Goal: Task Accomplishment & Management: Complete application form

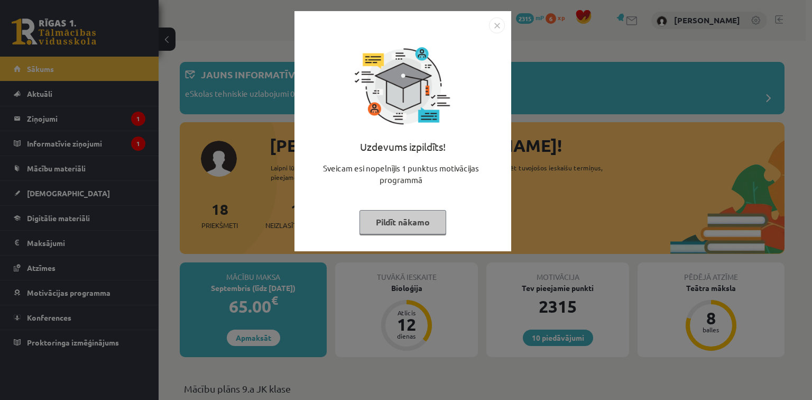
drag, startPoint x: 0, startPoint y: 0, endPoint x: 376, endPoint y: 226, distance: 438.5
click at [376, 226] on button "Pildīt nākamo" at bounding box center [403, 222] width 87 height 24
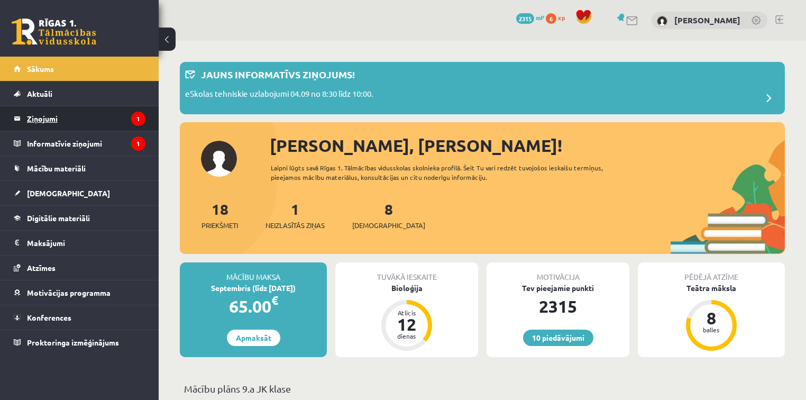
click at [72, 115] on legend "Ziņojumi 1" at bounding box center [86, 118] width 118 height 24
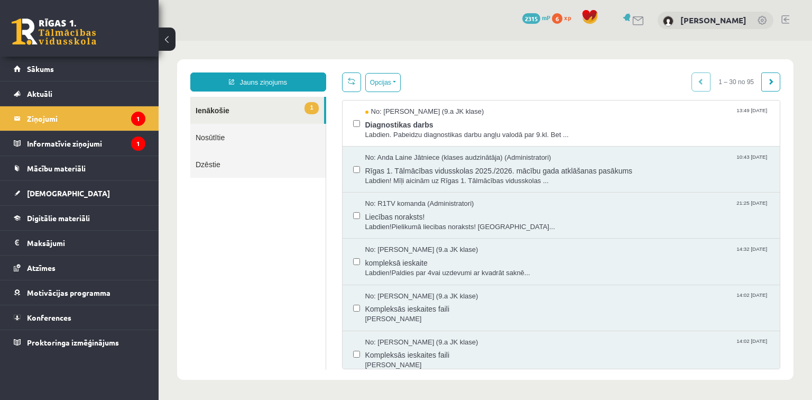
click at [290, 109] on link "1 Ienākošie" at bounding box center [257, 110] width 134 height 27
click at [61, 199] on link "[DEMOGRAPHIC_DATA]" at bounding box center [80, 193] width 132 height 24
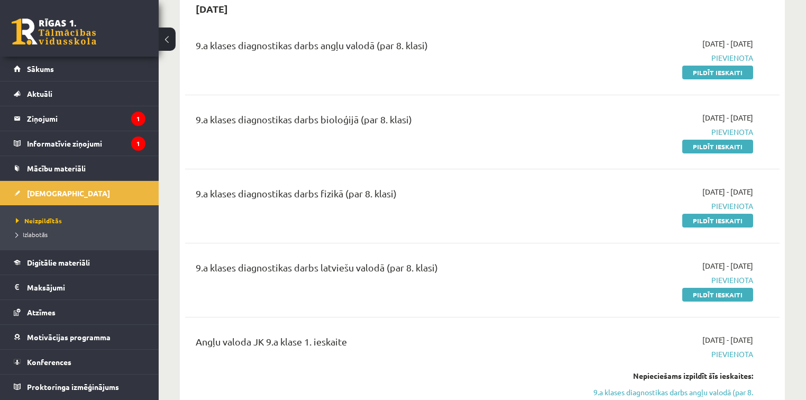
scroll to position [127, 0]
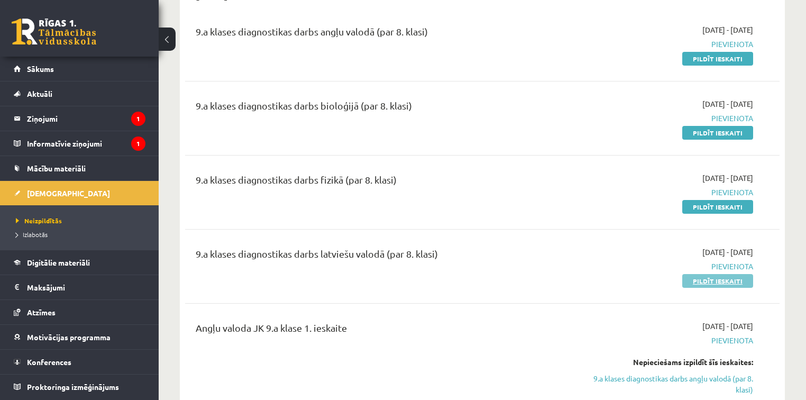
click at [708, 282] on link "Pildīt ieskaiti" at bounding box center [717, 281] width 71 height 14
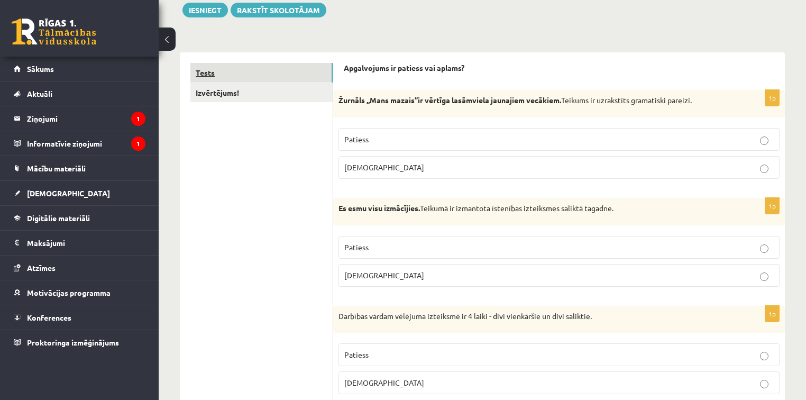
scroll to position [169, 0]
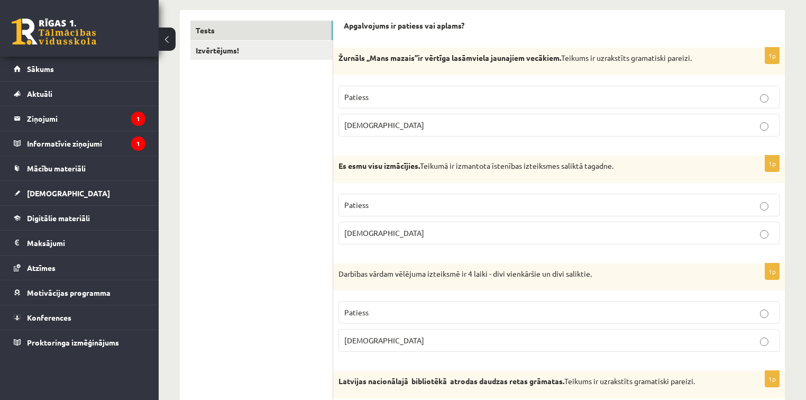
click at [404, 123] on p "Aplams" at bounding box center [558, 124] width 429 height 11
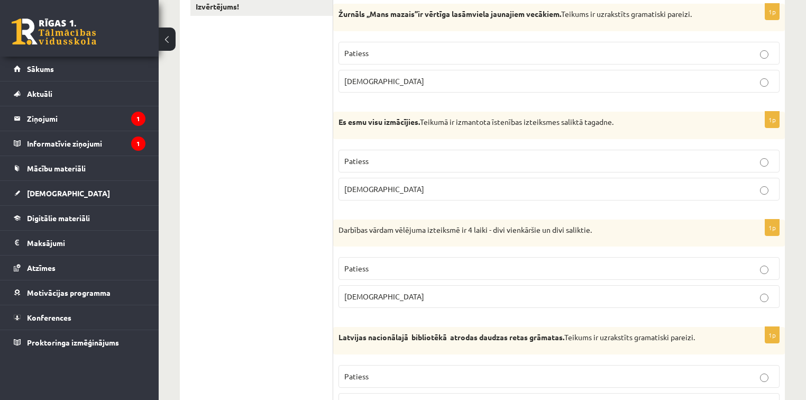
scroll to position [211, 0]
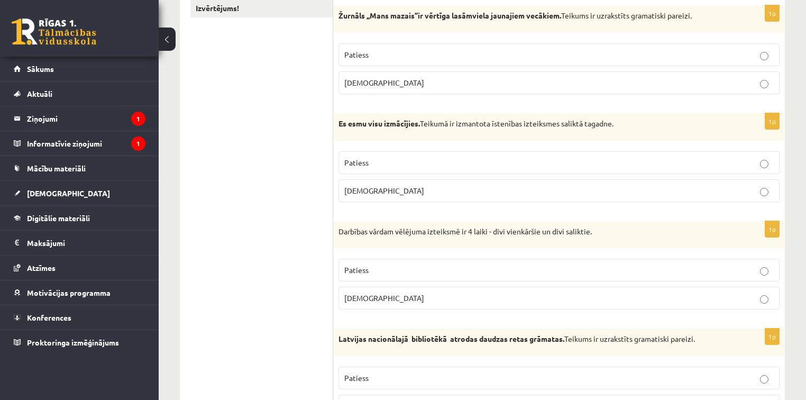
click at [380, 159] on p "Patiess" at bounding box center [558, 162] width 429 height 11
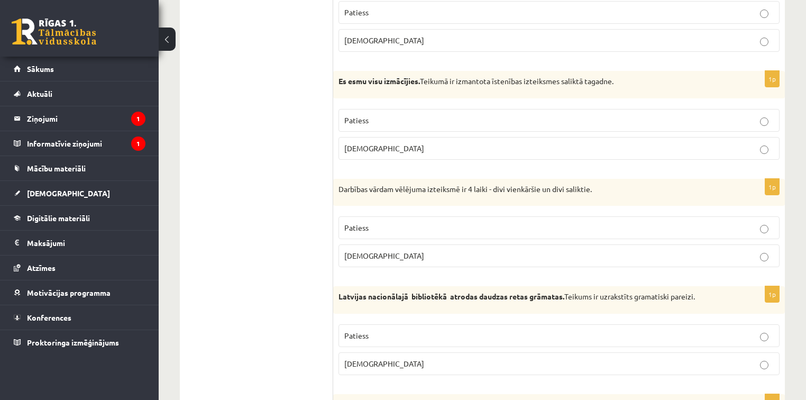
scroll to position [296, 0]
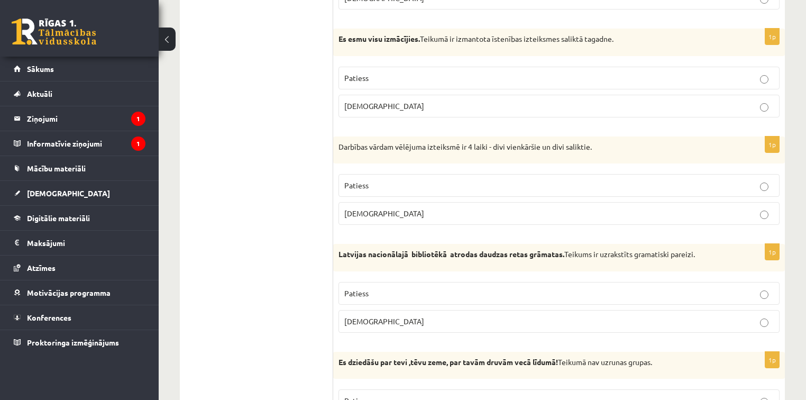
click at [466, 212] on p "Aplams" at bounding box center [558, 213] width 429 height 11
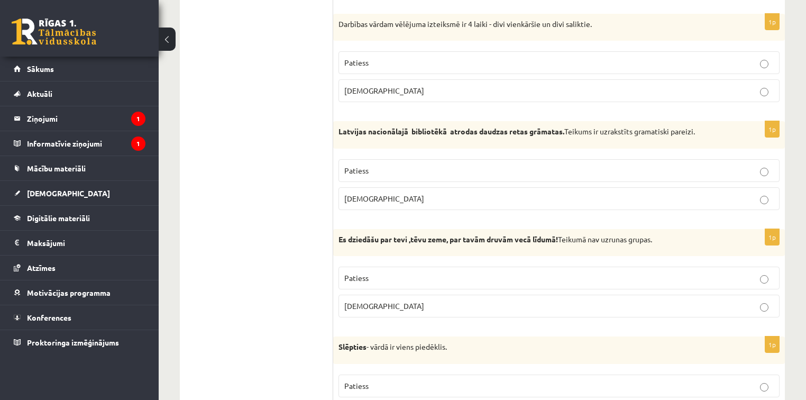
scroll to position [423, 0]
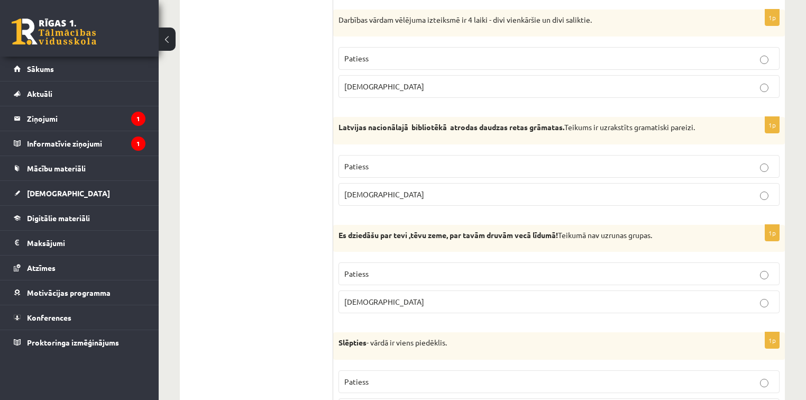
click at [543, 192] on p "Aplams" at bounding box center [558, 194] width 429 height 11
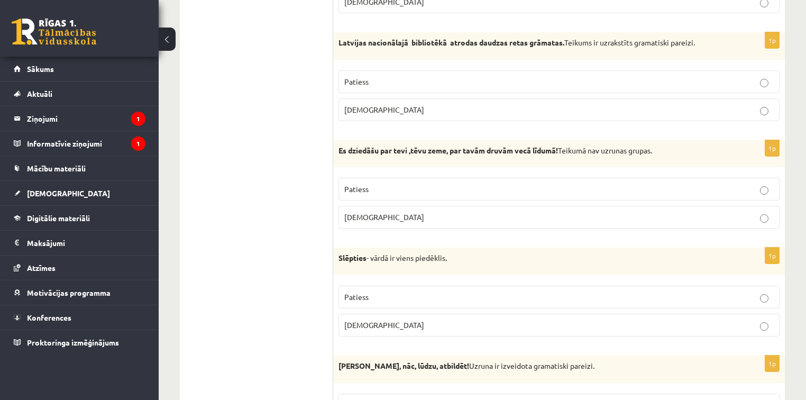
scroll to position [550, 0]
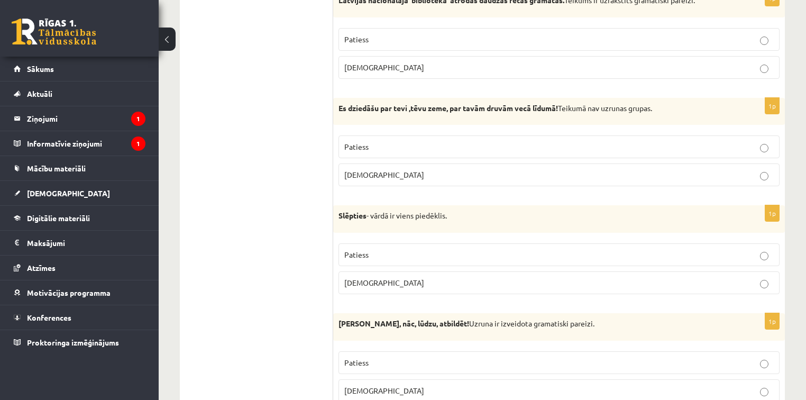
click at [446, 176] on p "Aplams" at bounding box center [558, 174] width 429 height 11
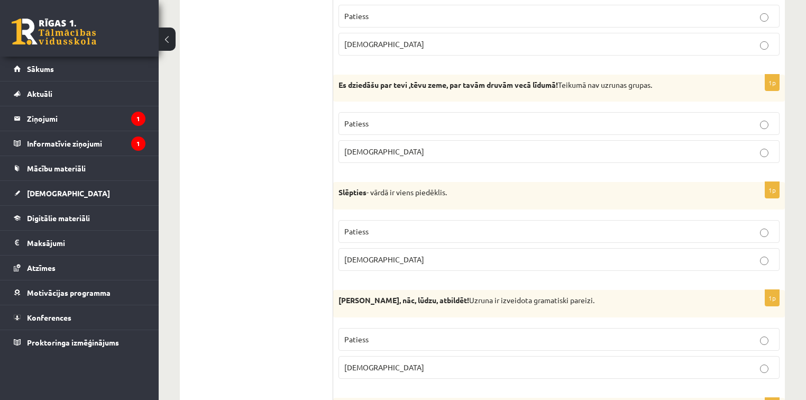
scroll to position [592, 0]
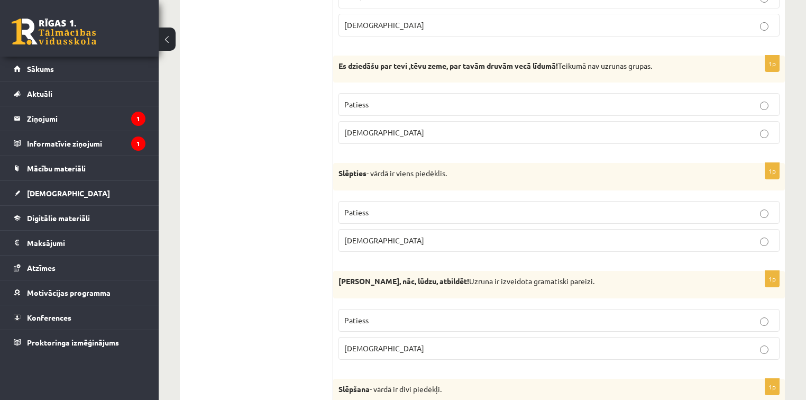
drag, startPoint x: 386, startPoint y: 238, endPoint x: 385, endPoint y: 233, distance: 6.0
click at [386, 238] on p "Aplams" at bounding box center [558, 240] width 429 height 11
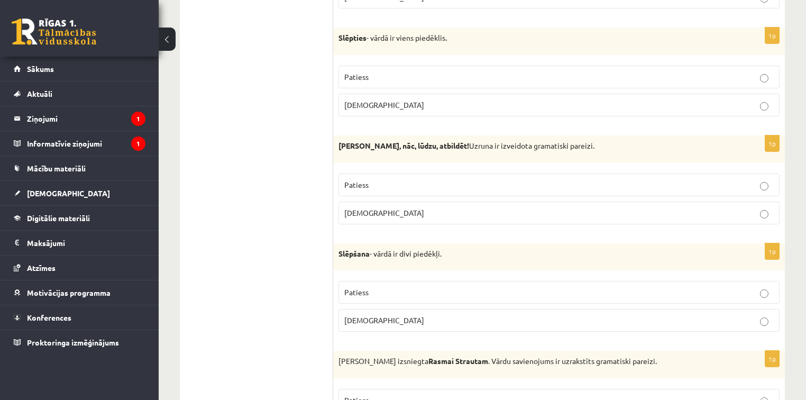
scroll to position [719, 0]
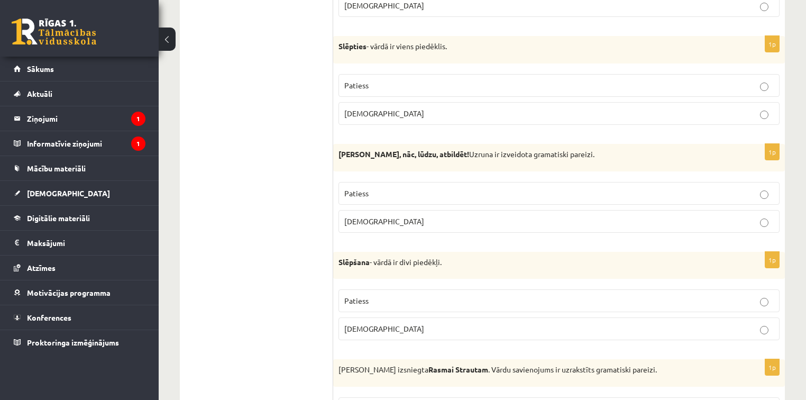
click at [427, 216] on p "Aplams" at bounding box center [558, 221] width 429 height 11
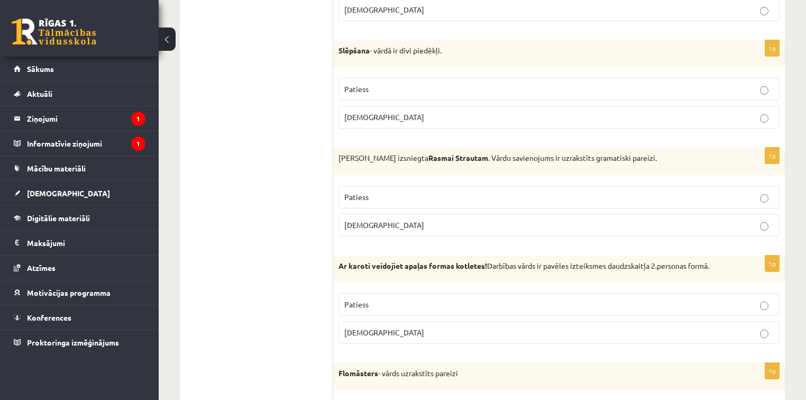
scroll to position [931, 0]
click at [372, 112] on p "Aplams" at bounding box center [558, 117] width 429 height 11
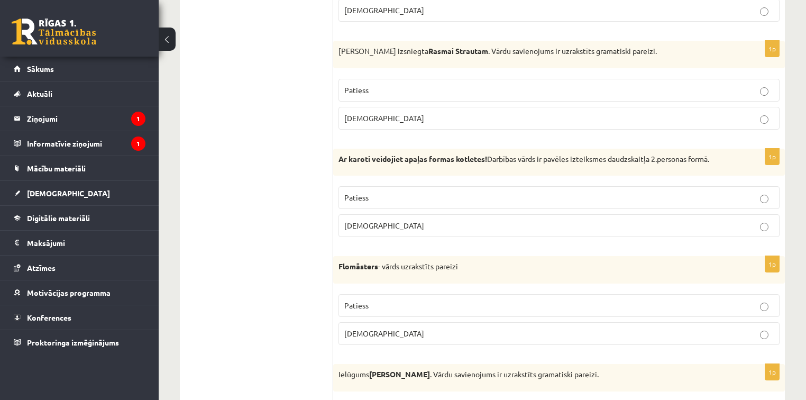
scroll to position [1057, 0]
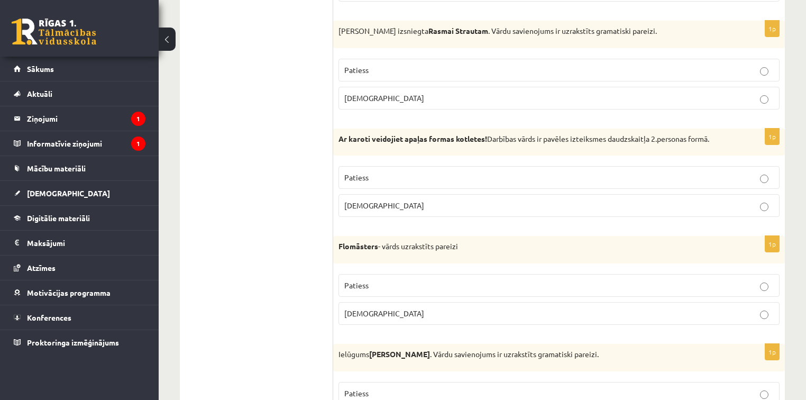
click at [383, 93] on p "Aplams" at bounding box center [558, 98] width 429 height 11
click at [632, 179] on p "Patiess" at bounding box center [558, 177] width 429 height 11
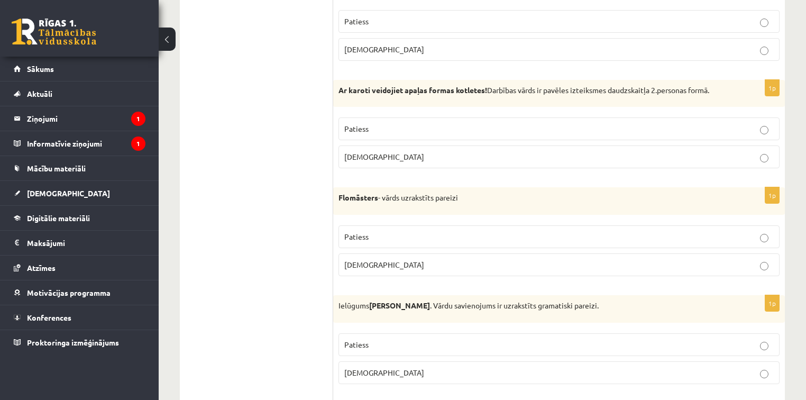
scroll to position [1142, 0]
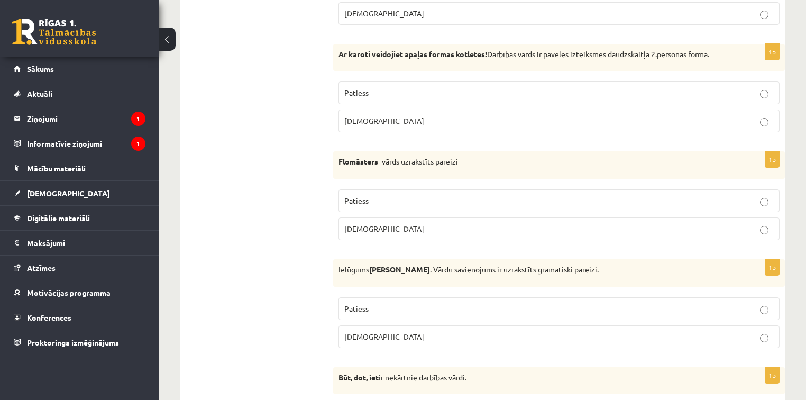
click at [393, 224] on p "Aplams" at bounding box center [558, 228] width 429 height 11
click at [390, 195] on p "Patiess" at bounding box center [558, 200] width 429 height 11
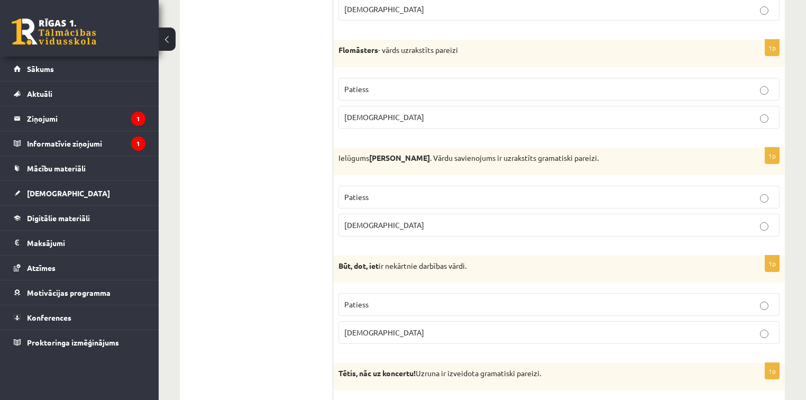
scroll to position [1269, 0]
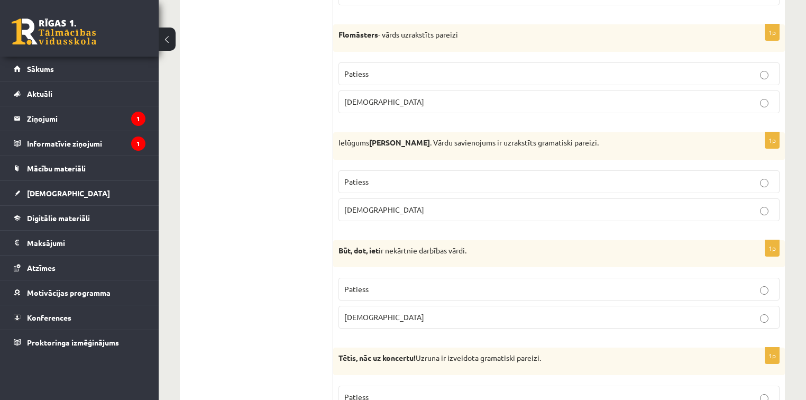
click at [420, 183] on label "Patiess" at bounding box center [558, 181] width 441 height 23
click at [420, 204] on p "Aplams" at bounding box center [558, 209] width 429 height 11
click at [417, 211] on label "Aplams" at bounding box center [558, 209] width 441 height 23
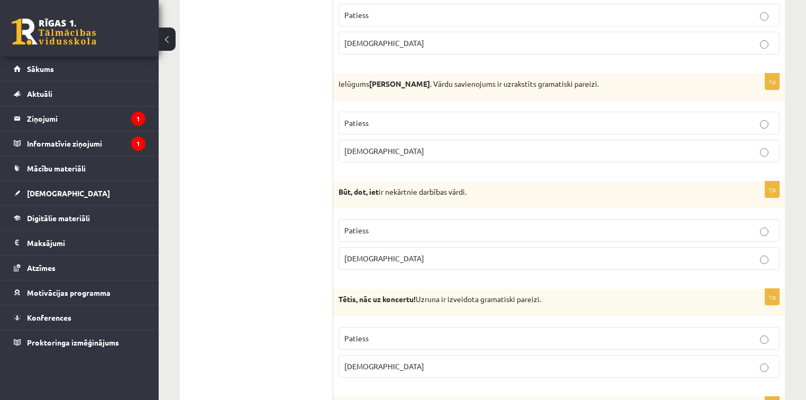
scroll to position [1354, 0]
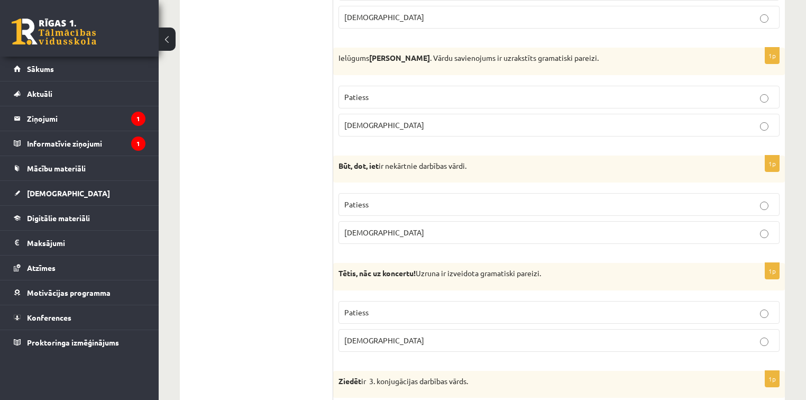
click at [426, 205] on label "Patiess" at bounding box center [558, 204] width 441 height 23
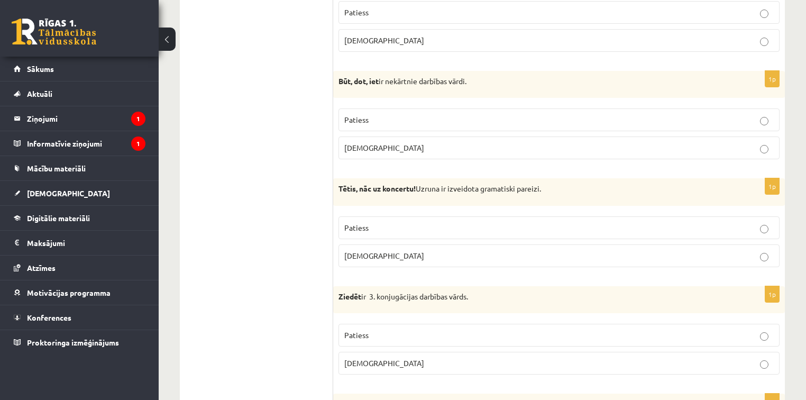
scroll to position [1480, 0]
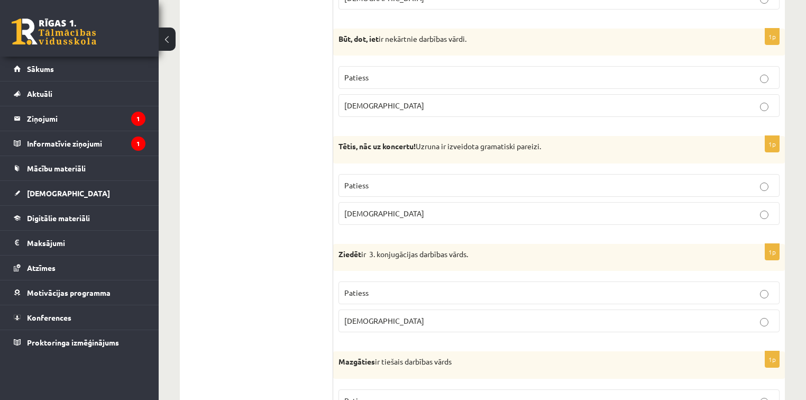
click at [399, 218] on label "Aplams" at bounding box center [558, 213] width 441 height 23
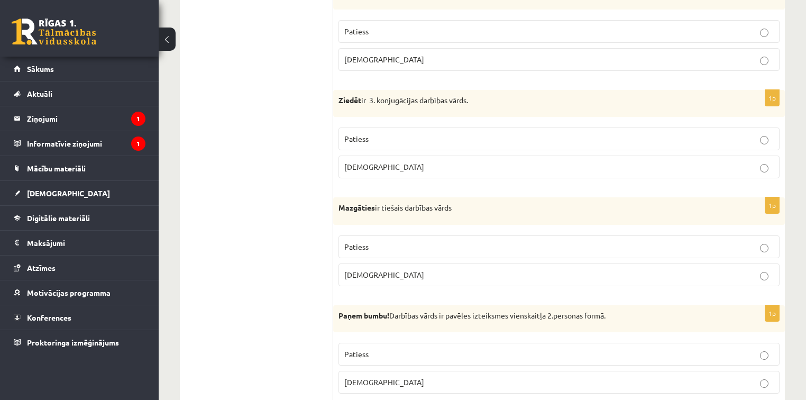
scroll to position [1650, 0]
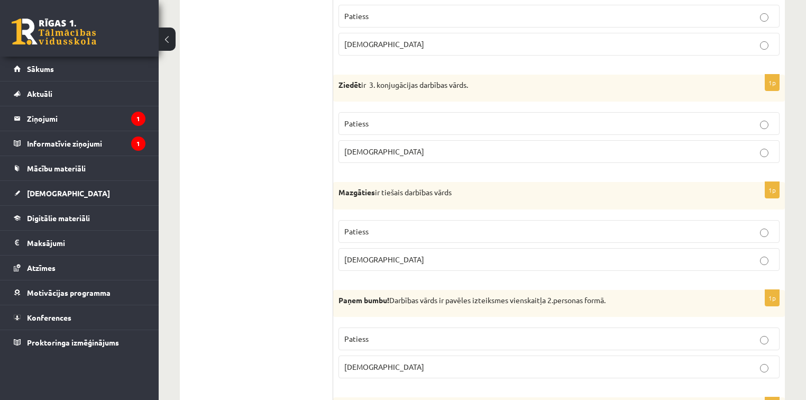
click at [372, 121] on p "Patiess" at bounding box center [558, 123] width 429 height 11
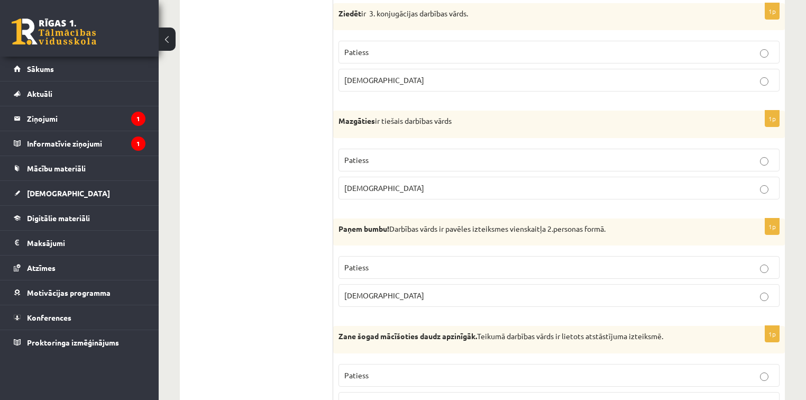
scroll to position [1734, 0]
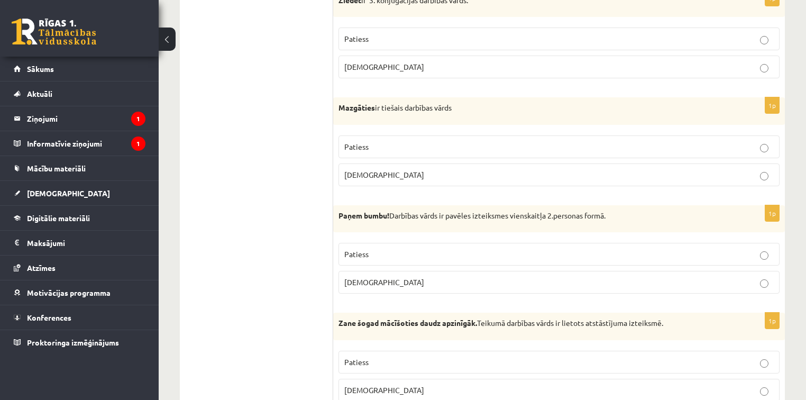
click at [345, 163] on label "Aplams" at bounding box center [558, 174] width 441 height 23
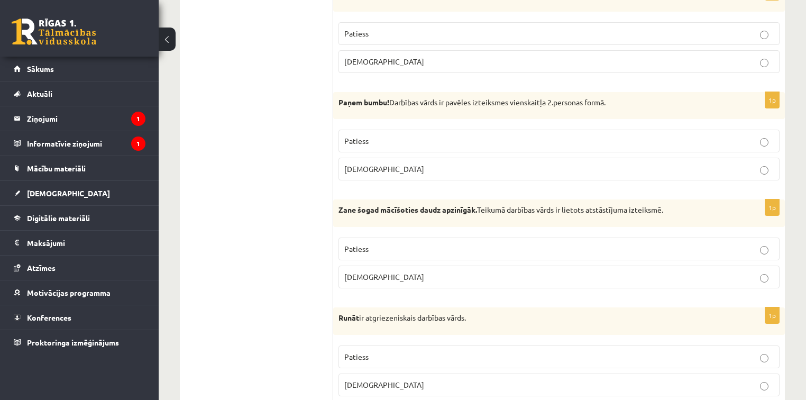
scroll to position [1861, 0]
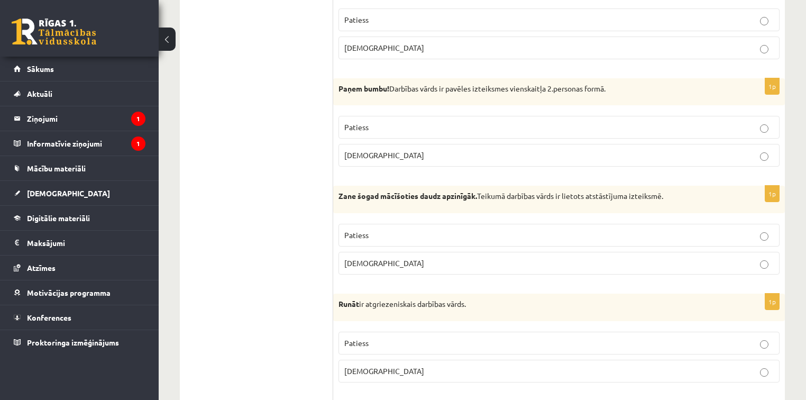
click at [400, 122] on p "Patiess" at bounding box center [558, 127] width 429 height 11
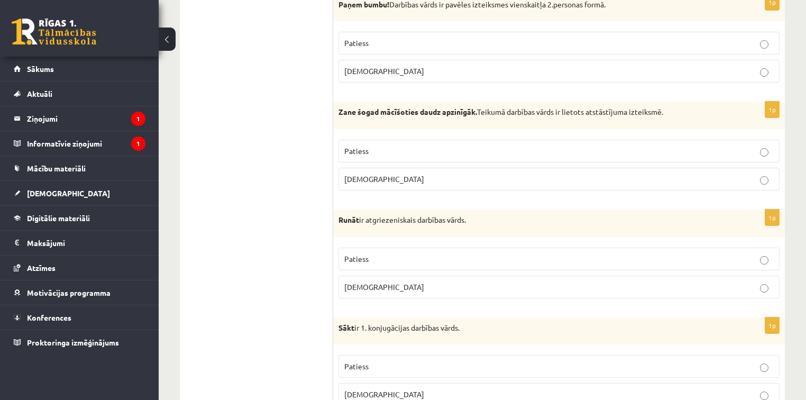
scroll to position [1946, 0]
click at [527, 145] on p "Patiess" at bounding box center [558, 150] width 429 height 11
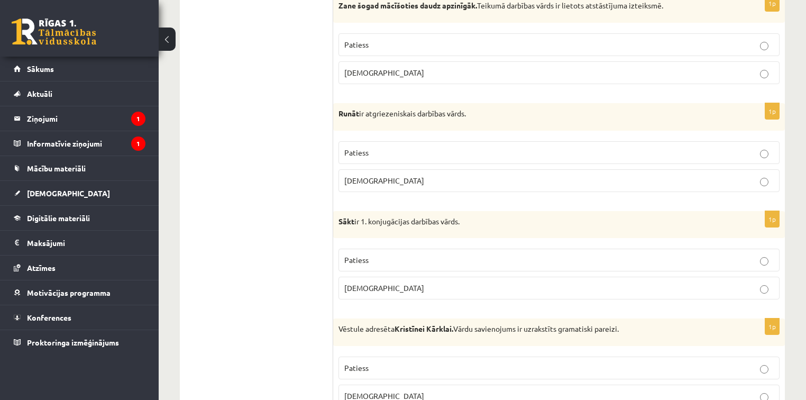
scroll to position [2073, 0]
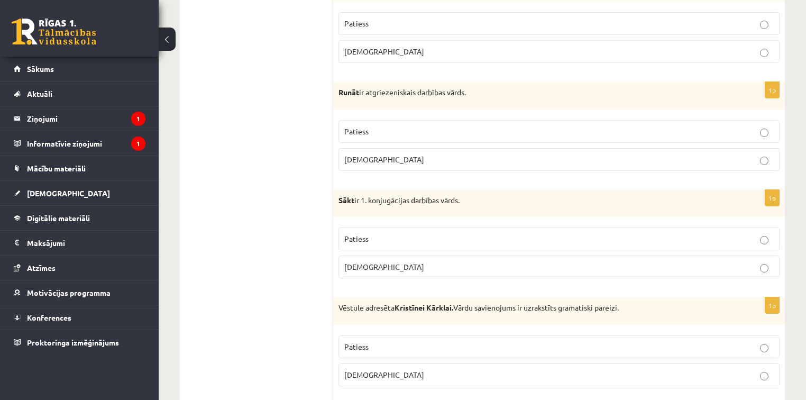
click at [436, 154] on p "Aplams" at bounding box center [558, 159] width 429 height 11
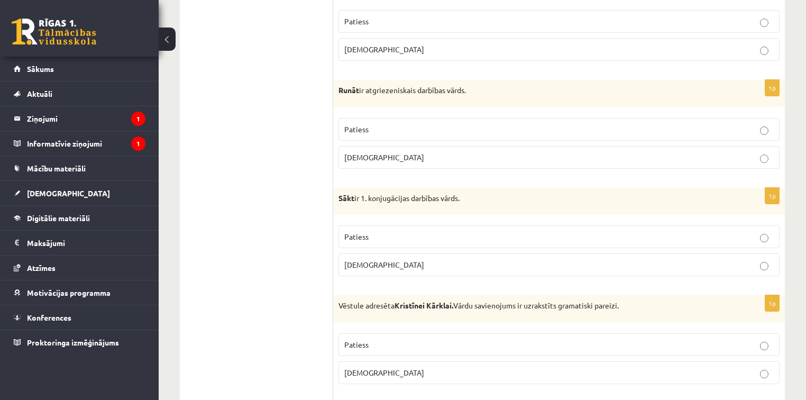
scroll to position [2157, 0]
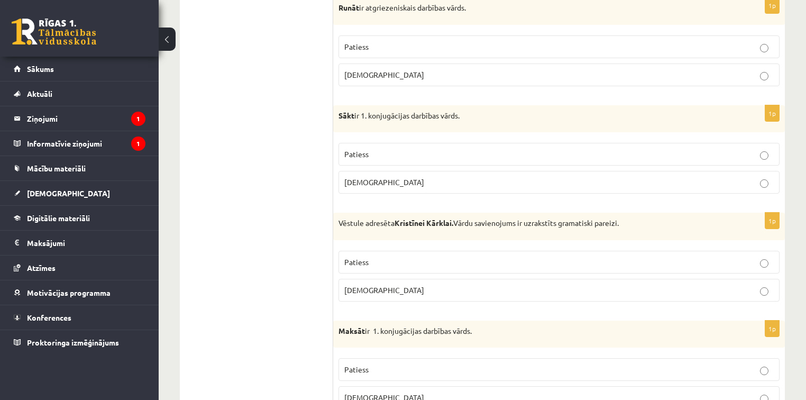
click at [442, 149] on p "Patiess" at bounding box center [558, 154] width 429 height 11
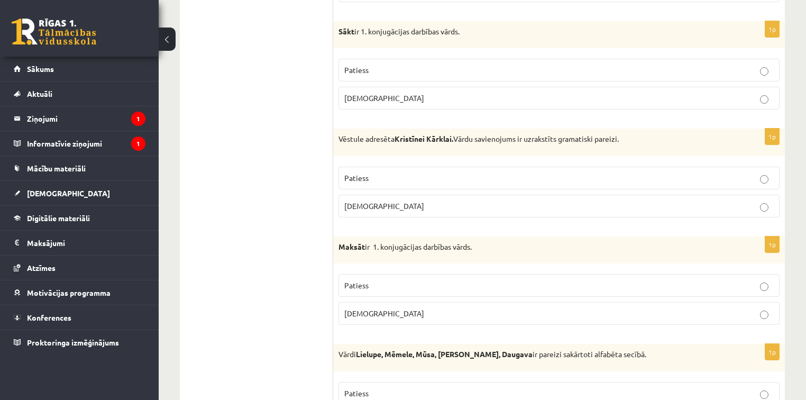
scroll to position [2242, 0]
click at [434, 166] on label "Patiess" at bounding box center [558, 177] width 441 height 23
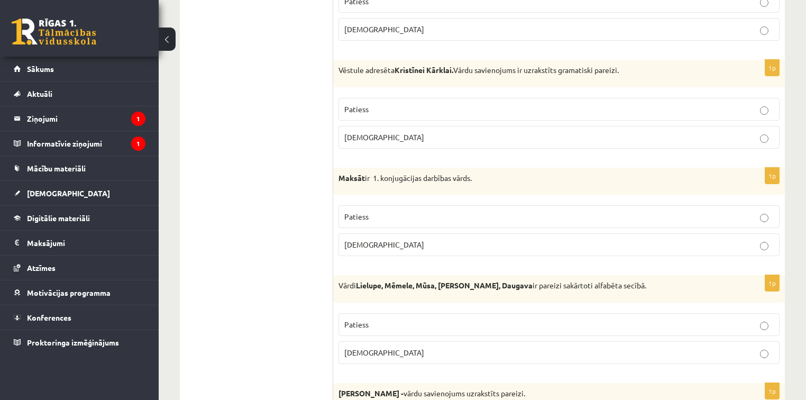
scroll to position [2326, 0]
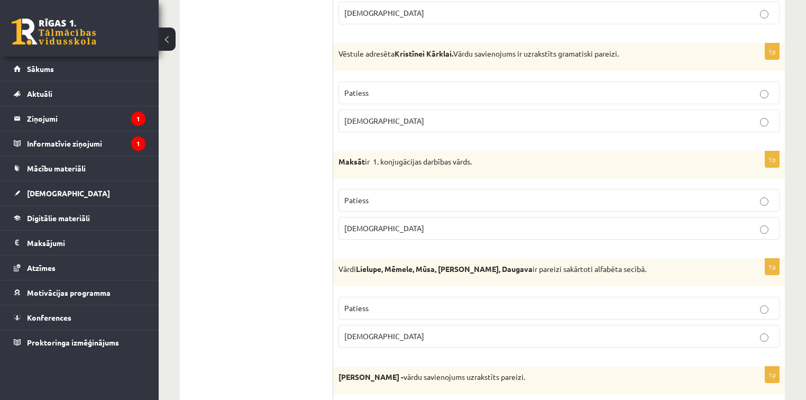
click at [410, 217] on label "Aplams" at bounding box center [558, 228] width 441 height 23
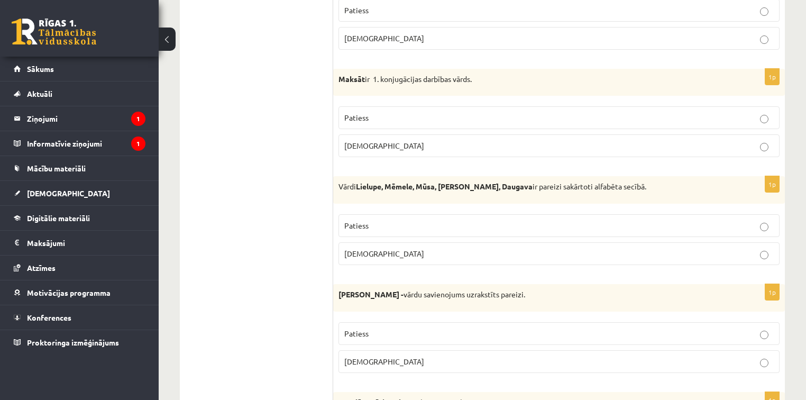
scroll to position [2411, 0]
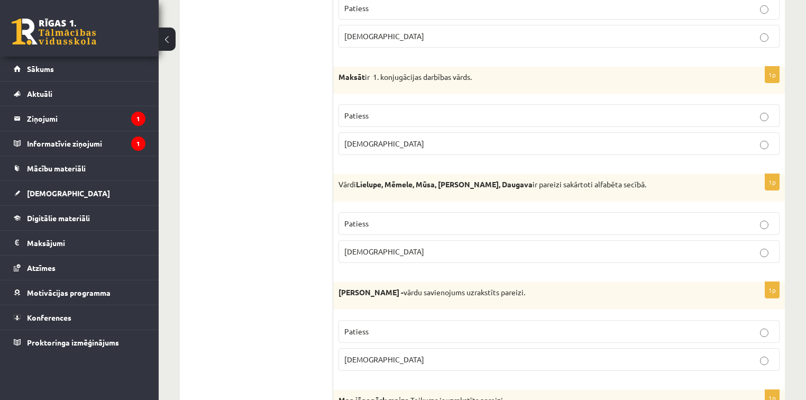
click at [363, 246] on span "Aplams" at bounding box center [384, 251] width 80 height 10
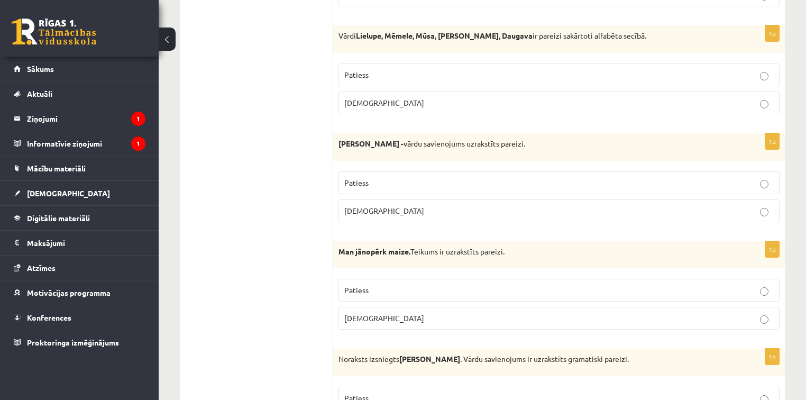
scroll to position [2580, 0]
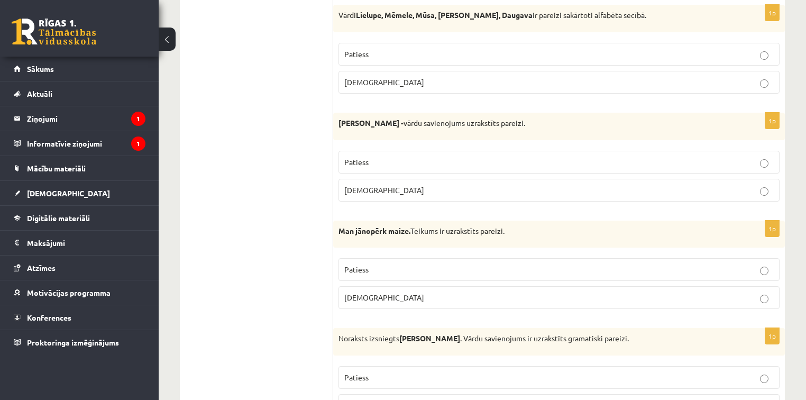
click at [386, 185] on p "Aplams" at bounding box center [558, 190] width 429 height 11
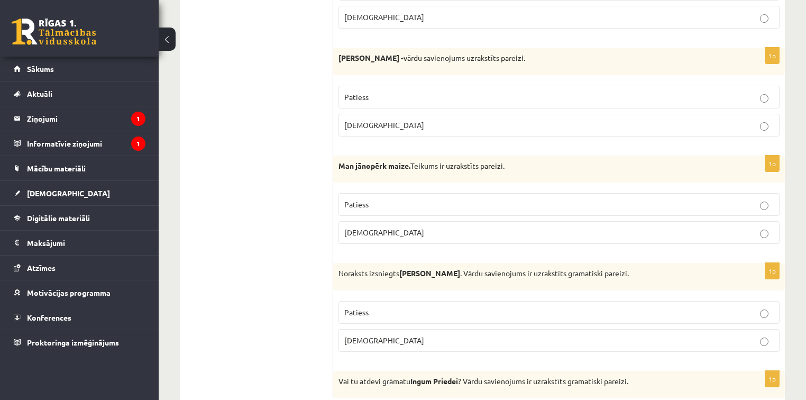
scroll to position [2665, 0]
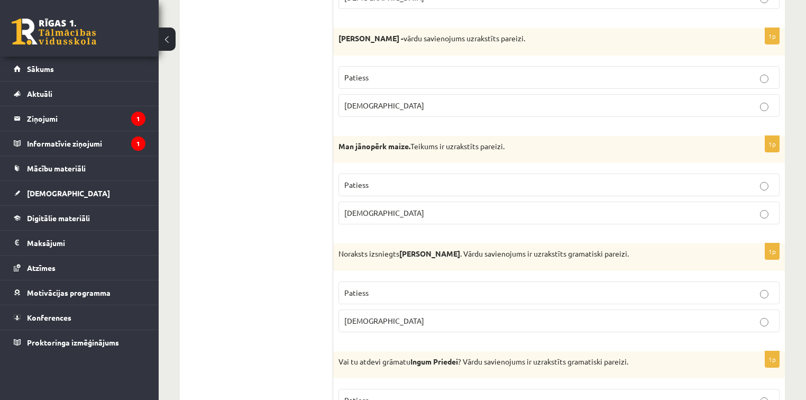
click at [389, 173] on label "Patiess" at bounding box center [558, 184] width 441 height 23
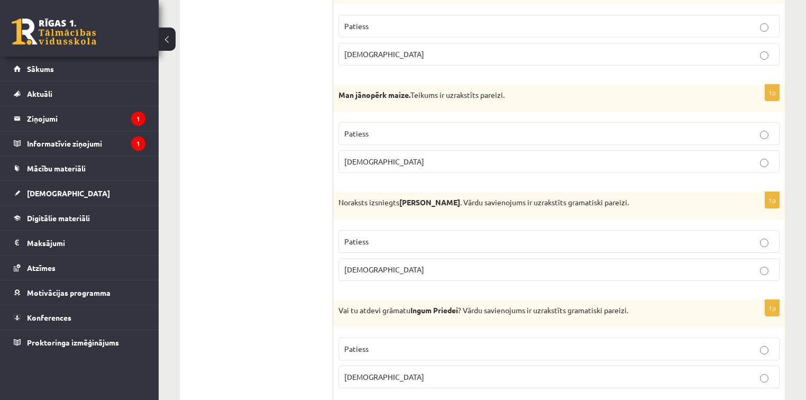
scroll to position [2792, 0]
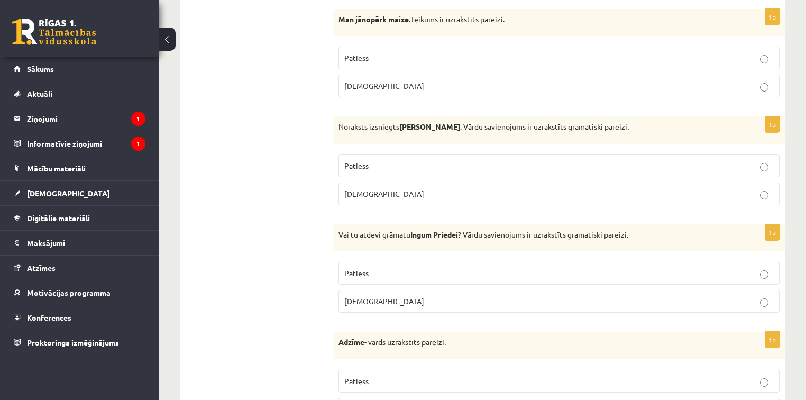
click at [421, 188] on p "Aplams" at bounding box center [558, 193] width 429 height 11
click at [417, 160] on p "Patiess" at bounding box center [558, 165] width 429 height 11
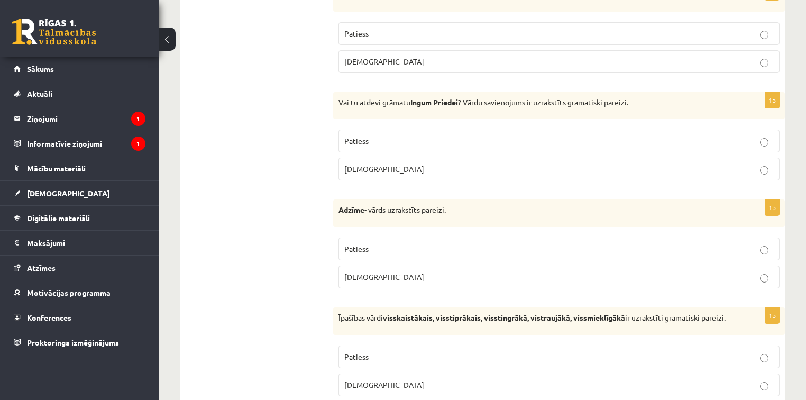
scroll to position [2961, 0]
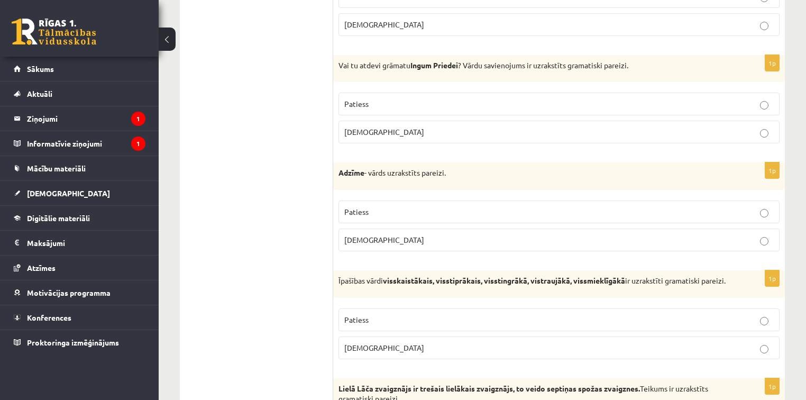
click at [495, 126] on p "Aplams" at bounding box center [558, 131] width 429 height 11
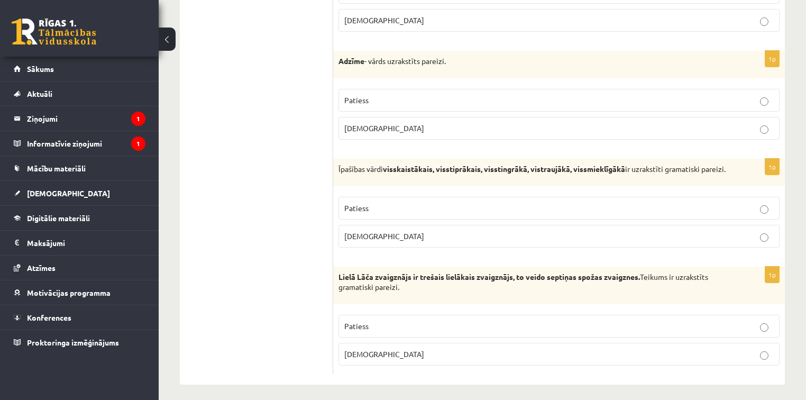
scroll to position [3076, 0]
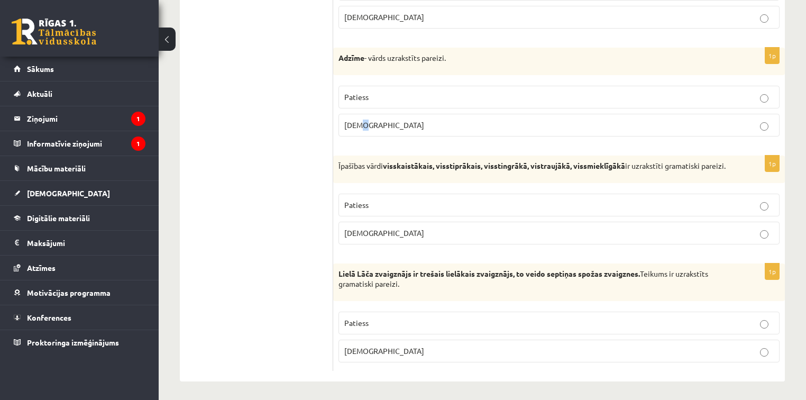
click at [365, 120] on span "Aplams" at bounding box center [384, 125] width 80 height 10
click at [434, 114] on label "Aplams" at bounding box center [558, 125] width 441 height 23
click at [542, 161] on strong "visskaistākais, visstiprākais, visstingrākā, vistraujākā, vissmieklīgākā" at bounding box center [504, 166] width 242 height 10
click at [470, 228] on p "Aplams" at bounding box center [558, 232] width 429 height 11
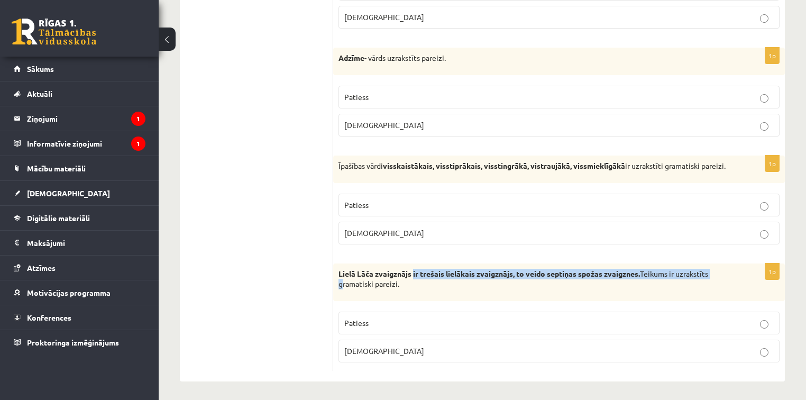
drag, startPoint x: 412, startPoint y: 272, endPoint x: 338, endPoint y: 277, distance: 74.7
click at [338, 277] on div "Lielā Lāča zvaigznājs ir trešais lielākais zvaigznājs, to veido septiņas spožas…" at bounding box center [559, 282] width 452 height 38
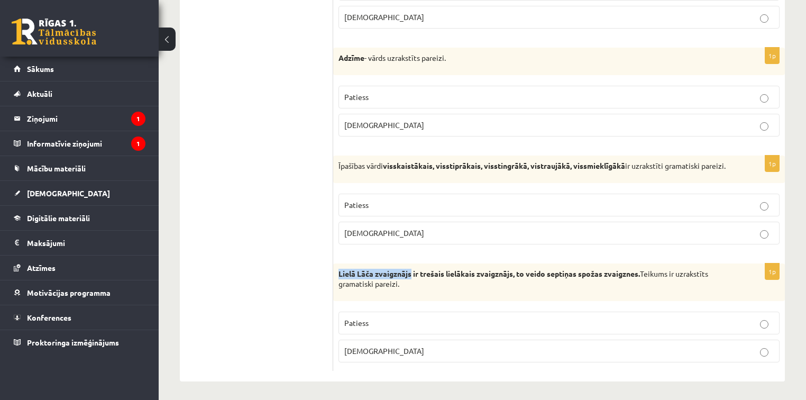
drag, startPoint x: 411, startPoint y: 271, endPoint x: 335, endPoint y: 271, distance: 76.7
click at [335, 271] on div "Lielā Lāča zvaigznājs ir trešais lielākais zvaigznājs, to veido septiņas spožas…" at bounding box center [559, 282] width 452 height 38
copy strong "Lielā Lāča zvaigznājs"
click at [653, 319] on p "Patiess" at bounding box center [558, 322] width 429 height 11
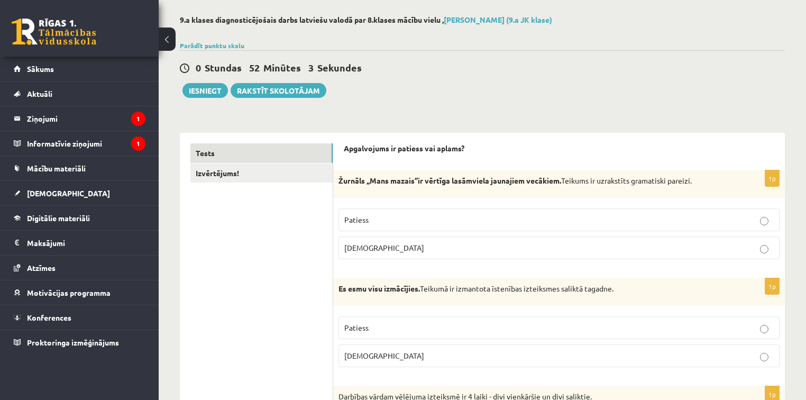
scroll to position [0, 0]
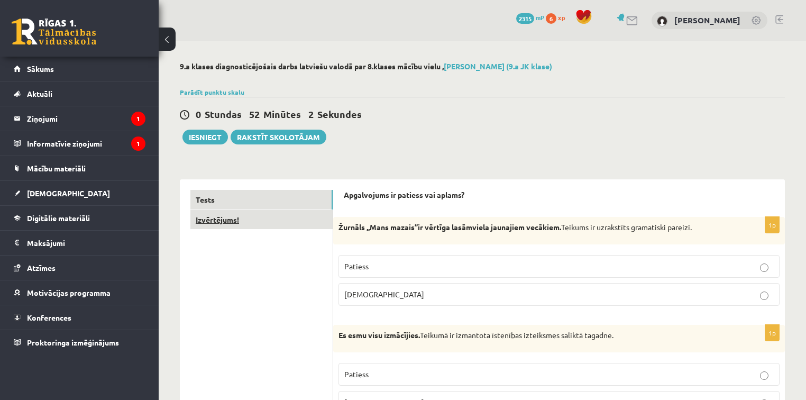
click at [245, 220] on link "Izvērtējums!" at bounding box center [261, 220] width 142 height 20
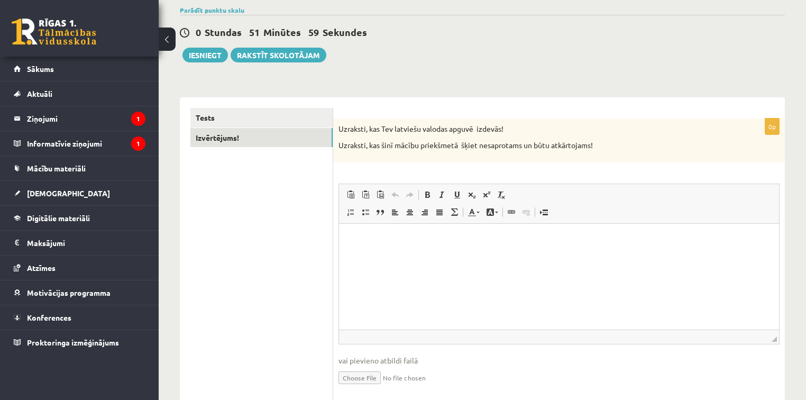
scroll to position [117, 0]
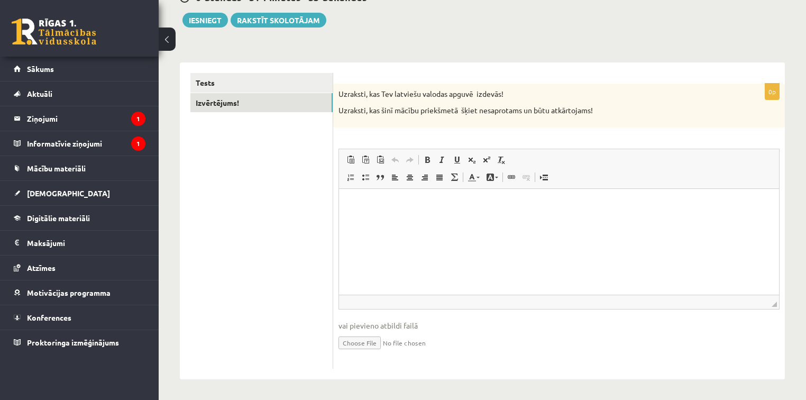
click at [387, 211] on html at bounding box center [559, 204] width 440 height 32
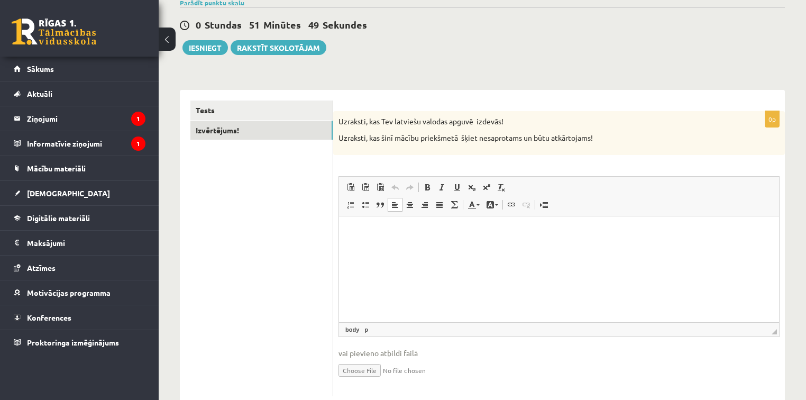
scroll to position [75, 0]
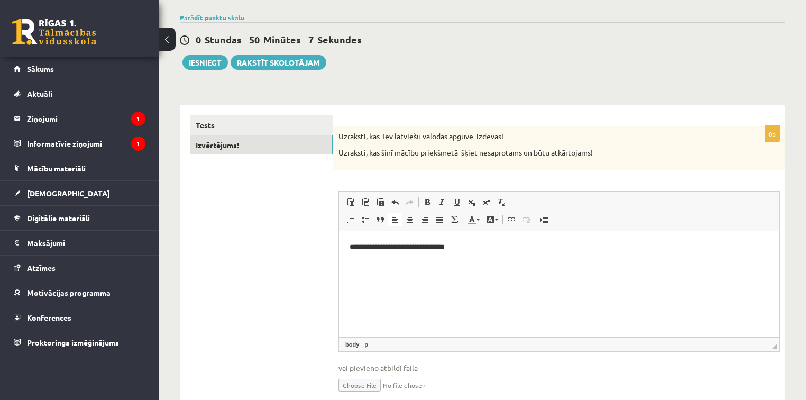
click at [410, 249] on p "**********" at bounding box center [558, 246] width 419 height 11
click at [351, 256] on html "**********" at bounding box center [559, 247] width 440 height 32
click at [460, 253] on html "**********" at bounding box center [559, 247] width 440 height 32
click at [348, 257] on html "**********" at bounding box center [559, 247] width 440 height 32
click at [348, 262] on html "**********" at bounding box center [559, 247] width 440 height 32
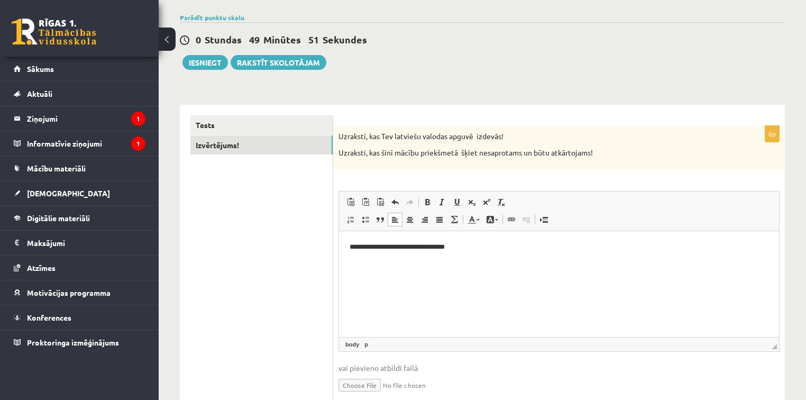
click at [464, 242] on p "**********" at bounding box center [558, 246] width 419 height 11
click at [348, 247] on html "**********" at bounding box center [559, 247] width 440 height 32
click at [353, 247] on p "**********" at bounding box center [558, 246] width 419 height 11
click at [386, 246] on p "**********" at bounding box center [558, 246] width 419 height 11
click at [390, 246] on p "**********" at bounding box center [558, 246] width 419 height 11
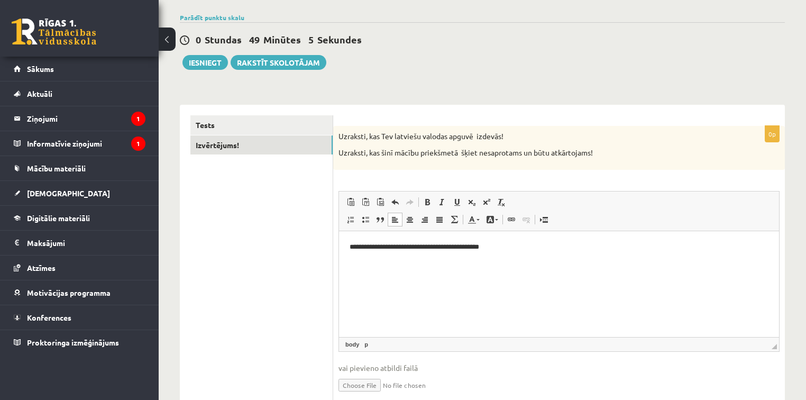
click at [505, 246] on p "**********" at bounding box center [558, 246] width 419 height 11
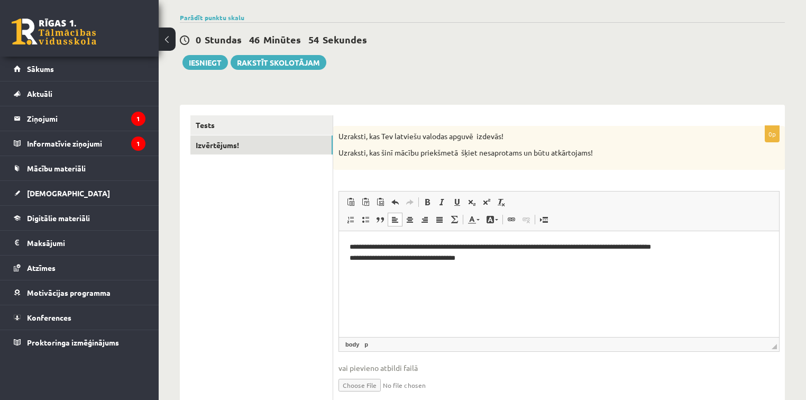
click p "**********"
click html "**********"
click p "**********"
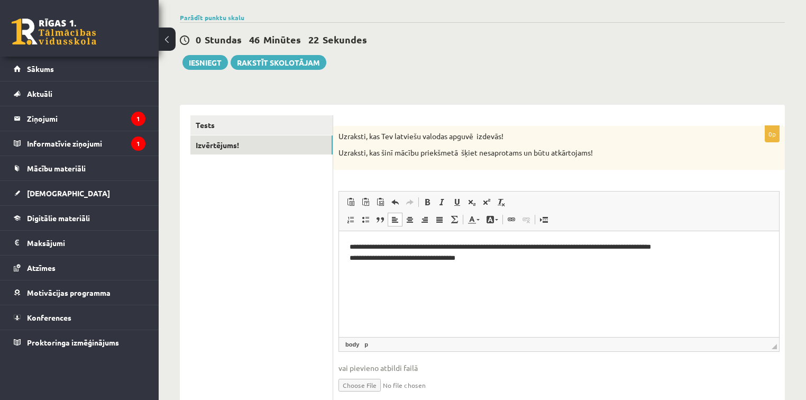
click p "**********"
click link "Tests"
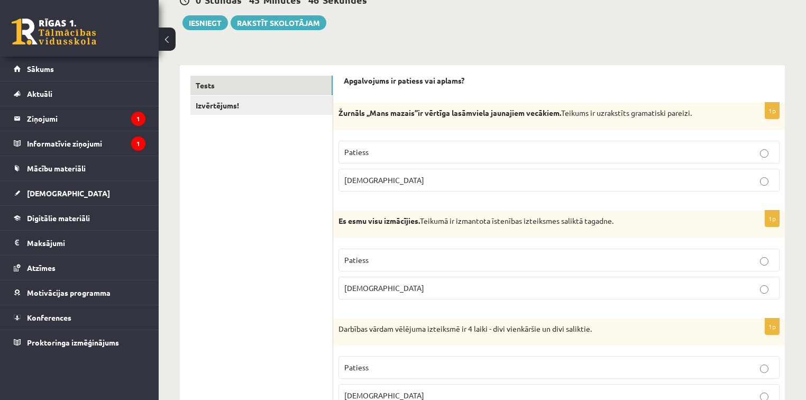
scroll to position [0, 0]
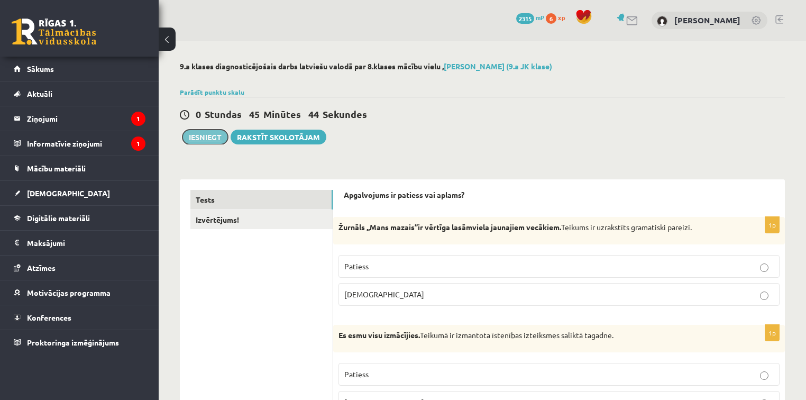
click button "Iesniegt"
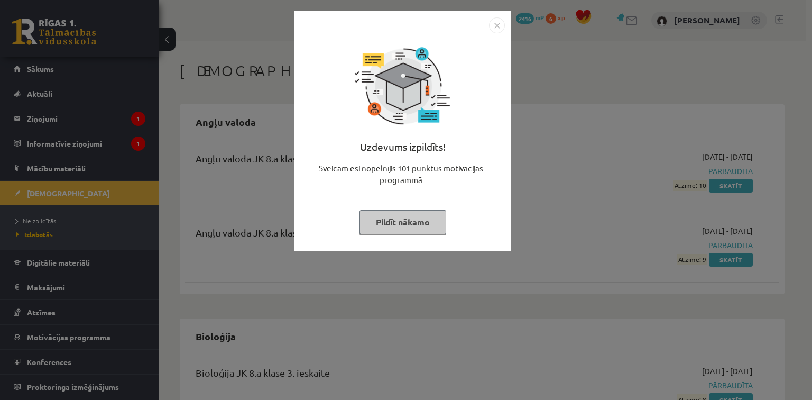
click at [420, 222] on button "Pildīt nākamo" at bounding box center [403, 222] width 87 height 24
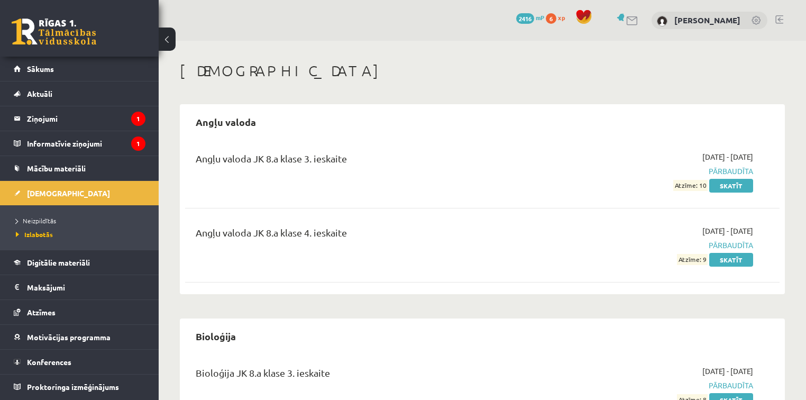
click at [534, 19] on span "2416" at bounding box center [525, 18] width 18 height 11
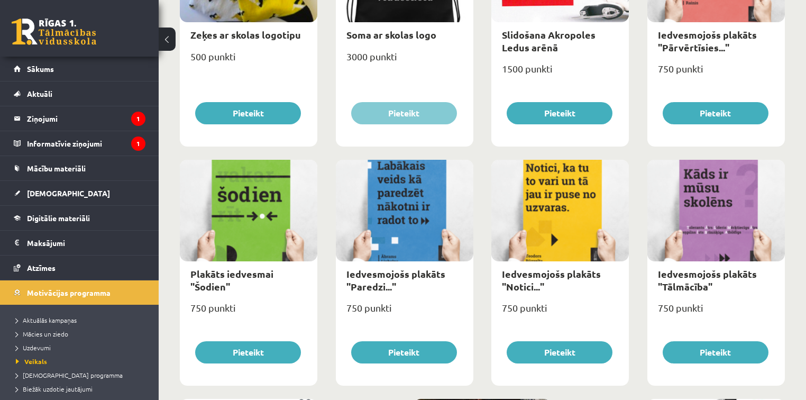
scroll to position [802, 0]
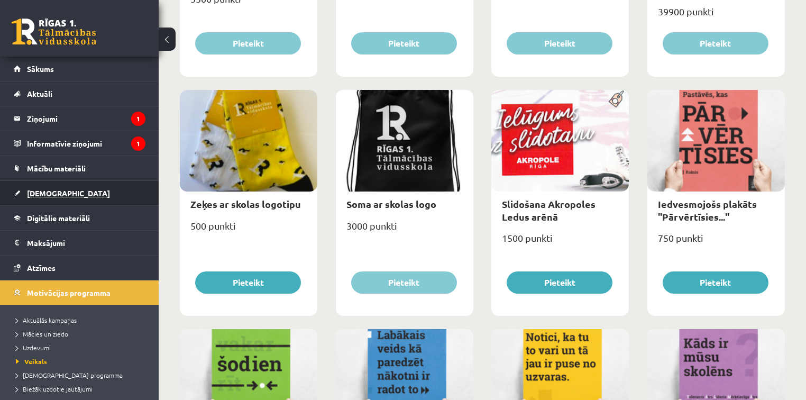
click at [109, 190] on link "[DEMOGRAPHIC_DATA]" at bounding box center [80, 193] width 132 height 24
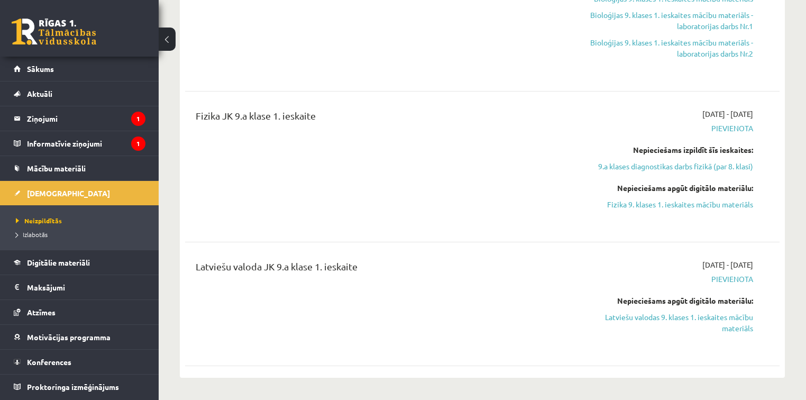
scroll to position [677, 0]
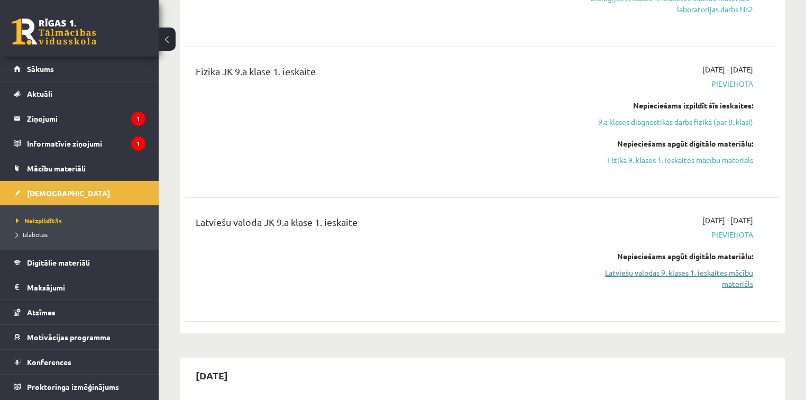
click at [667, 273] on link "Latviešu valodas 9. klases 1. ieskaites mācību materiāls" at bounding box center [665, 278] width 175 height 22
click at [87, 265] on span "Digitālie materiāli" at bounding box center [58, 262] width 63 height 10
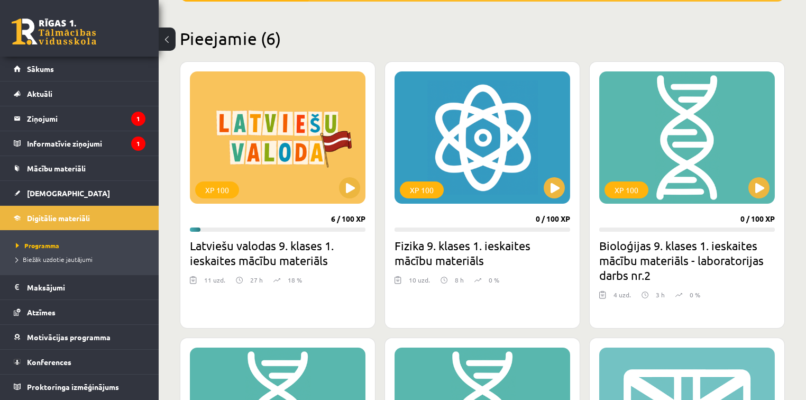
scroll to position [187, 0]
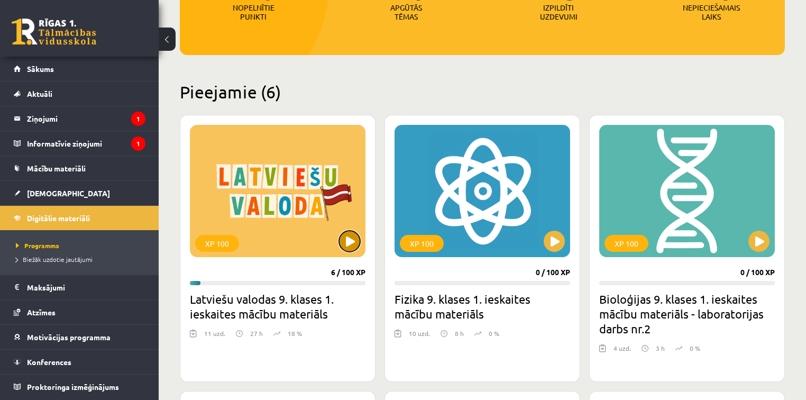
click at [357, 246] on button at bounding box center [349, 241] width 21 height 21
click at [363, 242] on div "XP 100" at bounding box center [278, 191] width 176 height 132
click at [360, 241] on div "XP 100" at bounding box center [278, 191] width 176 height 132
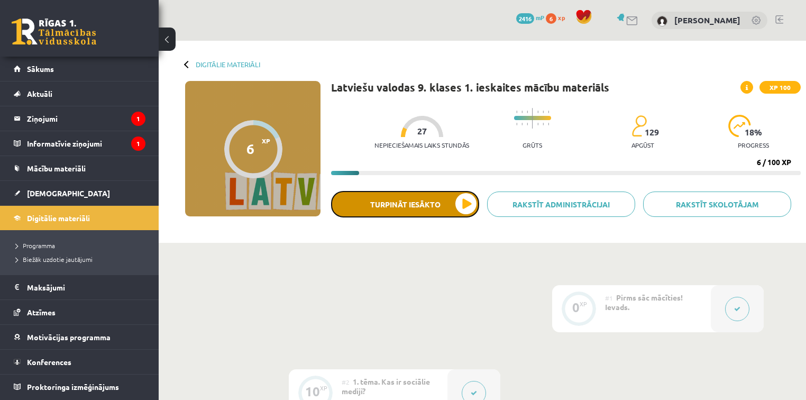
click at [405, 202] on button "Turpināt iesākto" at bounding box center [405, 204] width 148 height 26
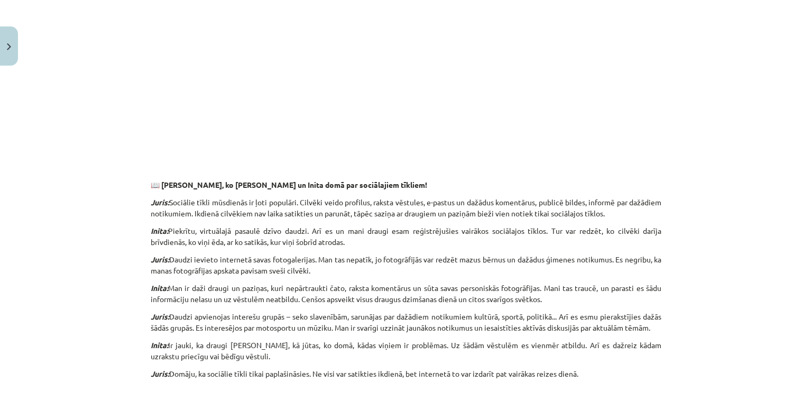
scroll to position [550, 0]
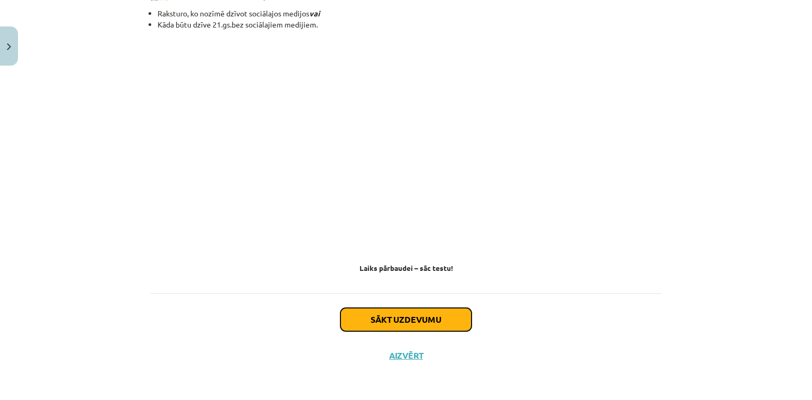
click at [423, 317] on button "Sākt uzdevumu" at bounding box center [405, 319] width 131 height 23
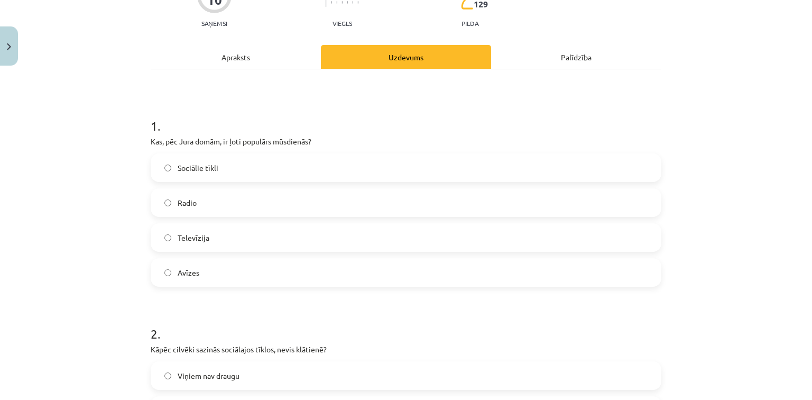
scroll to position [111, 0]
click at [246, 61] on div "Apraksts" at bounding box center [236, 56] width 170 height 24
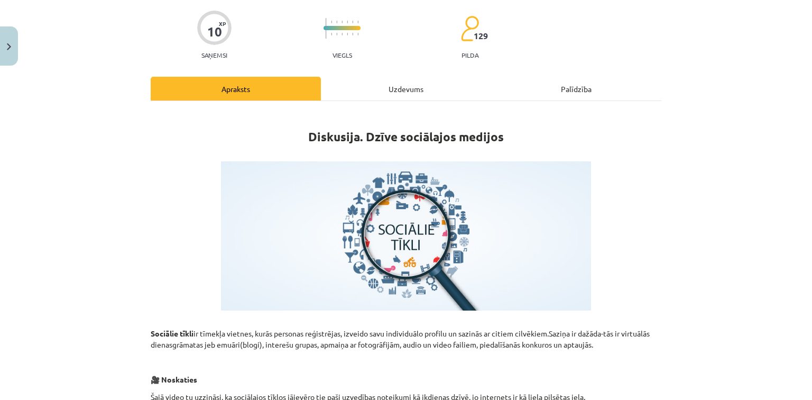
scroll to position [127, 0]
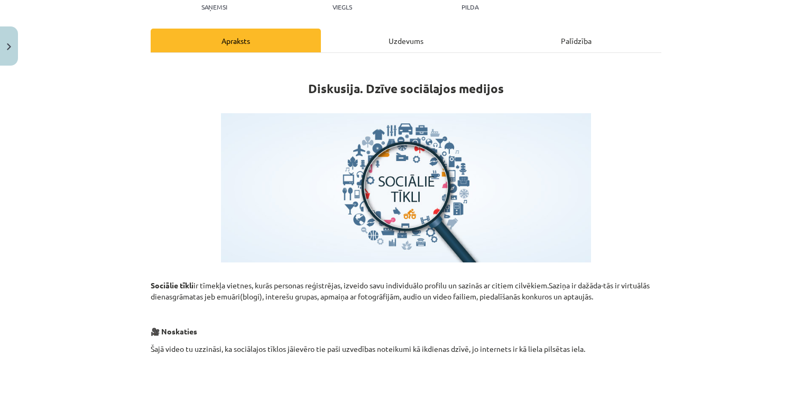
click at [300, 83] on h1 "Diskusija. Dzīve sociālajos medijos" at bounding box center [406, 86] width 511 height 48
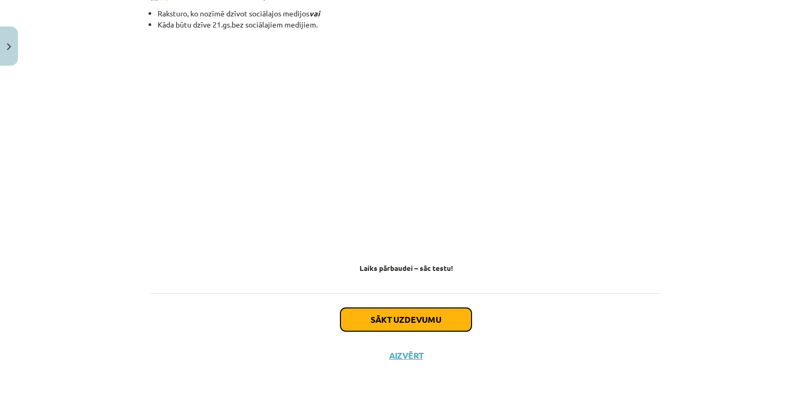
click at [361, 319] on button "Sākt uzdevumu" at bounding box center [405, 319] width 131 height 23
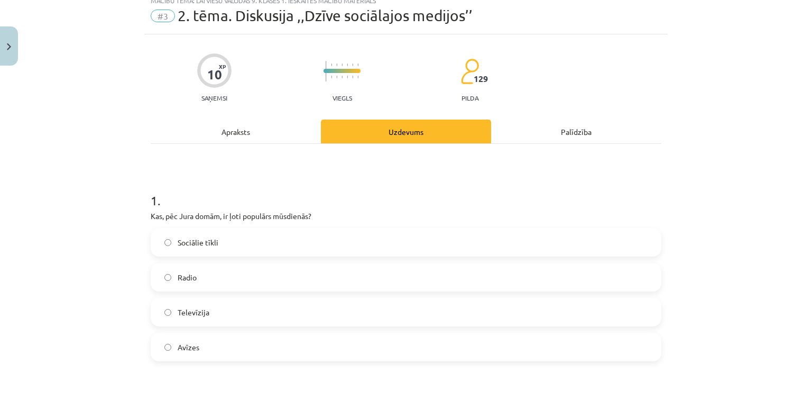
scroll to position [26, 0]
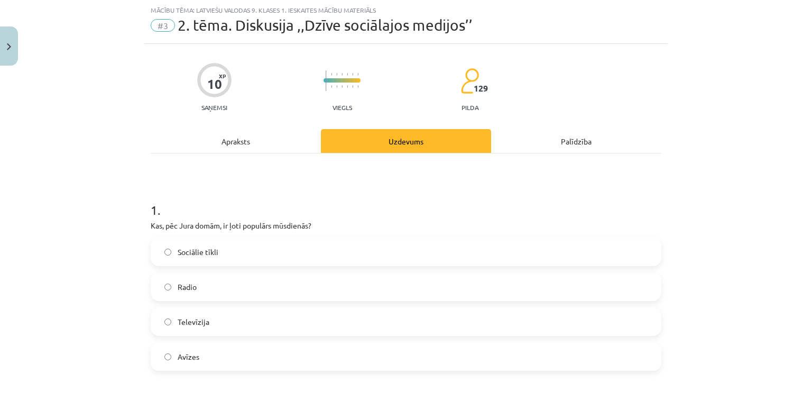
click at [292, 251] on label "Sociālie tīkli" at bounding box center [406, 251] width 509 height 26
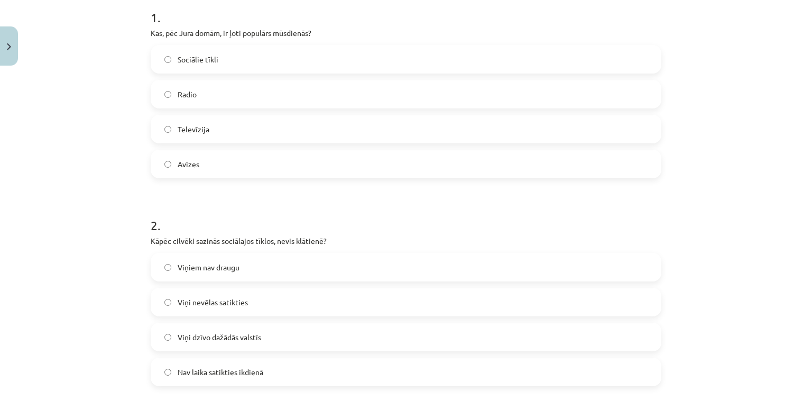
scroll to position [238, 0]
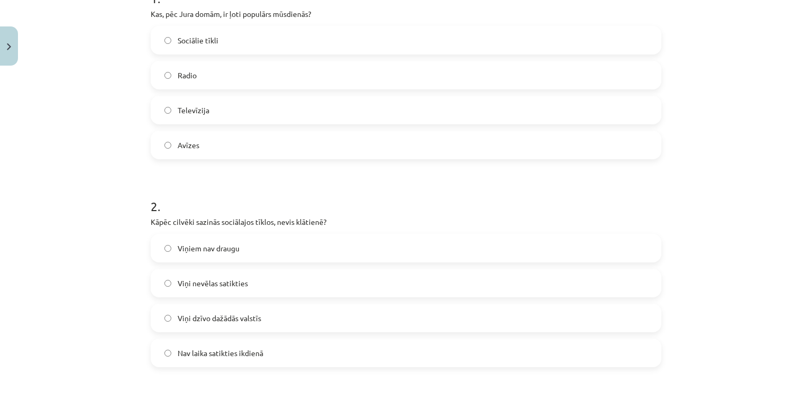
click at [233, 317] on span "Viņi dzīvo dažādās valstīs" at bounding box center [220, 317] width 84 height 11
click at [223, 345] on label "Nav laika satikties ikdienā" at bounding box center [406, 352] width 509 height 26
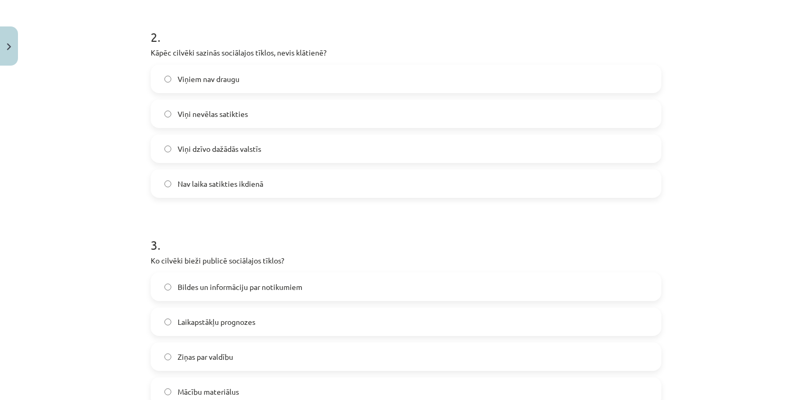
scroll to position [449, 0]
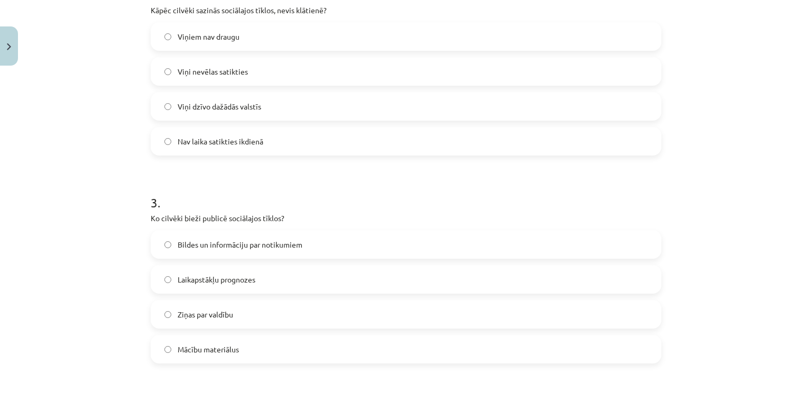
click at [252, 239] on span "Bildes un informāciju par notikumiem" at bounding box center [240, 244] width 125 height 11
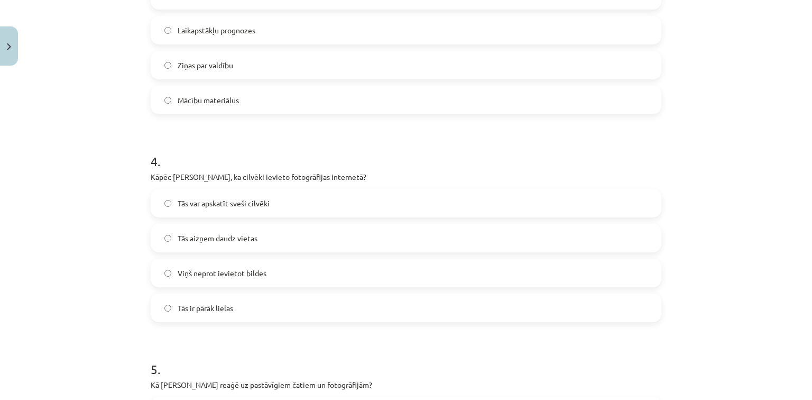
scroll to position [703, 0]
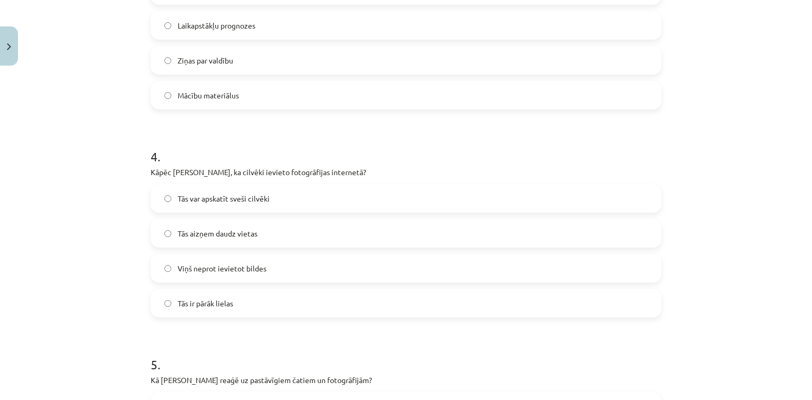
click at [272, 199] on label "Tās var apskatīt sveši cilvēki" at bounding box center [406, 198] width 509 height 26
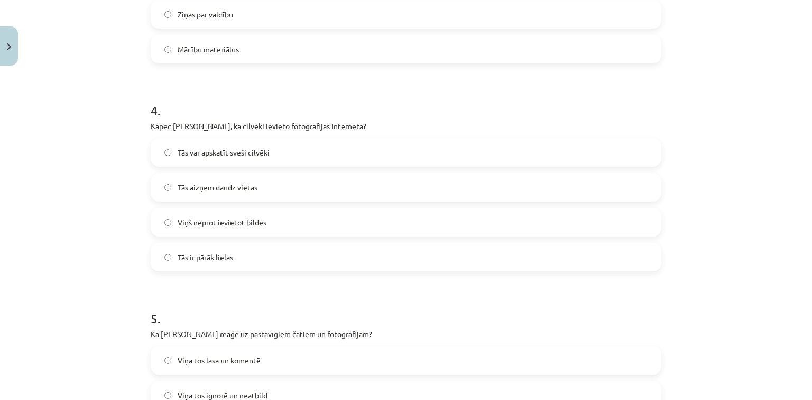
scroll to position [915, 0]
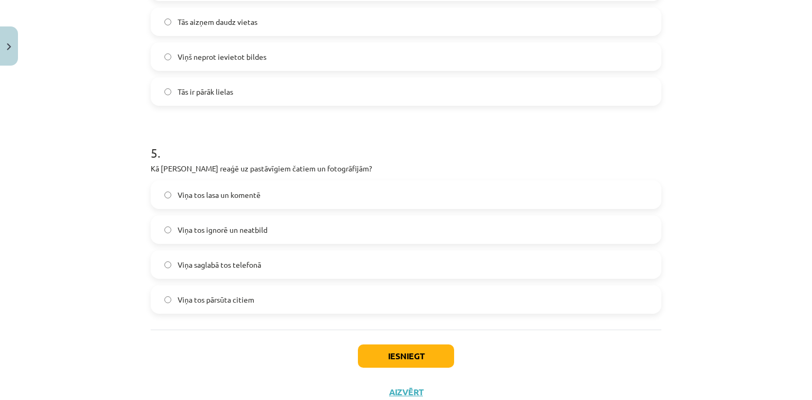
click at [227, 197] on span "Viņa tos lasa un komentē" at bounding box center [219, 194] width 83 height 11
click at [227, 226] on span "Viņa tos ignorē un neatbild" at bounding box center [223, 229] width 90 height 11
click at [233, 254] on label "Viņa saglabā tos telefonā" at bounding box center [406, 264] width 509 height 26
click at [253, 223] on label "Viņa tos ignorē un neatbild" at bounding box center [406, 229] width 509 height 26
click at [388, 357] on button "Iesniegt" at bounding box center [406, 355] width 96 height 23
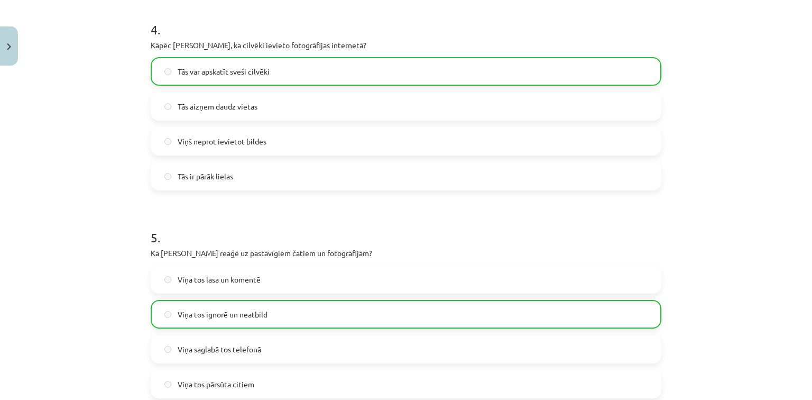
scroll to position [984, 0]
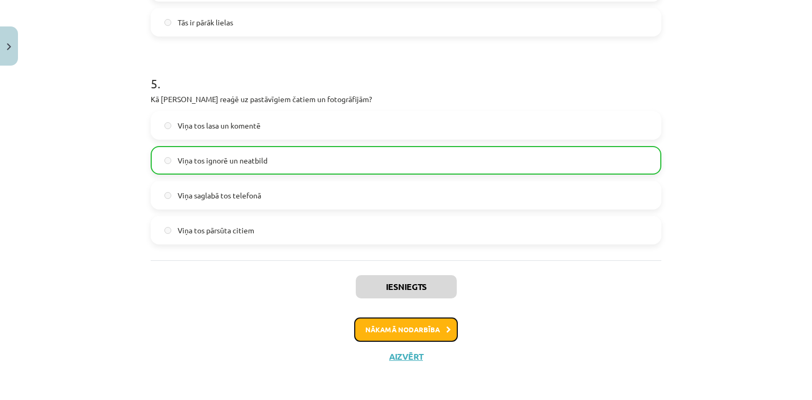
click at [357, 328] on button "Nākamā nodarbība" at bounding box center [406, 329] width 104 height 24
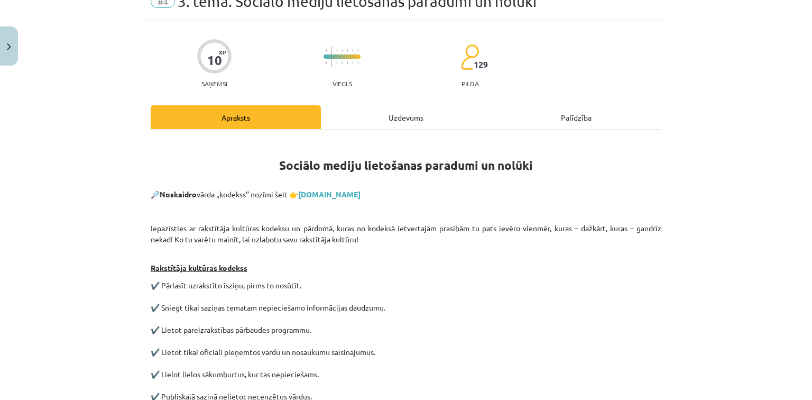
scroll to position [69, 0]
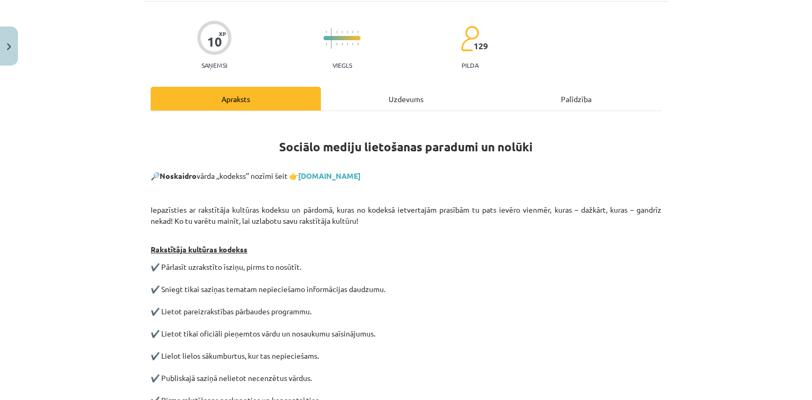
drag, startPoint x: 434, startPoint y: 100, endPoint x: 229, endPoint y: 153, distance: 211.5
click at [434, 100] on div "Uzdevums" at bounding box center [406, 99] width 170 height 24
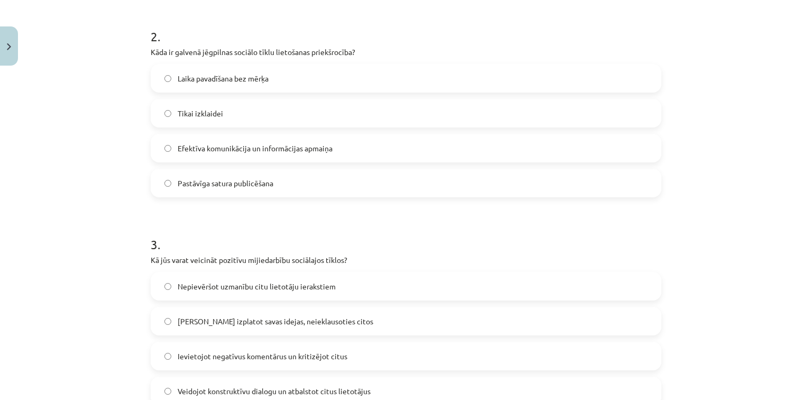
scroll to position [423, 0]
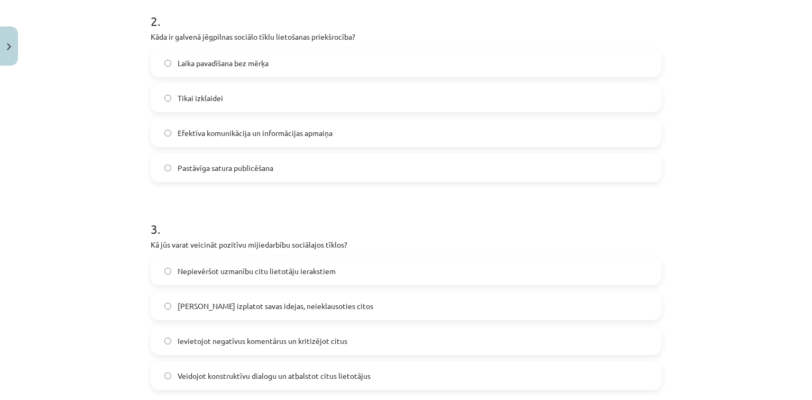
click at [350, 137] on label "Efektīva komunikācija un informācijas apmaiņa" at bounding box center [406, 132] width 509 height 26
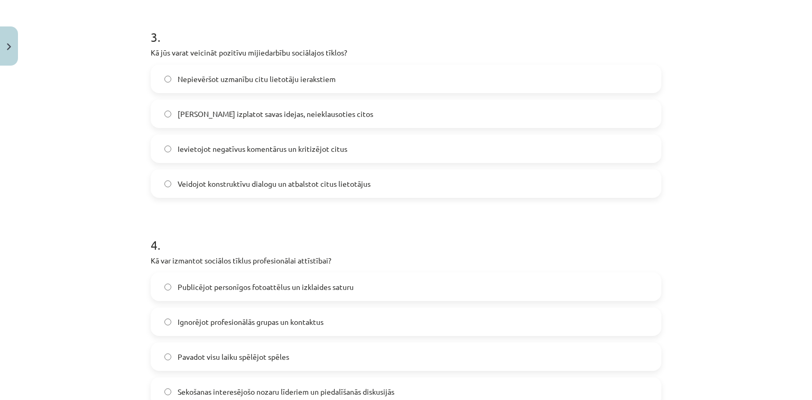
scroll to position [634, 0]
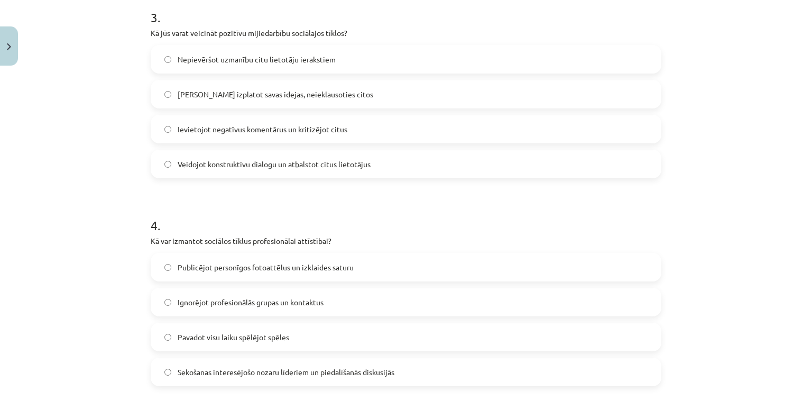
click at [272, 169] on span "Veidojot konstruktīvu dialogu un atbalstot citus lietotājus" at bounding box center [274, 164] width 193 height 11
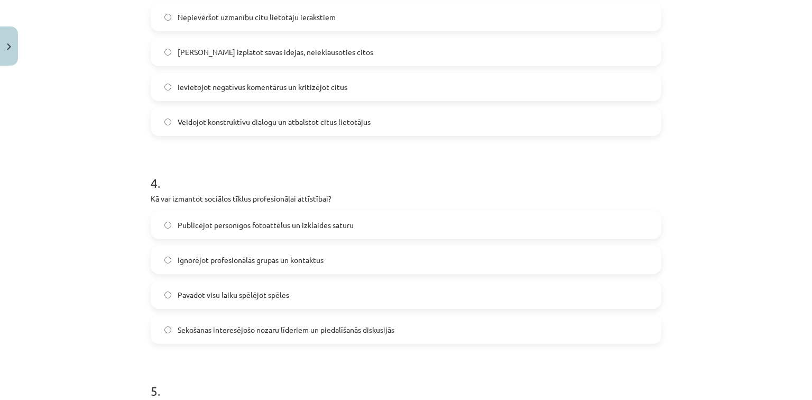
click at [371, 333] on span "Sekošanas interesējošo nozaru līderiem un piedalīšanās diskusijās" at bounding box center [286, 329] width 217 height 11
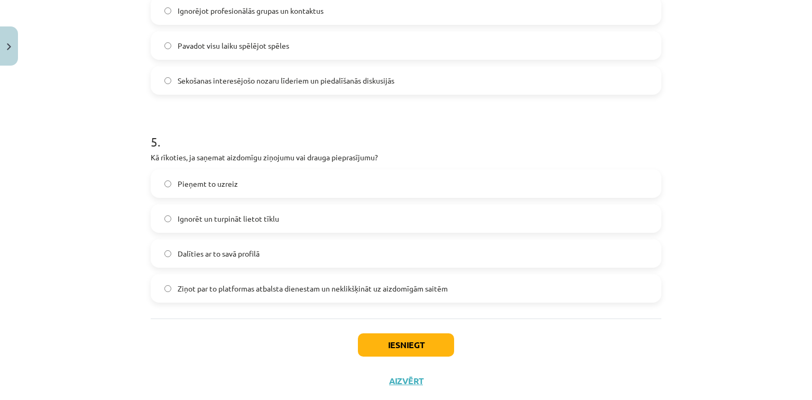
scroll to position [931, 0]
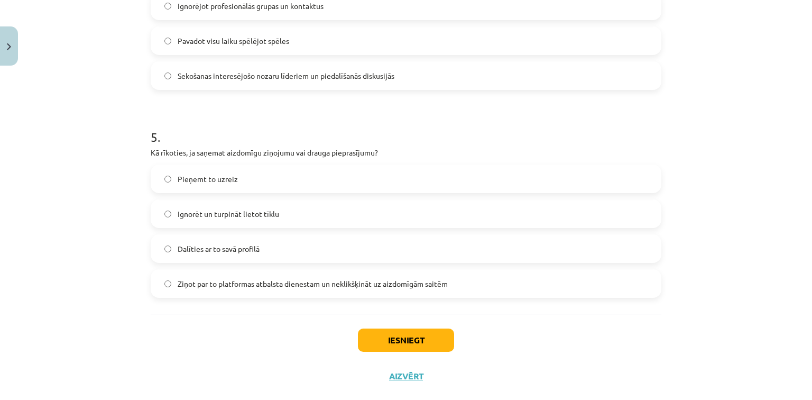
click at [440, 278] on span "Ziņot par to platformas atbalsta dienestam un neklikšķināt uz aizdomīgām saitēm" at bounding box center [313, 283] width 270 height 11
click at [421, 339] on button "Iesniegt" at bounding box center [406, 339] width 96 height 23
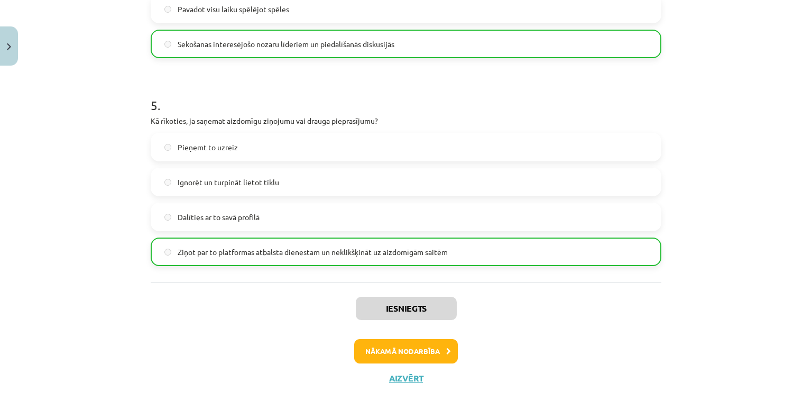
scroll to position [984, 0]
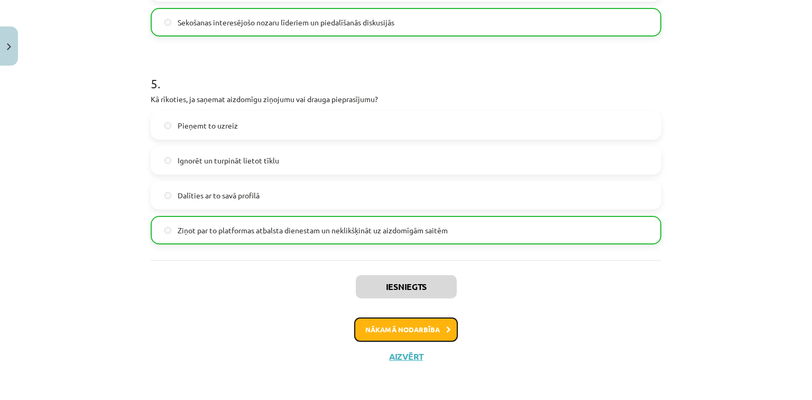
click at [410, 329] on button "Nākamā nodarbība" at bounding box center [406, 329] width 104 height 24
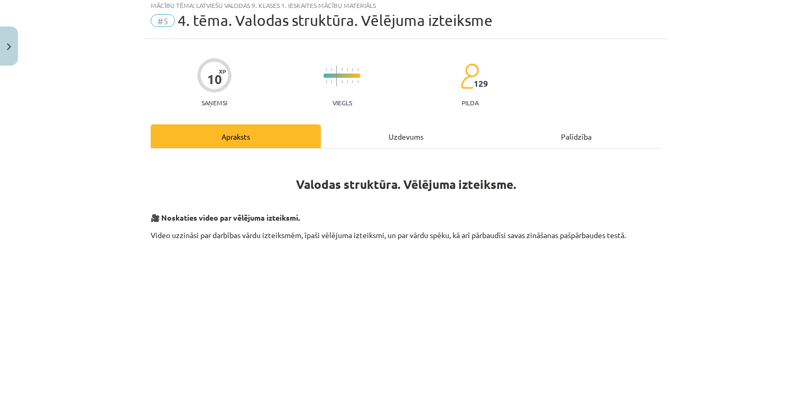
scroll to position [26, 0]
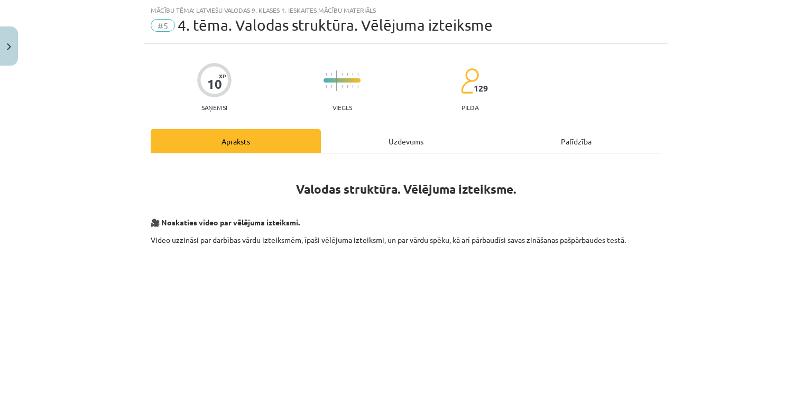
click at [448, 148] on div "Uzdevums" at bounding box center [406, 141] width 170 height 24
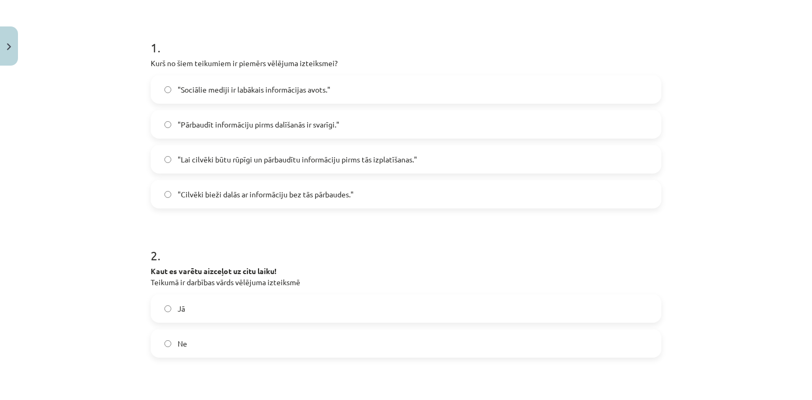
scroll to position [196, 0]
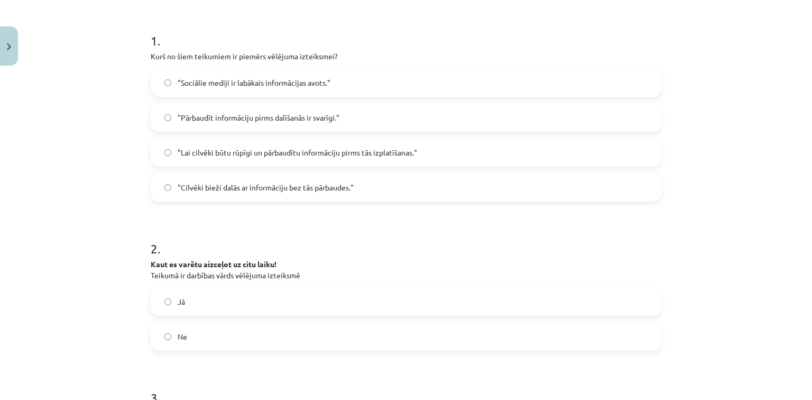
click at [321, 154] on span ""Lai cilvēki būtu rūpīgi un pārbaudītu informāciju pirms tās izplatīšanas."" at bounding box center [298, 152] width 240 height 11
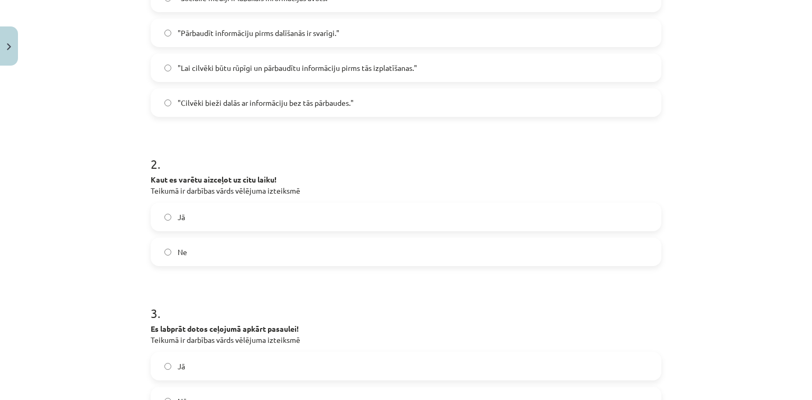
scroll to position [323, 0]
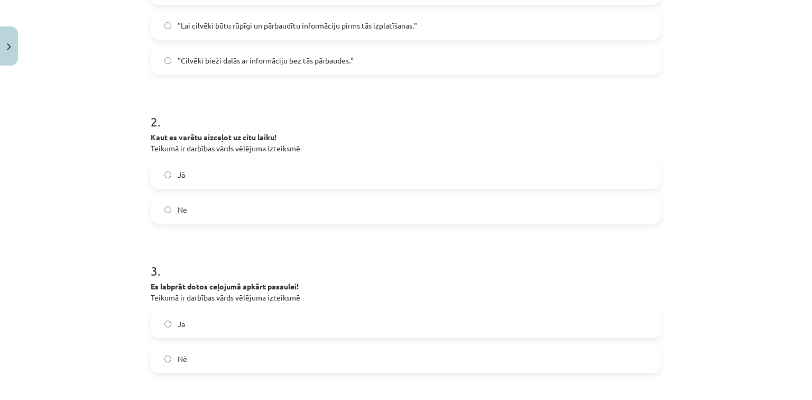
click at [294, 174] on label "Jā" at bounding box center [406, 174] width 509 height 26
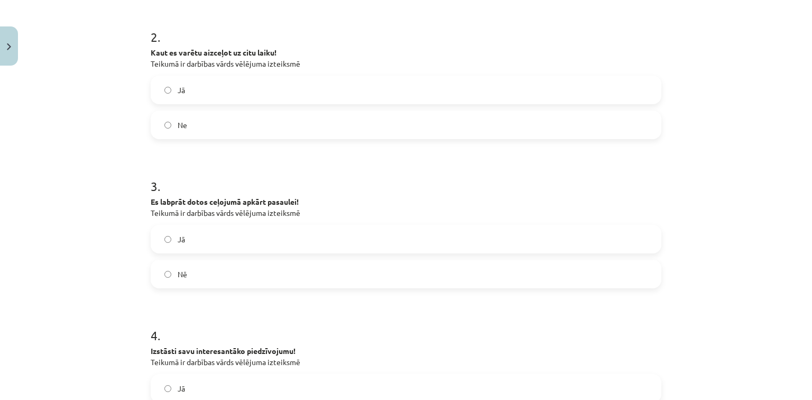
scroll to position [449, 0]
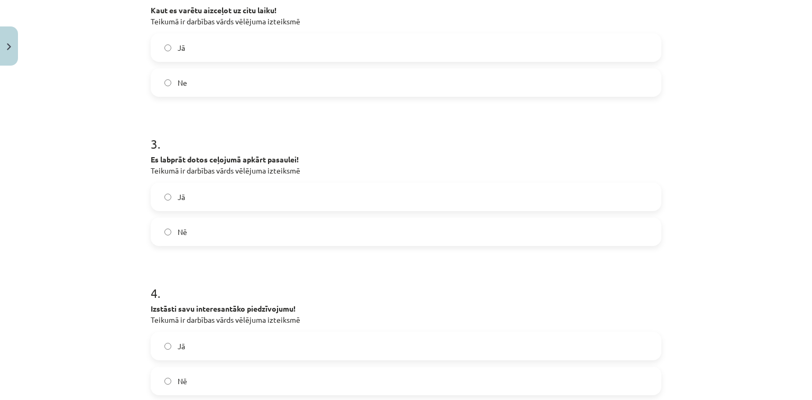
click at [318, 228] on label "Nē" at bounding box center [406, 231] width 509 height 26
click at [334, 196] on label "Jā" at bounding box center [406, 196] width 509 height 26
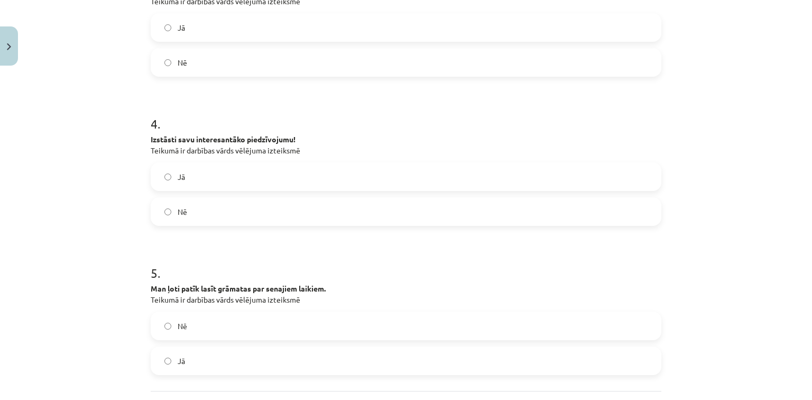
click at [315, 178] on label "Jā" at bounding box center [406, 176] width 509 height 26
click at [308, 205] on label "Nē" at bounding box center [406, 211] width 509 height 26
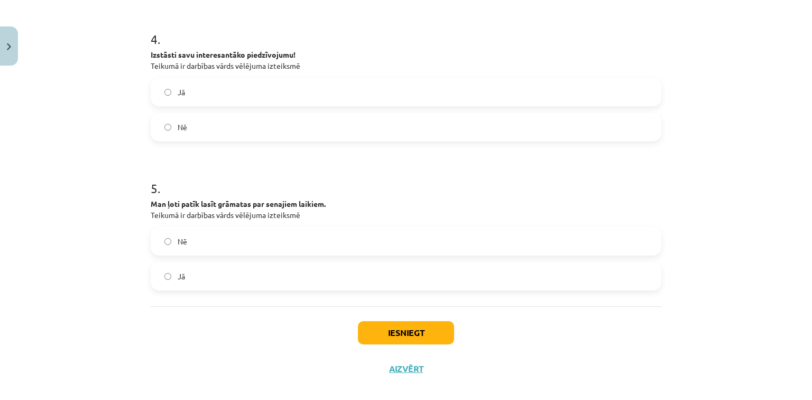
click at [262, 273] on label "Jā" at bounding box center [406, 276] width 509 height 26
click at [245, 247] on label "Nē" at bounding box center [406, 241] width 509 height 26
click at [410, 325] on button "Iesniegt" at bounding box center [406, 332] width 96 height 23
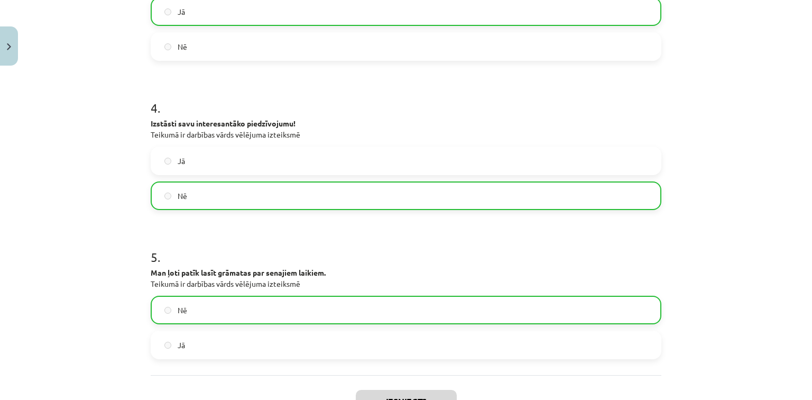
scroll to position [749, 0]
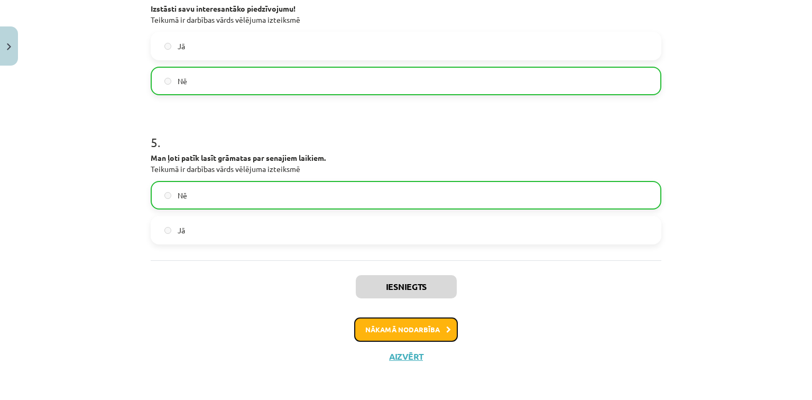
click at [440, 326] on button "Nākamā nodarbība" at bounding box center [406, 329] width 104 height 24
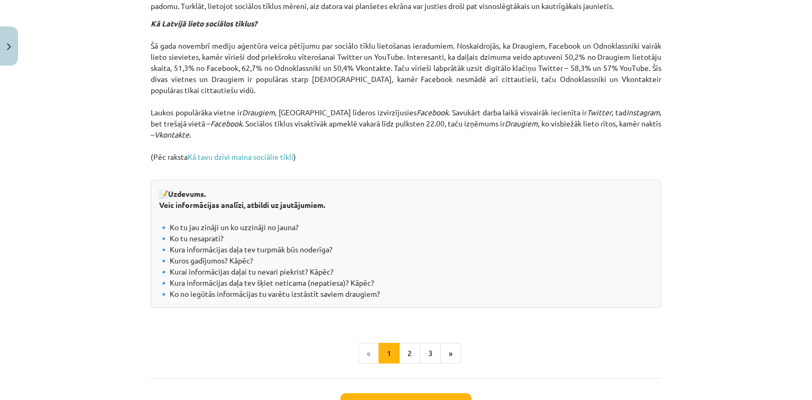
scroll to position [1168, 0]
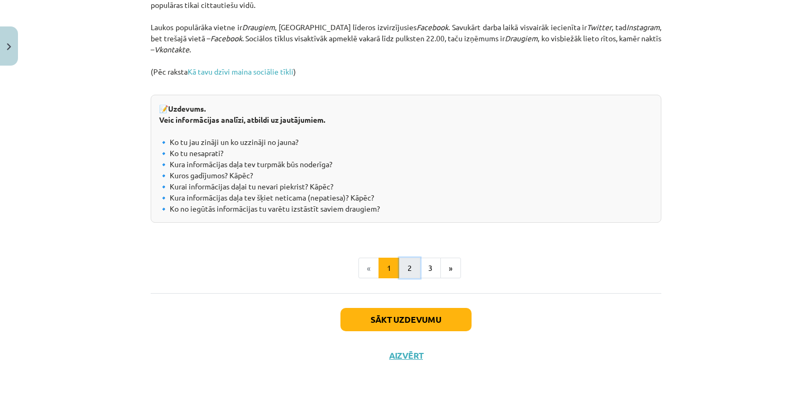
click at [404, 269] on button "2" at bounding box center [409, 267] width 21 height 21
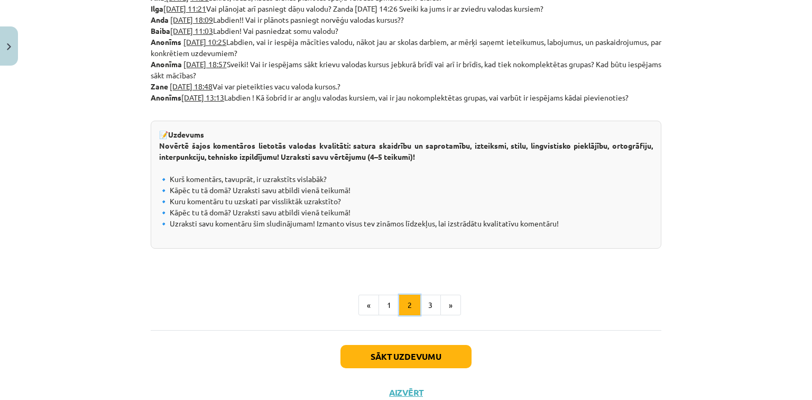
scroll to position [605, 0]
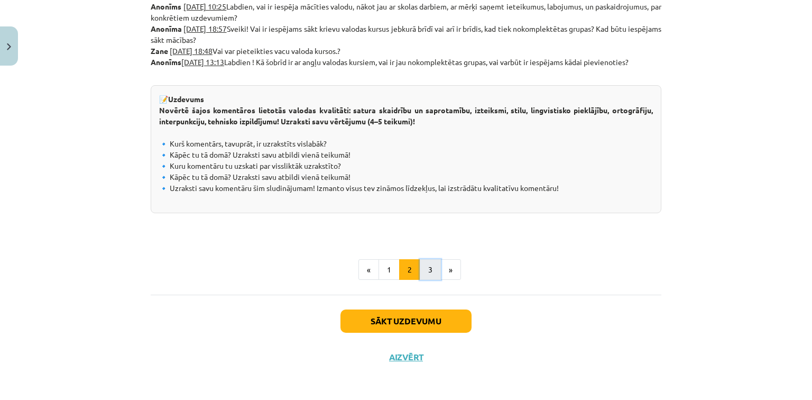
click at [424, 271] on button "3" at bounding box center [430, 269] width 21 height 21
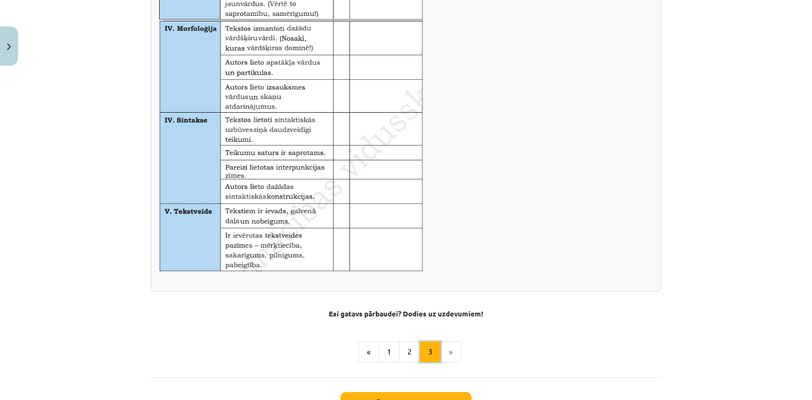
scroll to position [654, 0]
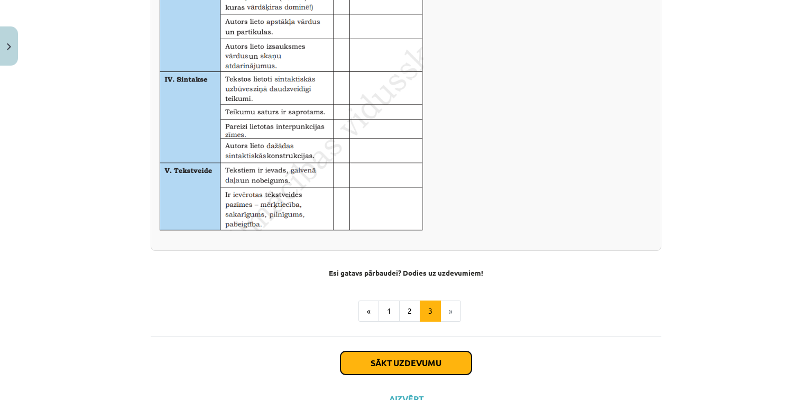
click at [428, 352] on button "Sākt uzdevumu" at bounding box center [405, 362] width 131 height 23
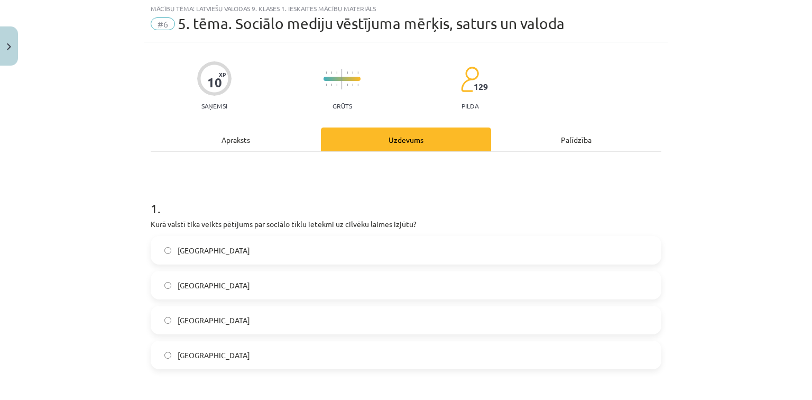
scroll to position [26, 0]
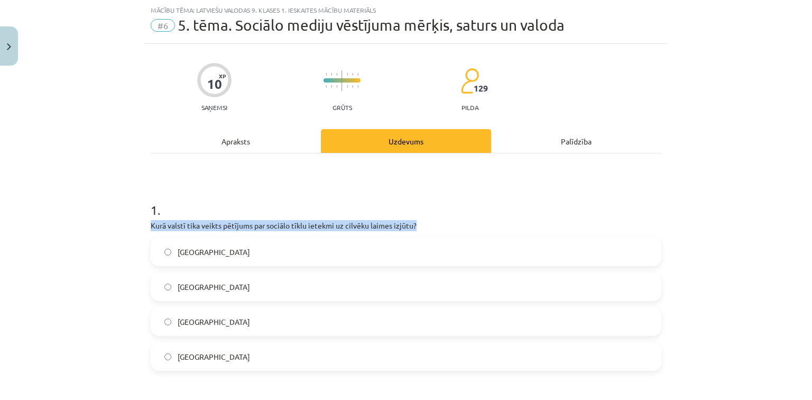
drag, startPoint x: 415, startPoint y: 226, endPoint x: 184, endPoint y: 215, distance: 230.8
click at [184, 215] on div "1 . Kurā valstī tika veikts pētījums par sociālo tīklu ietekmi uz cilvēku laime…" at bounding box center [406, 277] width 511 height 187
copy div "Kurā valstī tika veikts pētījums par sociālo tīklu ietekmi uz cilvēku laimes iz…"
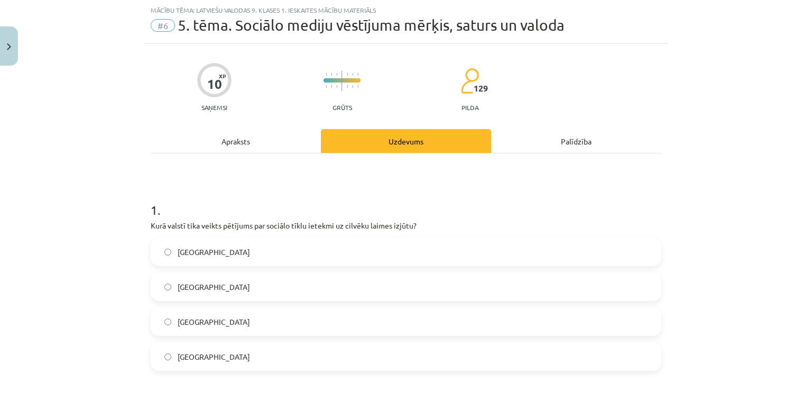
click at [226, 345] on label "Dānijā" at bounding box center [406, 356] width 509 height 26
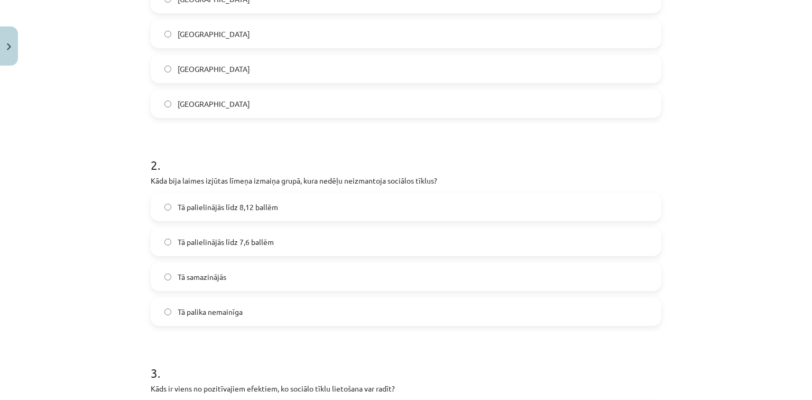
scroll to position [280, 0]
click at [258, 235] on span "Tā palielinājās līdz 7,6 ballēm" at bounding box center [226, 240] width 96 height 11
click at [256, 231] on label "Tā palielinājās līdz 7,6 ballēm" at bounding box center [406, 240] width 509 height 26
drag, startPoint x: 255, startPoint y: 224, endPoint x: 257, endPoint y: 214, distance: 9.9
click at [255, 220] on div "Tā palielinājās līdz 8,12 ballēm Tā palielinājās līdz 7,6 ballēm Tā samazinājās…" at bounding box center [406, 257] width 511 height 133
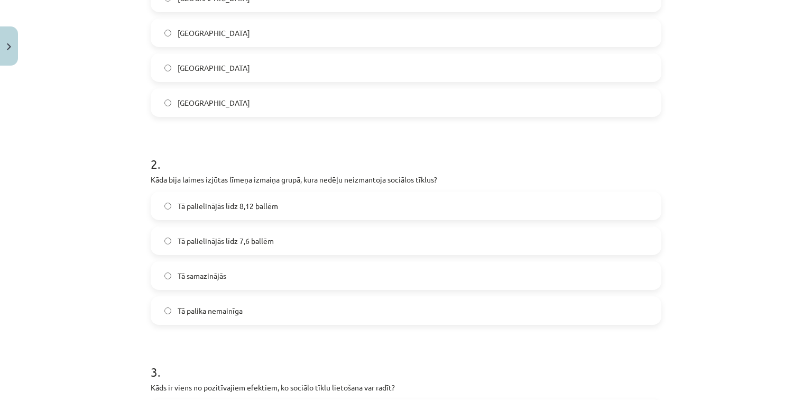
click at [269, 187] on div "2 . Kāda bija laimes izjūtas līmeņa izmaiņa grupā, kura nedēļu neizmantoja soci…" at bounding box center [406, 231] width 511 height 187
click at [247, 214] on label "Tā palielinājās līdz 8,12 ballēm" at bounding box center [406, 205] width 509 height 26
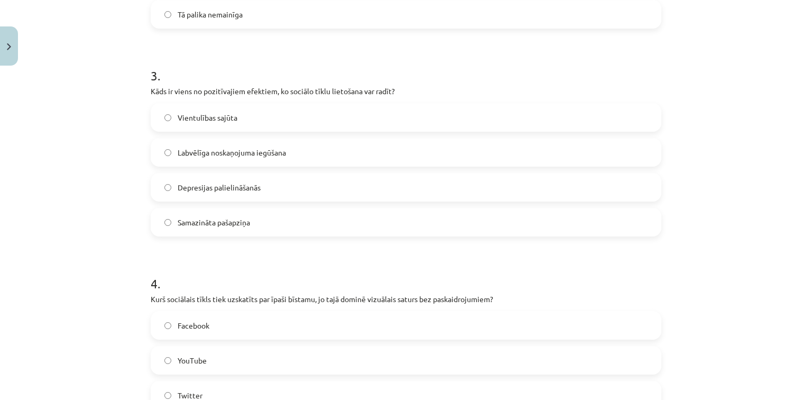
scroll to position [619, 0]
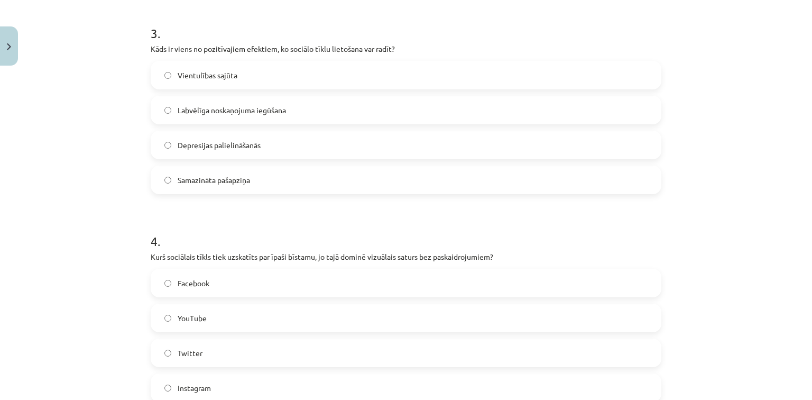
click at [306, 103] on label "Labvēlīga noskaņojuma iegūšana" at bounding box center [406, 110] width 509 height 26
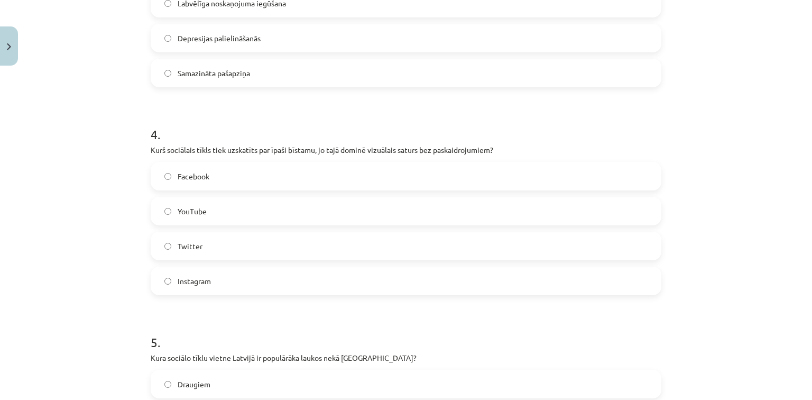
scroll to position [745, 0]
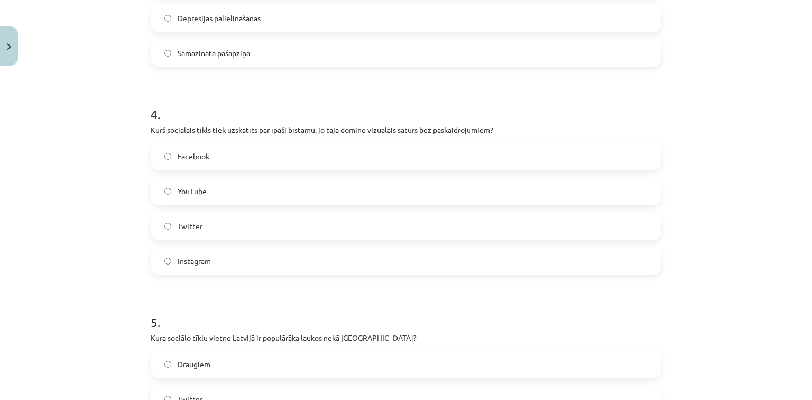
click at [458, 203] on label "YouTube" at bounding box center [406, 191] width 509 height 26
click at [207, 158] on label "Facebook" at bounding box center [406, 156] width 509 height 26
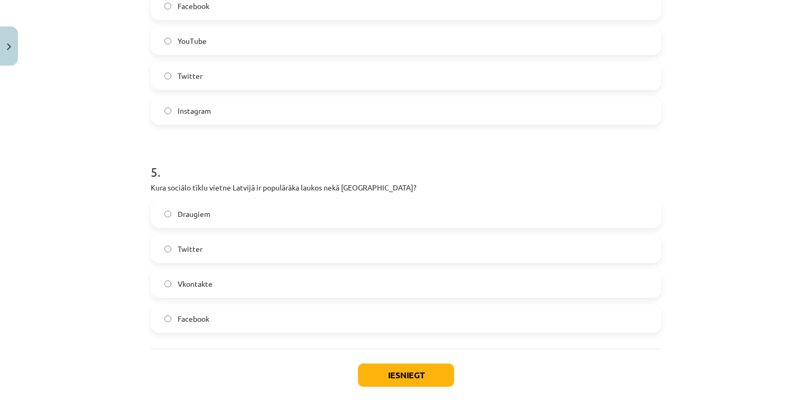
scroll to position [915, 0]
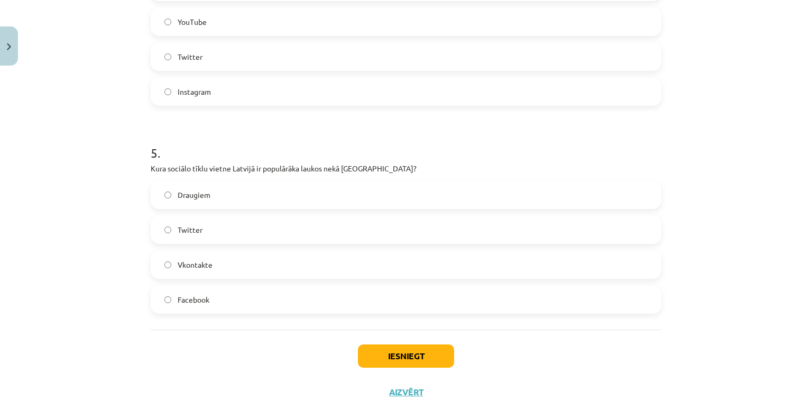
click at [235, 300] on label "Facebook" at bounding box center [406, 299] width 509 height 26
click at [270, 192] on label "Draugiem" at bounding box center [406, 194] width 509 height 26
click at [423, 351] on button "Iesniegt" at bounding box center [406, 355] width 96 height 23
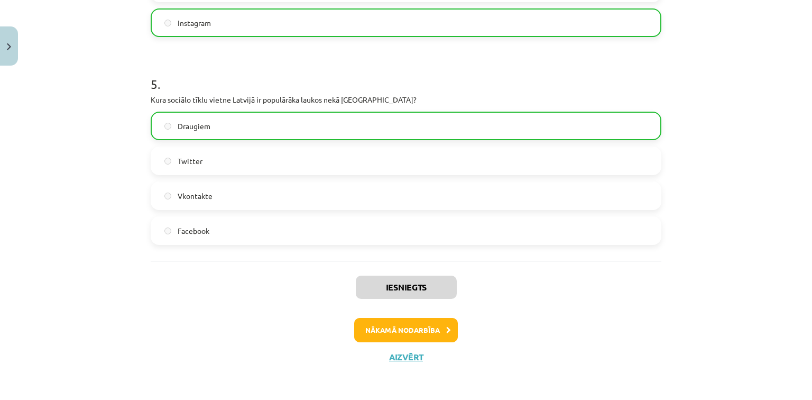
scroll to position [984, 0]
click at [446, 328] on icon at bounding box center [448, 329] width 5 height 7
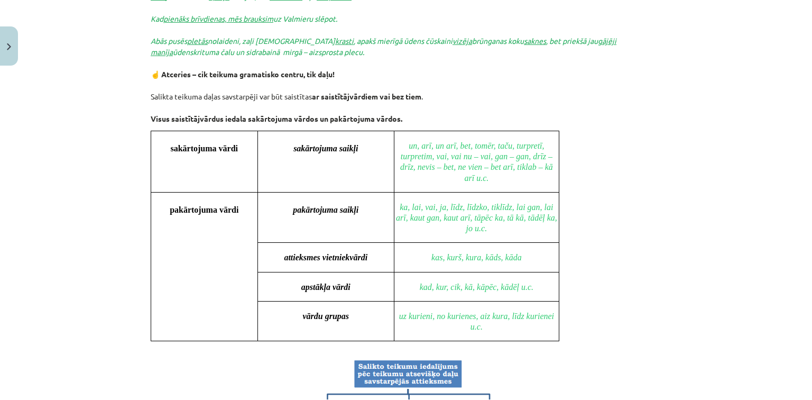
scroll to position [788, 0]
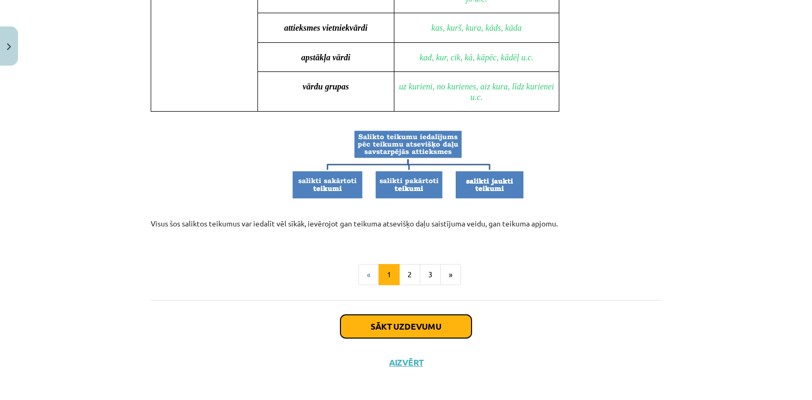
click at [401, 319] on button "Sākt uzdevumu" at bounding box center [405, 326] width 131 height 23
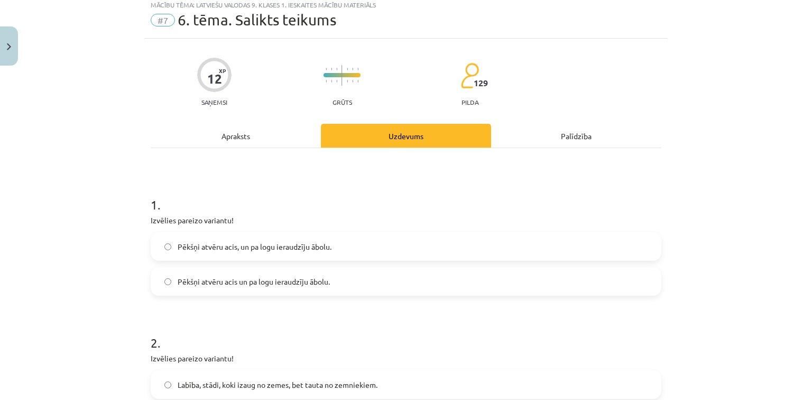
scroll to position [26, 0]
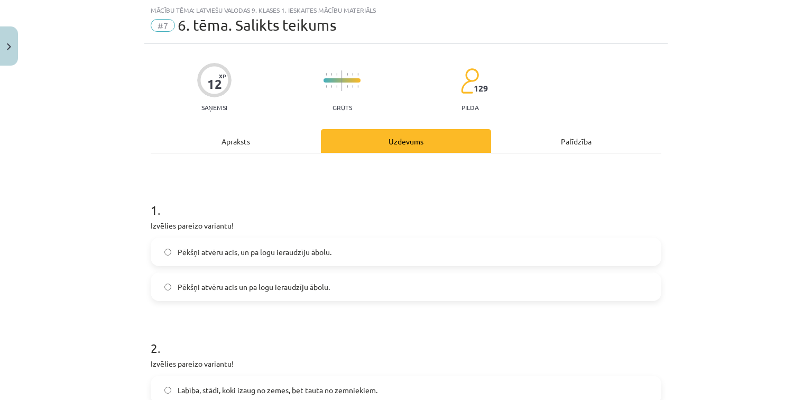
click at [345, 292] on label "Pēkšņi atvēru acis un pa logu ieraudzīju ābolu." at bounding box center [406, 286] width 509 height 26
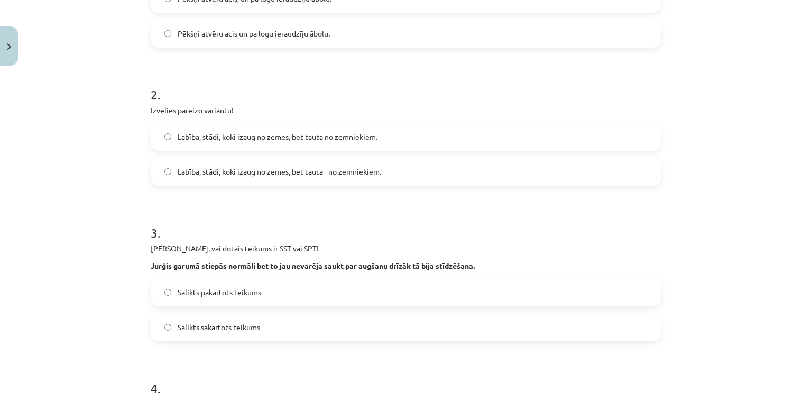
scroll to position [280, 0]
click at [345, 177] on label "Labība, stādi, koki izaug no zemes, bet tauta - no zemniekiem." at bounding box center [406, 171] width 509 height 26
click at [362, 137] on span "Labība, stādi, koki izaug no zemes, bet tauta no zemniekiem." at bounding box center [278, 136] width 200 height 11
click at [317, 167] on span "Labība, stādi, koki izaug no zemes, bet tauta - no zemniekiem." at bounding box center [280, 170] width 204 height 11
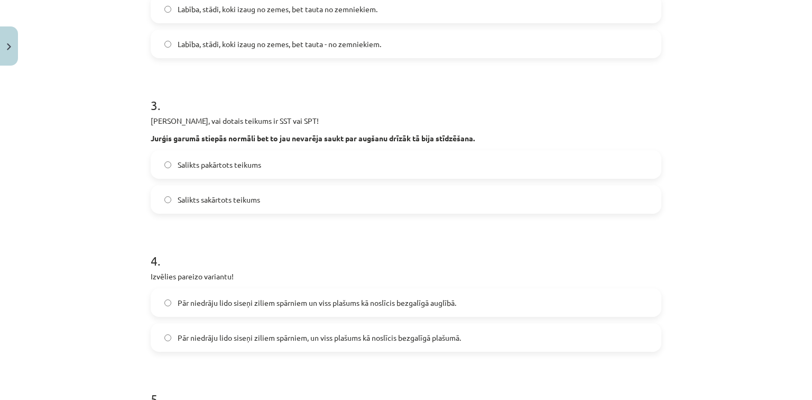
scroll to position [449, 0]
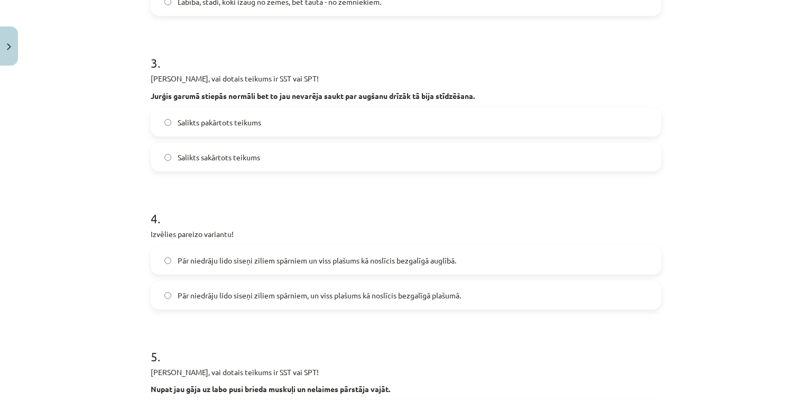
click at [262, 157] on label "Salikts sakārtots teikums" at bounding box center [406, 157] width 509 height 26
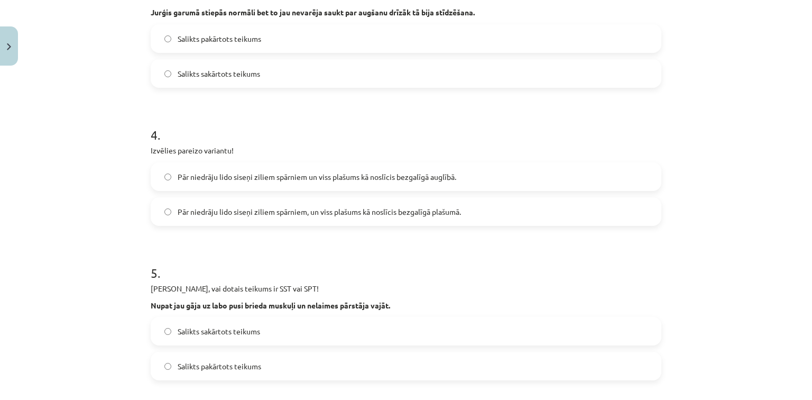
scroll to position [534, 0]
click at [188, 204] on label "Pār niedrāju lido siseņi ziliem spārniem, un viss plašums kā noslīcis bezgalīgā…" at bounding box center [406, 210] width 509 height 26
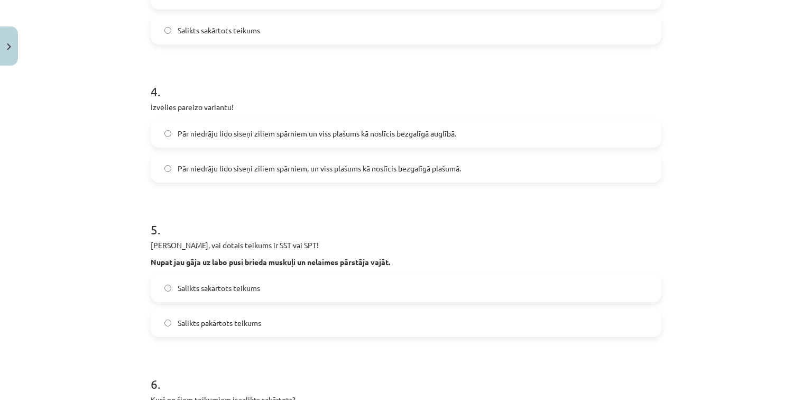
click at [225, 291] on span "Salikts sakārtots teikums" at bounding box center [219, 287] width 82 height 11
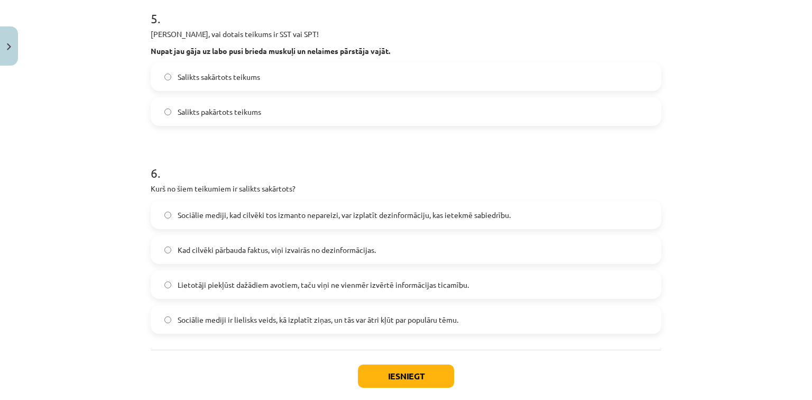
scroll to position [788, 0]
click at [277, 253] on span "Kad cilvēki pārbauda faktus, viņi izvairās no dezinformācijas." at bounding box center [277, 249] width 198 height 11
click at [428, 296] on label "Lietotāji piekļūst dažādiem avotiem, taču viņi ne vienmēr izvērtē informācijas …" at bounding box center [406, 284] width 509 height 26
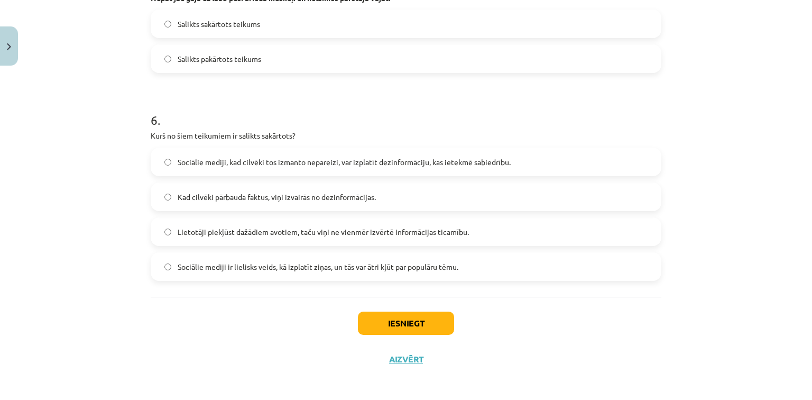
scroll to position [844, 0]
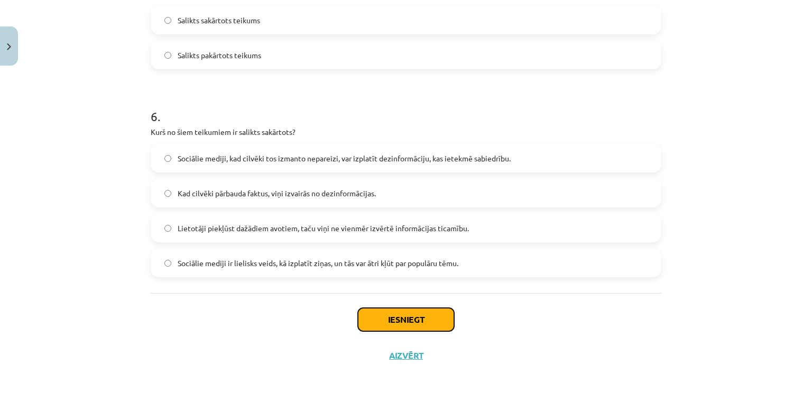
click at [412, 310] on button "Iesniegt" at bounding box center [406, 319] width 96 height 23
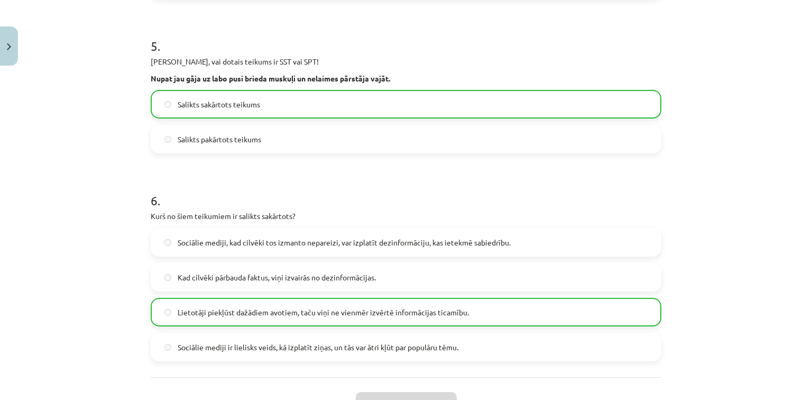
scroll to position [877, 0]
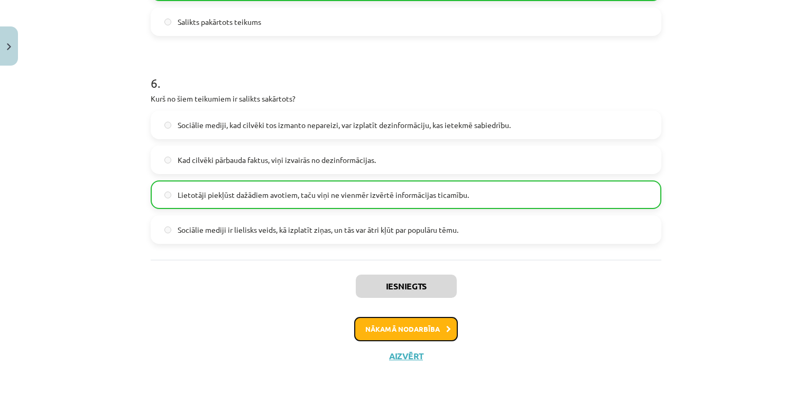
click at [401, 326] on button "Nākamā nodarbība" at bounding box center [406, 329] width 104 height 24
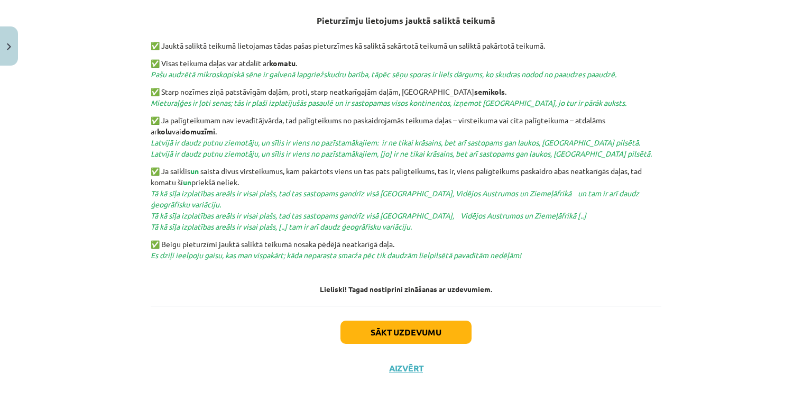
scroll to position [401, 0]
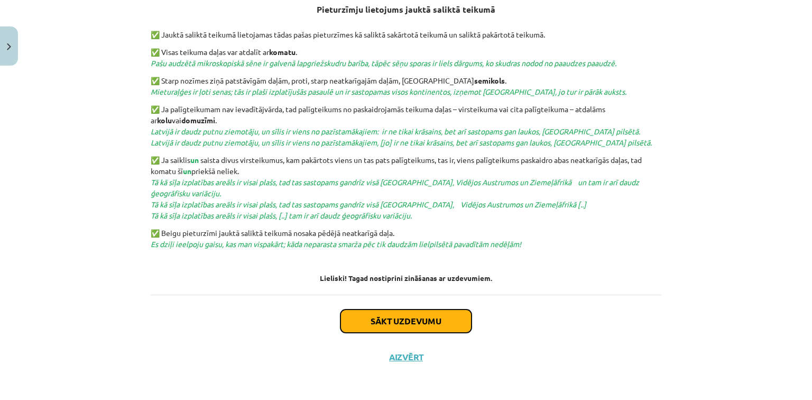
click at [389, 310] on button "Sākt uzdevumu" at bounding box center [405, 320] width 131 height 23
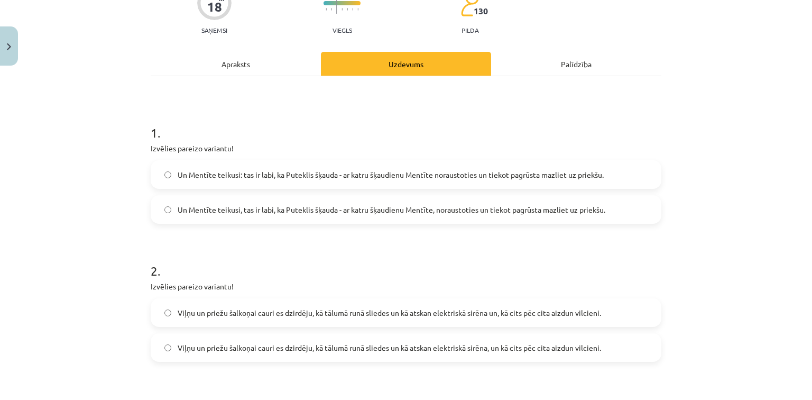
scroll to position [111, 0]
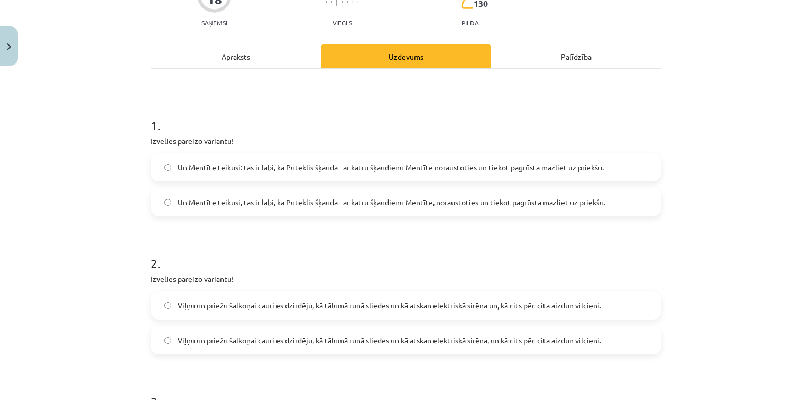
click at [431, 176] on label "Un Mentīte teikusi: tas ir labi, ka Puteklis šķauda - ar katru šķaudienu Mentīt…" at bounding box center [406, 167] width 509 height 26
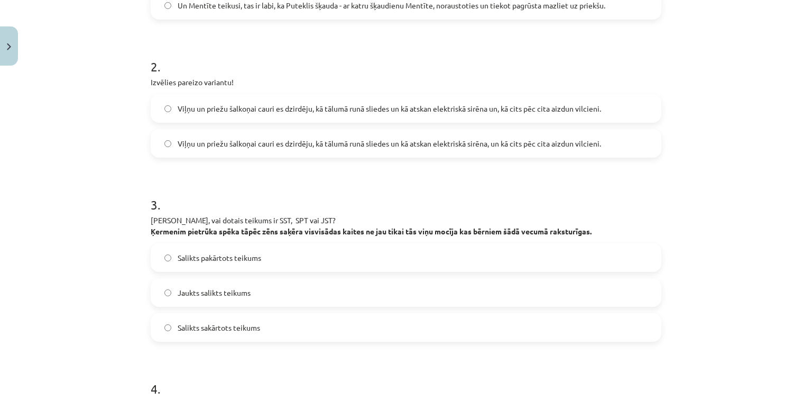
scroll to position [323, 0]
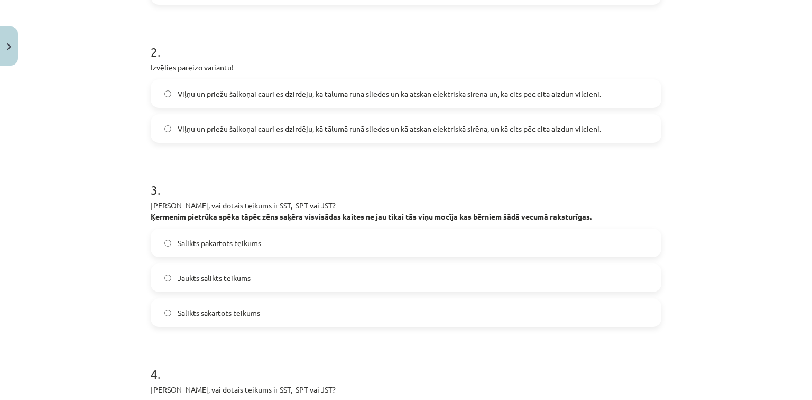
click at [529, 133] on span "Viļņu un priežu šalkoņai cauri es dzirdēju, kā tālumā runā sliedes un kā atskan…" at bounding box center [389, 128] width 423 height 11
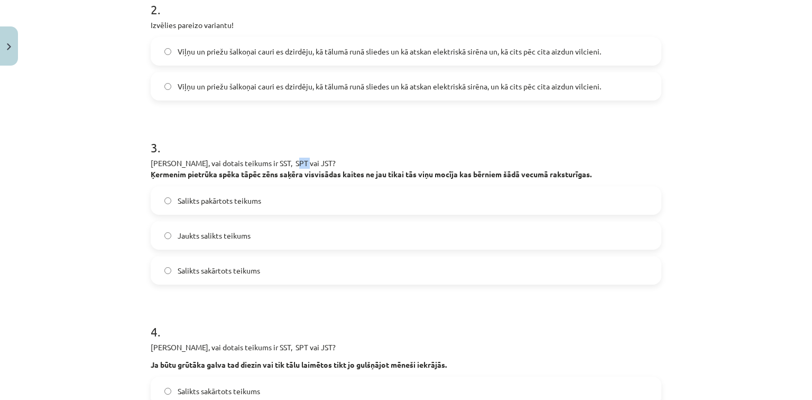
drag, startPoint x: 284, startPoint y: 160, endPoint x: 296, endPoint y: 165, distance: 13.1
click at [296, 165] on p "Nosaki, vai dotais teikums ir SST, SPT vai JST? Ķermenim pietrūka spēka tāpēc z…" at bounding box center [406, 169] width 511 height 22
click at [344, 158] on p "Nosaki, vai dotais teikums ir SST, SPT vai JST? Ķermenim pietrūka spēka tāpēc z…" at bounding box center [406, 169] width 511 height 22
click at [302, 227] on label "Jaukts salikts teikums" at bounding box center [406, 235] width 509 height 26
click at [206, 195] on span "Salikts pakārtots teikums" at bounding box center [220, 200] width 84 height 11
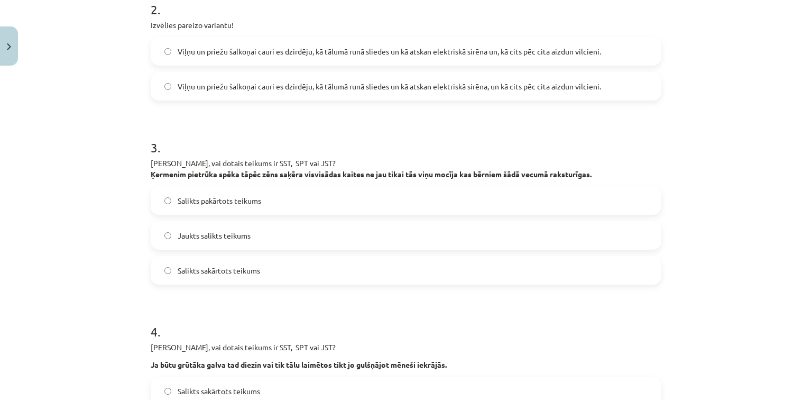
click at [187, 268] on span "Salikts sakārtots teikums" at bounding box center [219, 270] width 82 height 11
click at [228, 233] on span "Jaukts salikts teikums" at bounding box center [214, 235] width 73 height 11
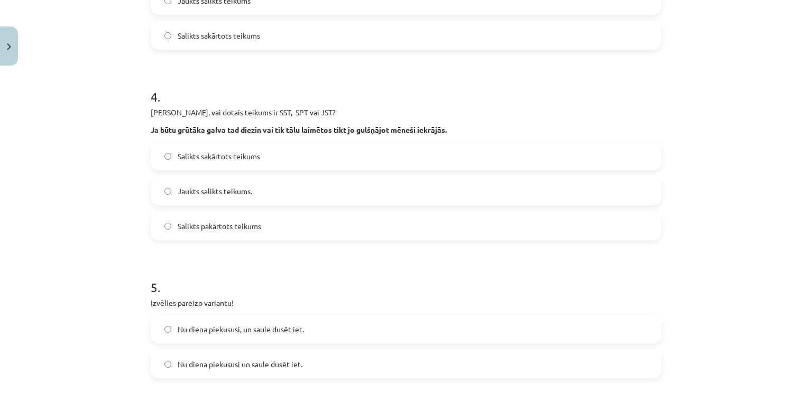
scroll to position [619, 0]
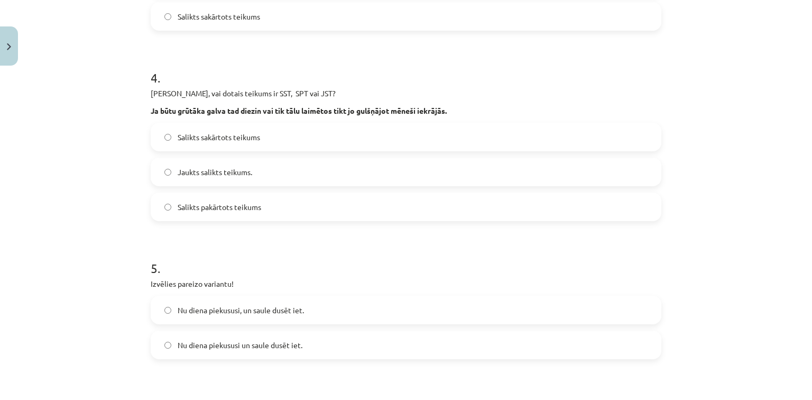
click at [246, 144] on label "Salikts sakārtots teikums" at bounding box center [406, 137] width 509 height 26
click at [241, 223] on form "1 . Izvēlies pareizo variantu! Un Mentīte teikusi: tas ir labi, ka Puteklis šķa…" at bounding box center [406, 251] width 511 height 1319
click at [239, 217] on label "Salikts pakārtots teikums" at bounding box center [406, 207] width 509 height 26
click at [226, 178] on label "Jaukts salikts teikums." at bounding box center [406, 172] width 509 height 26
click at [271, 213] on label "Salikts pakārtots teikums" at bounding box center [406, 207] width 509 height 26
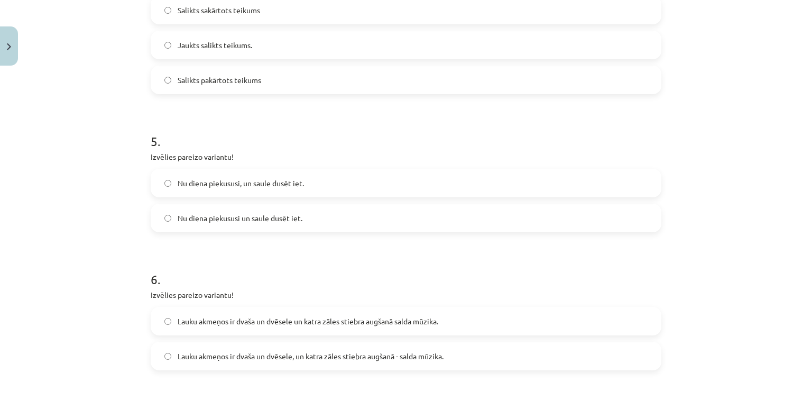
scroll to position [788, 0]
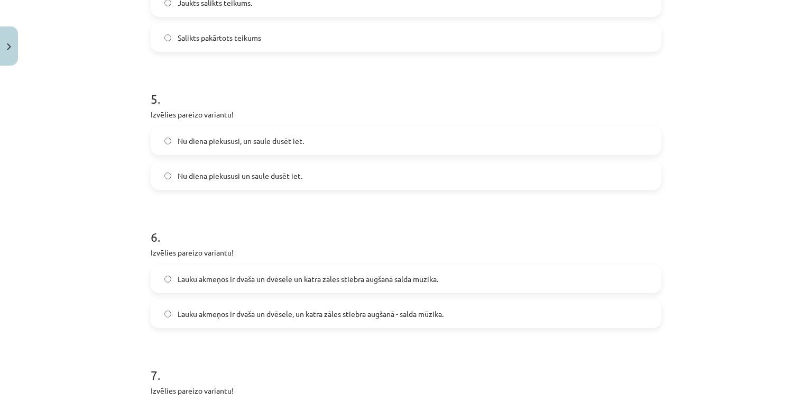
click at [209, 163] on label "Nu diena piekususi un saule dusēt iet." at bounding box center [406, 175] width 509 height 26
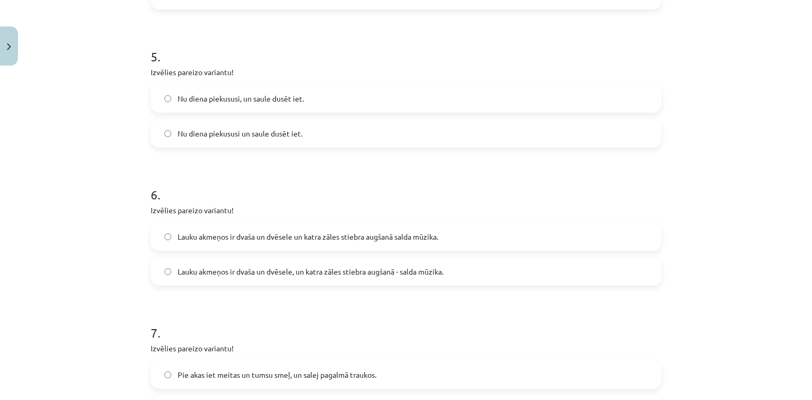
click at [278, 244] on label "Lauku akmeņos ir dvaša un dvēsele un katra zāles stiebra augšanā salda mūzika." at bounding box center [406, 236] width 509 height 26
click at [292, 270] on span "Lauku akmeņos ir dvaša un dvēsele, un katra zāles stiebra augšanā - salda mūzik…" at bounding box center [311, 271] width 266 height 11
click at [298, 275] on span "Lauku akmeņos ir dvaša un dvēsele, un katra zāles stiebra augšanā - salda mūzik…" at bounding box center [311, 271] width 266 height 11
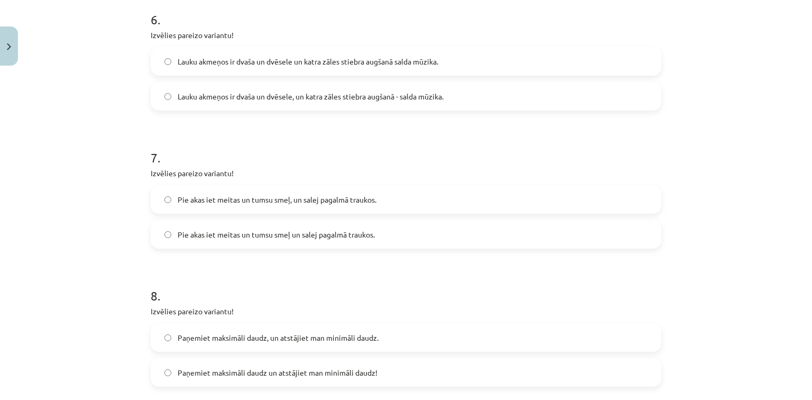
scroll to position [1042, 0]
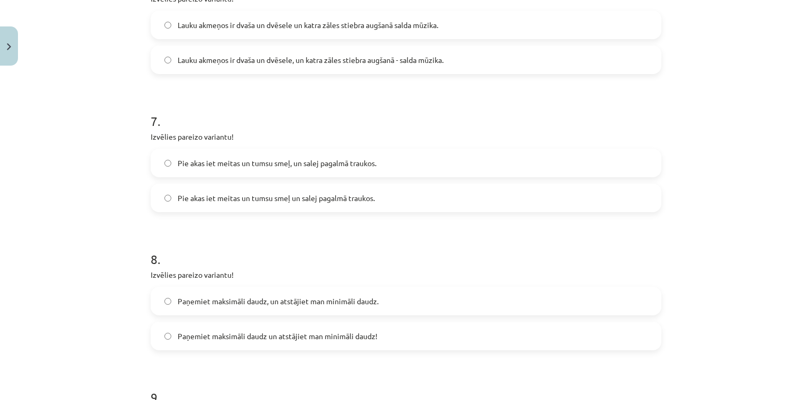
click at [283, 169] on label "Pie akas iet meitas un tumsu smeļ, un salej pagalmā traukos." at bounding box center [406, 163] width 509 height 26
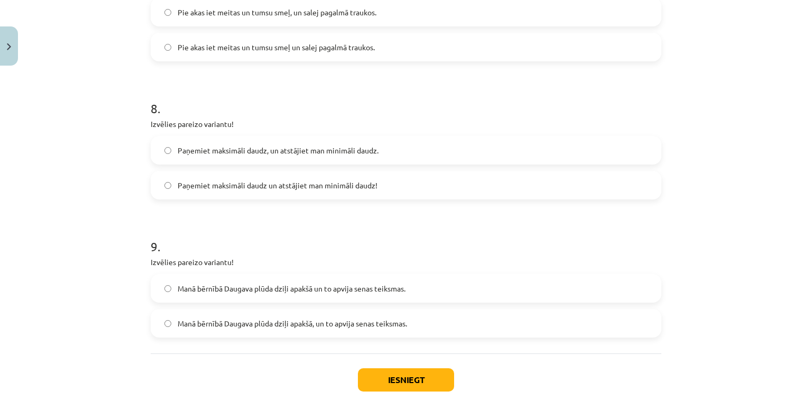
scroll to position [1211, 0]
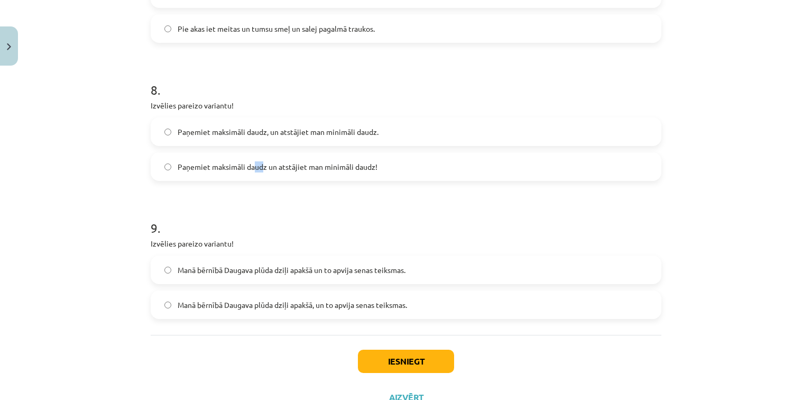
drag, startPoint x: 254, startPoint y: 164, endPoint x: 260, endPoint y: 161, distance: 7.1
click at [260, 161] on span "Paņemiet maksimāli daudz un atstājiet man minimāli daudz!" at bounding box center [278, 166] width 200 height 11
click at [281, 173] on label "Paņemiet maksimāli daudz un atstājiet man minimāli daudz!" at bounding box center [406, 166] width 509 height 26
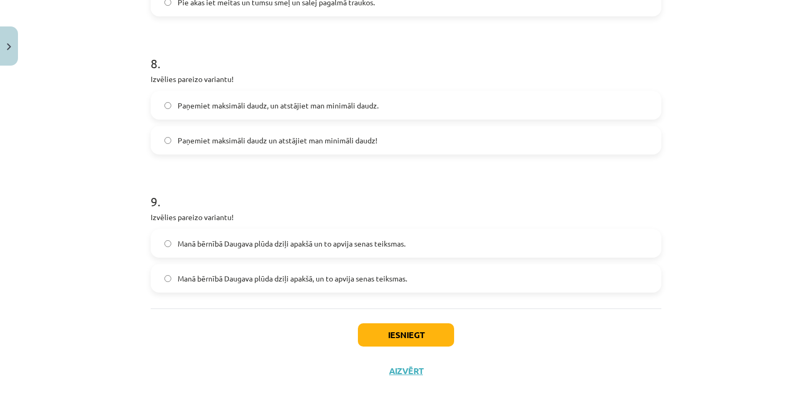
scroll to position [1252, 0]
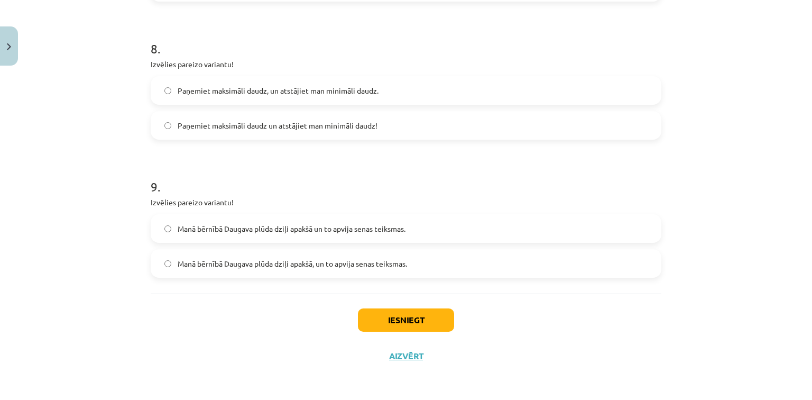
click at [340, 269] on label "Manā bērnībā Daugava plūda dziļi apakšā, un to apvija senas teiksmas." at bounding box center [406, 263] width 509 height 26
click at [420, 324] on button "Iesniegt" at bounding box center [406, 319] width 96 height 23
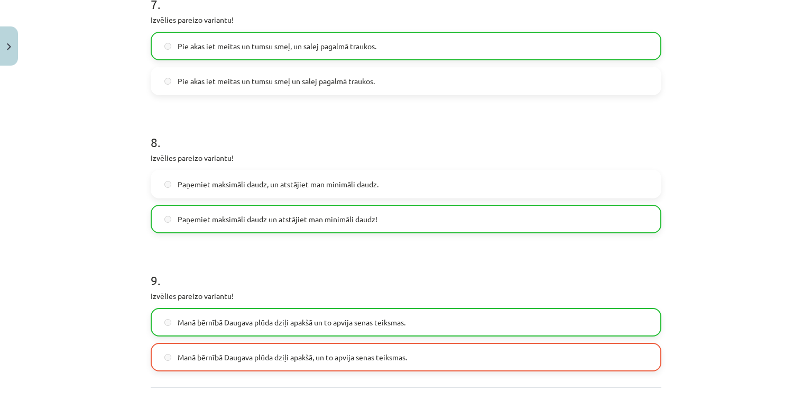
scroll to position [1285, 0]
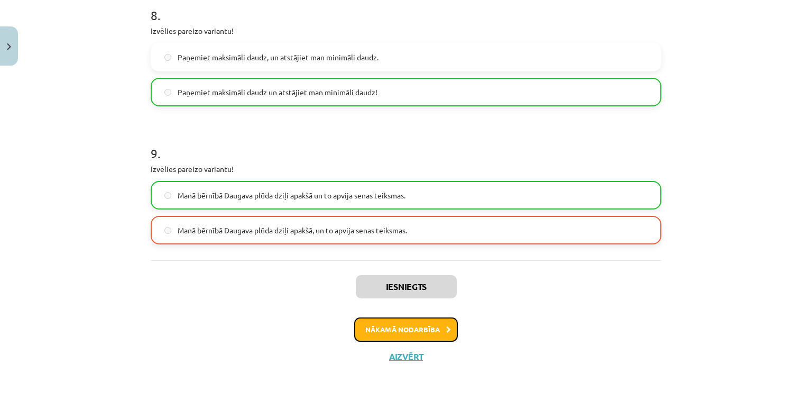
click at [425, 323] on button "Nākamā nodarbība" at bounding box center [406, 329] width 104 height 24
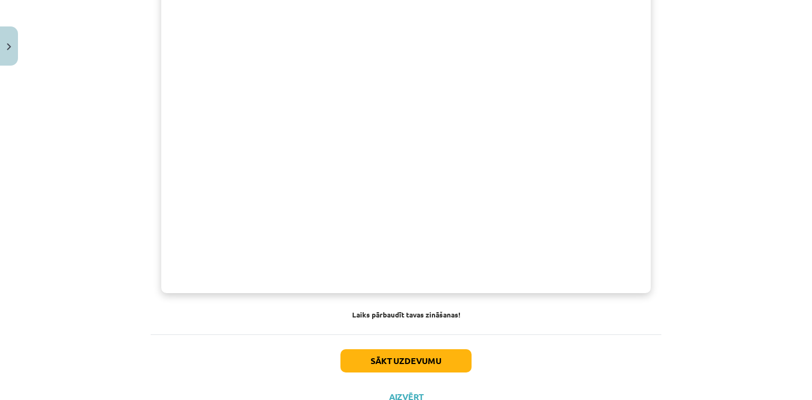
scroll to position [789, 0]
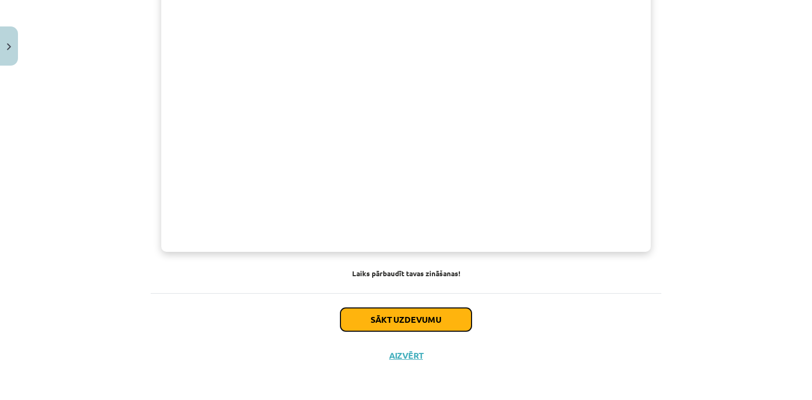
click at [455, 309] on button "Sākt uzdevumu" at bounding box center [405, 319] width 131 height 23
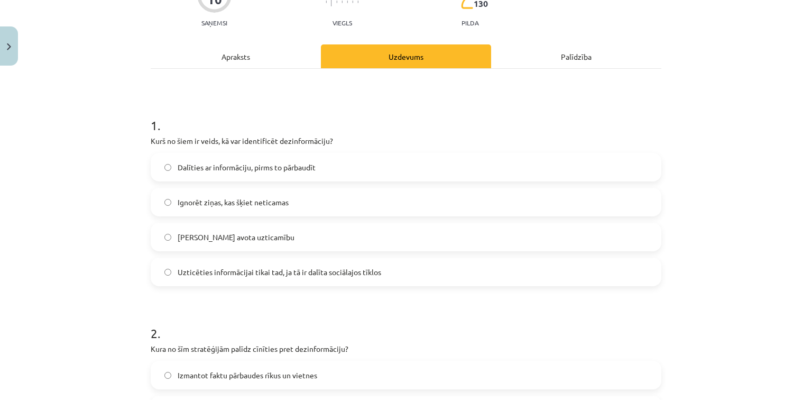
scroll to position [196, 0]
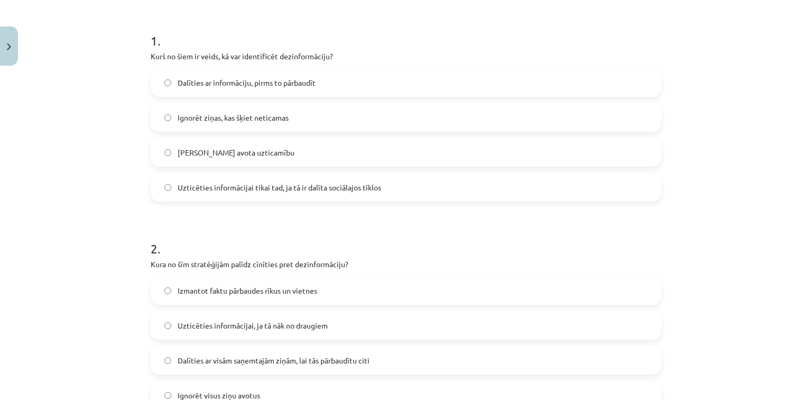
click at [210, 156] on span "Pārbaudīt avota uzticamību" at bounding box center [236, 152] width 117 height 11
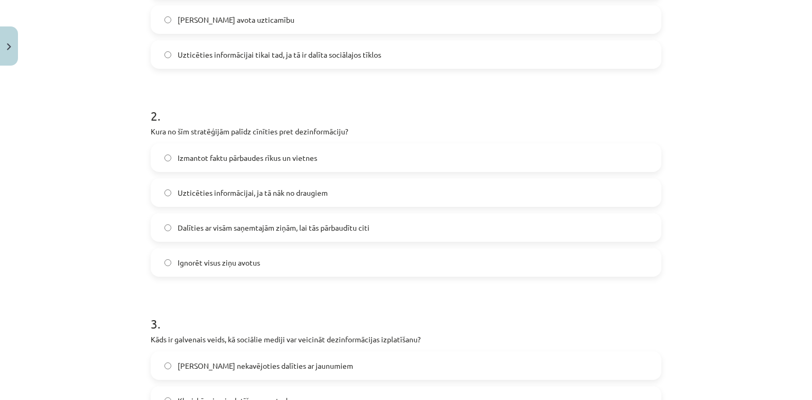
scroll to position [365, 0]
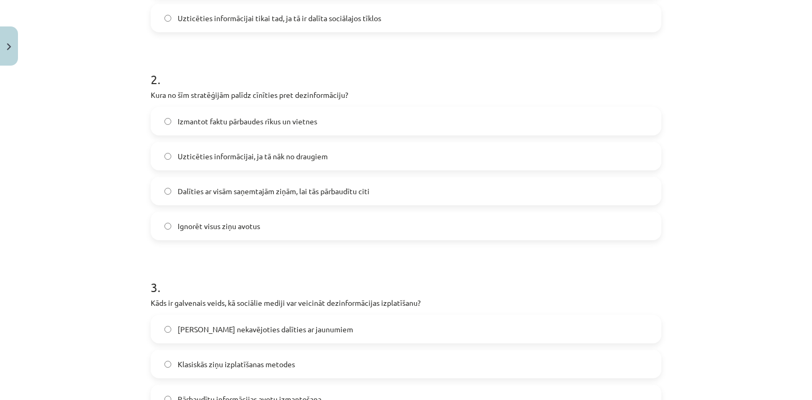
click at [263, 119] on span "Izmantot faktu pārbaudes rīkus un vietnes" at bounding box center [248, 121] width 140 height 11
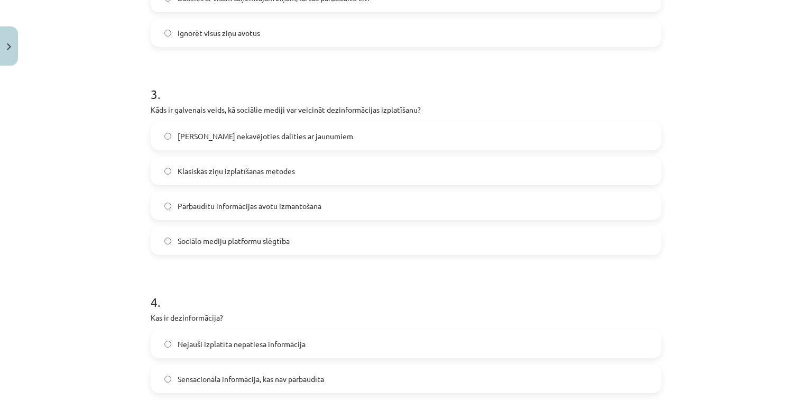
scroll to position [576, 0]
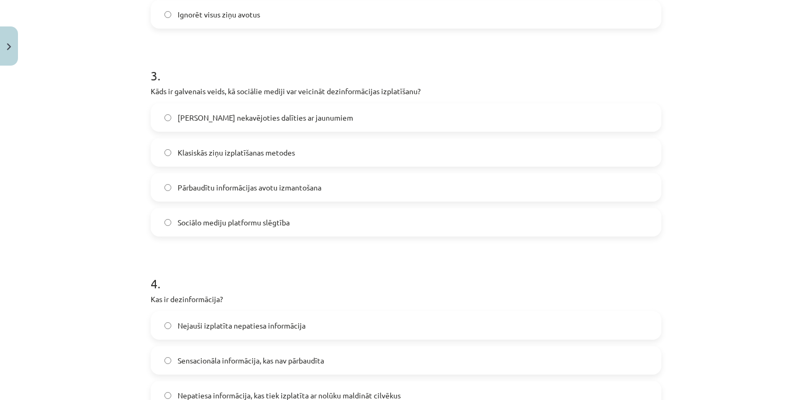
click at [274, 184] on span "Pārbaudītu informācijas avotu izmantošana" at bounding box center [250, 187] width 144 height 11
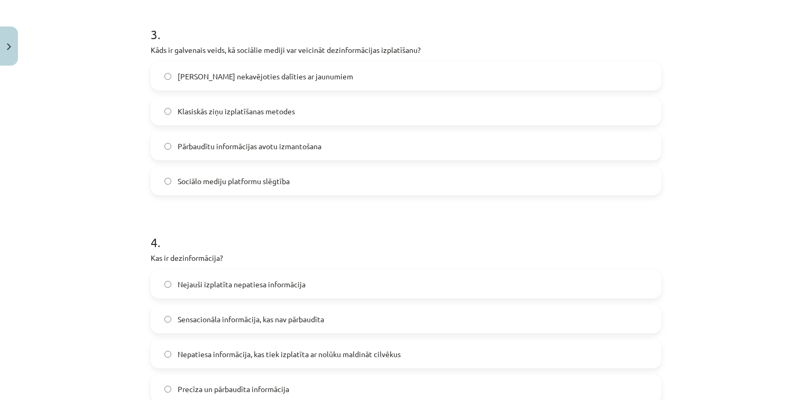
scroll to position [745, 0]
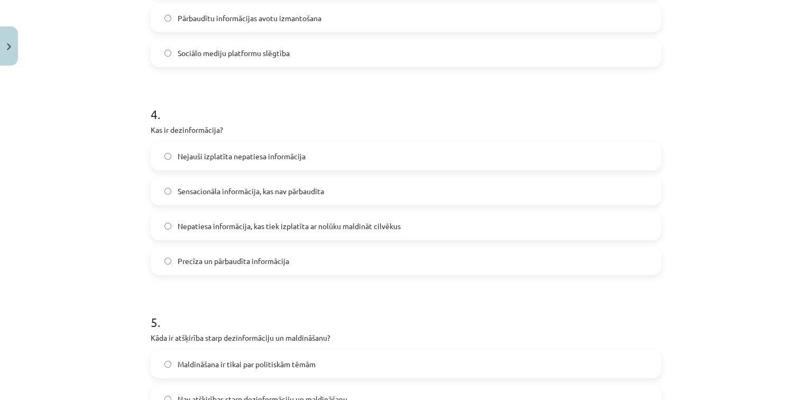
click at [291, 239] on div "Nepatiesa informācija, kas tiek izplatīta ar nolūku maldināt cilvēkus" at bounding box center [406, 225] width 511 height 29
click at [290, 228] on span "Nepatiesa informācija, kas tiek izplatīta ar nolūku maldināt cilvēkus" at bounding box center [289, 225] width 223 height 11
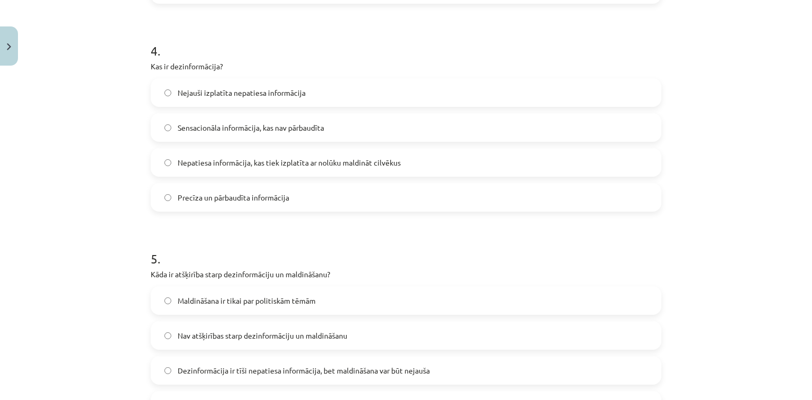
scroll to position [872, 0]
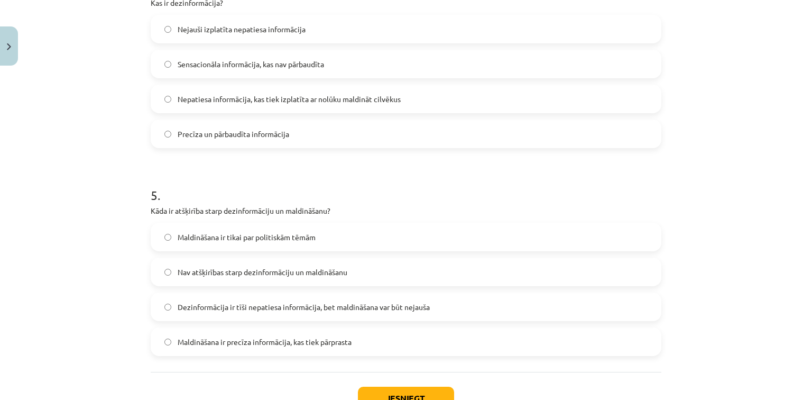
click at [364, 306] on span "Dezinformācija ir tīši nepatiesa informācija, bet maldināšana var būt nejauša" at bounding box center [304, 306] width 252 height 11
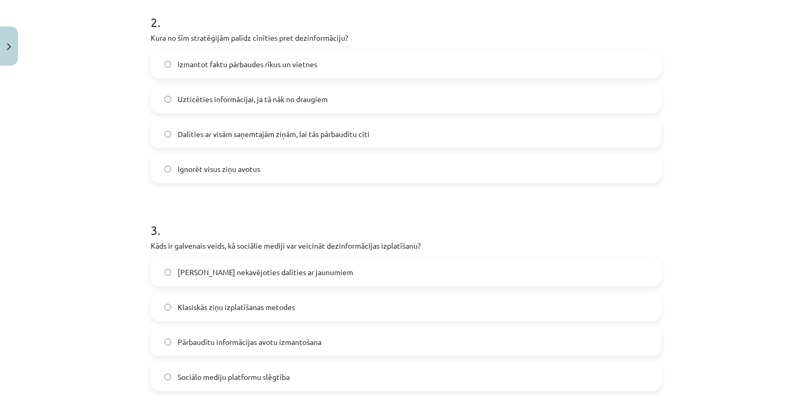
scroll to position [407, 0]
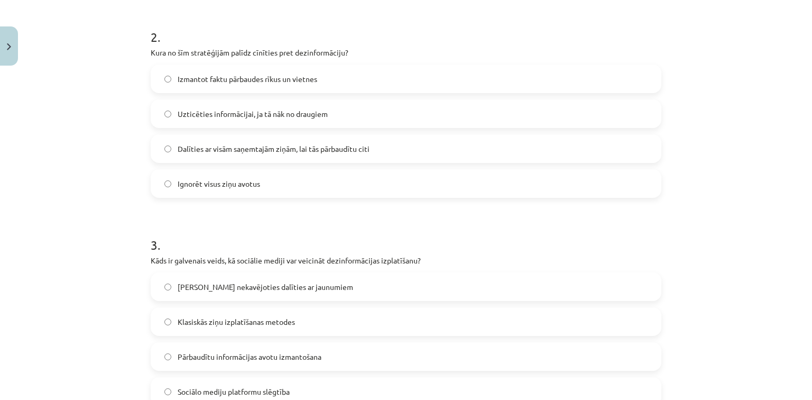
click at [271, 158] on label "Dalīties ar visām saņemtajām ziņām, lai tās pārbaudītu citi" at bounding box center [406, 148] width 509 height 26
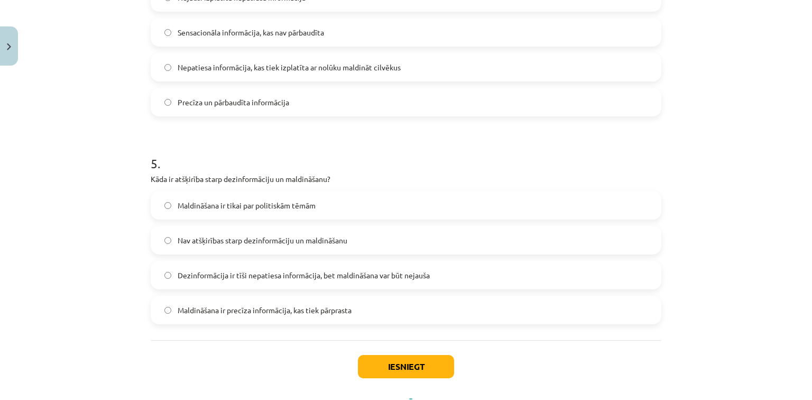
scroll to position [951, 0]
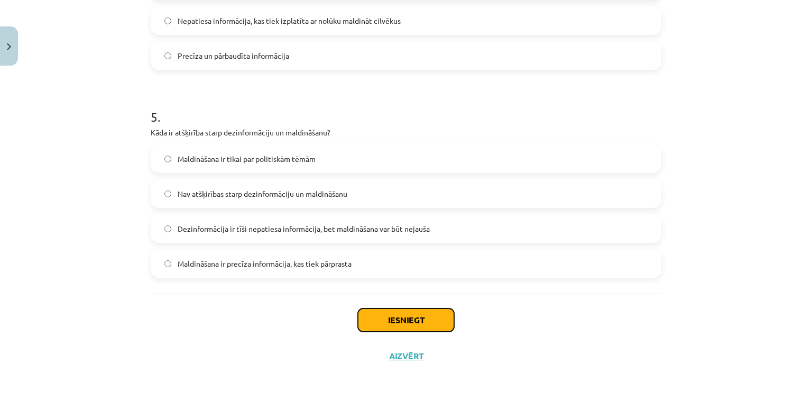
click at [363, 315] on button "Iesniegt" at bounding box center [406, 319] width 96 height 23
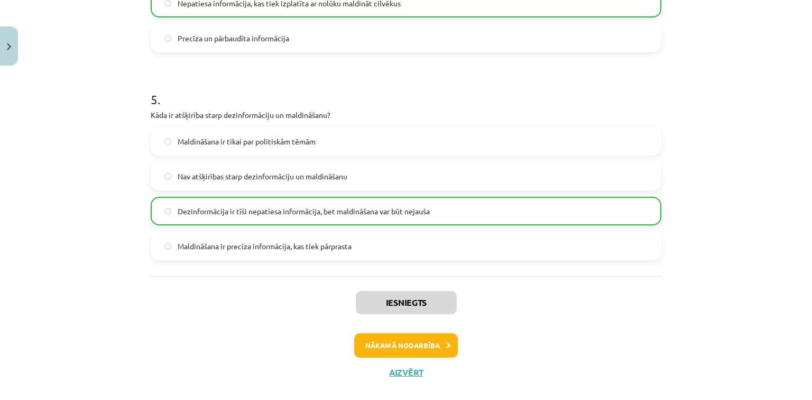
scroll to position [984, 0]
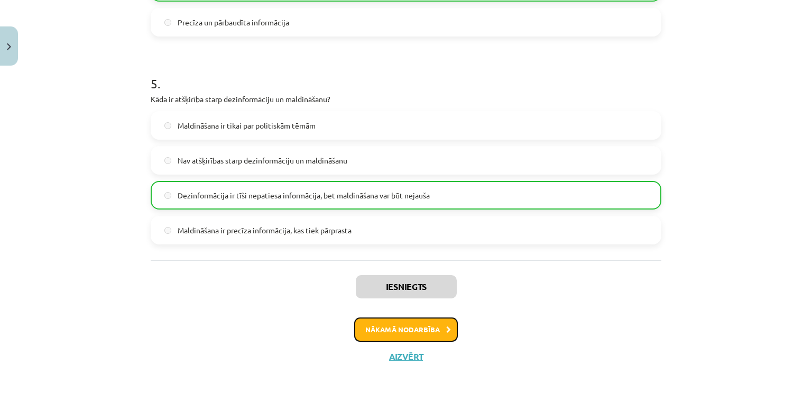
click at [449, 323] on button "Nākamā nodarbība" at bounding box center [406, 329] width 104 height 24
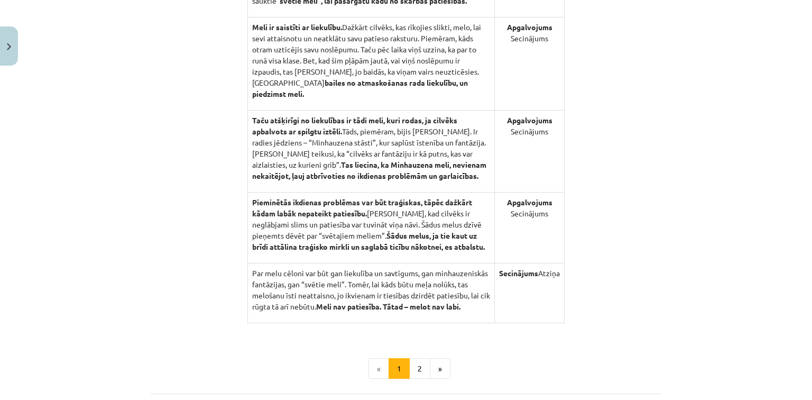
scroll to position [1107, 0]
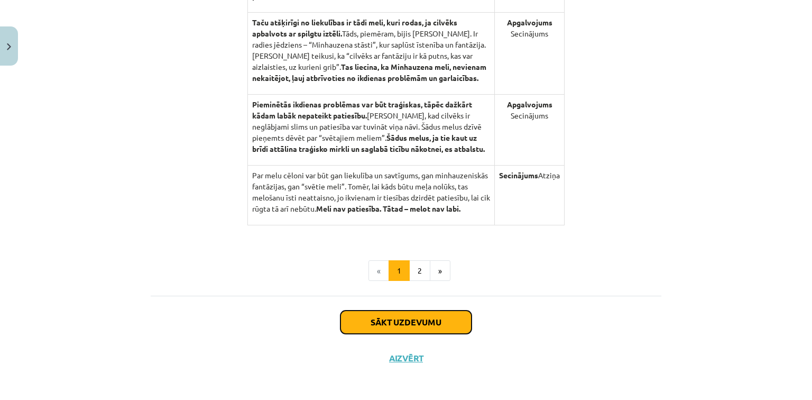
click at [400, 323] on button "Sākt uzdevumu" at bounding box center [405, 321] width 131 height 23
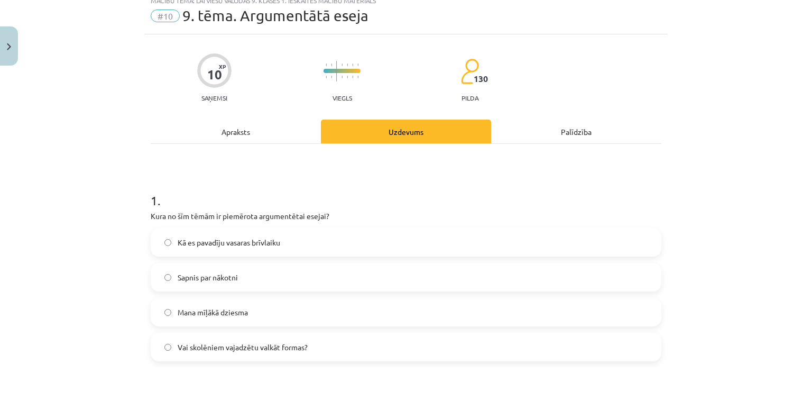
scroll to position [26, 0]
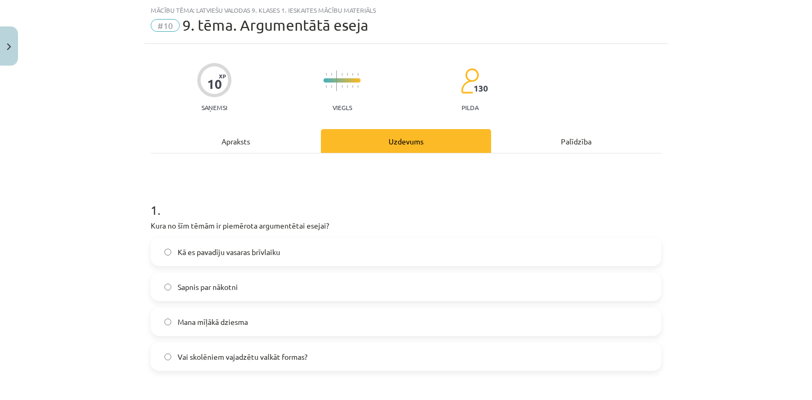
click at [320, 286] on label "Sapnis par nākotni" at bounding box center [406, 286] width 509 height 26
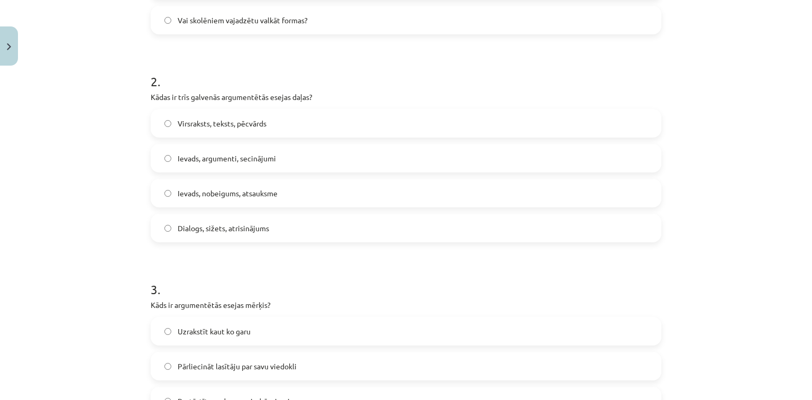
scroll to position [365, 0]
click at [288, 156] on label "Ievads, argumenti, secinājumi" at bounding box center [406, 156] width 509 height 26
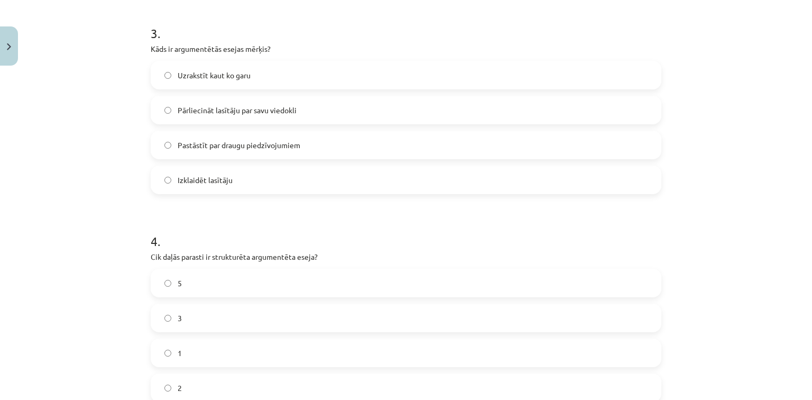
scroll to position [661, 0]
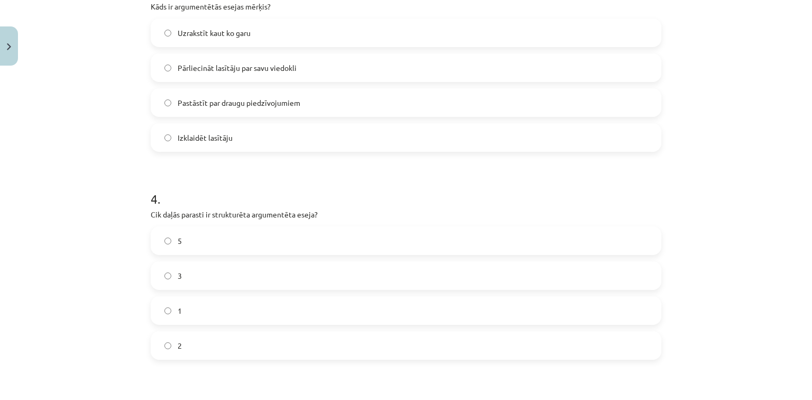
click at [207, 70] on span "Pārliecināt lasītāju par savu viedokli" at bounding box center [237, 67] width 119 height 11
click at [180, 275] on label "3" at bounding box center [406, 275] width 509 height 26
click at [195, 342] on label "2" at bounding box center [406, 345] width 509 height 26
click at [192, 234] on label "5" at bounding box center [406, 240] width 509 height 26
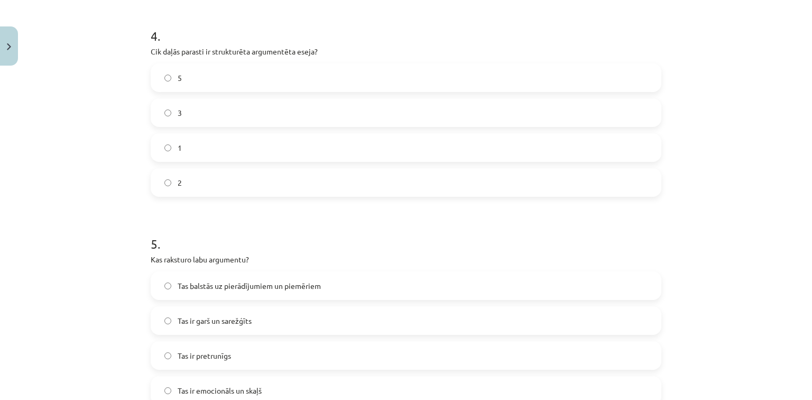
scroll to position [830, 0]
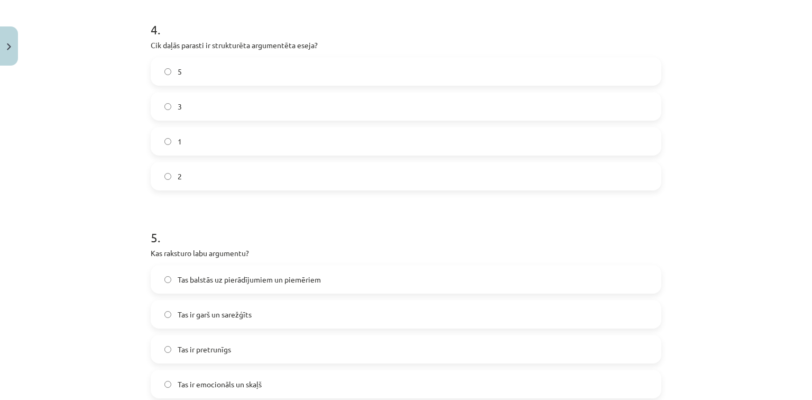
click at [254, 308] on label "Tas ir garš un sarežģīts" at bounding box center [406, 314] width 509 height 26
click at [269, 279] on span "Tas balstās uz pierādījumiem un piemēriem" at bounding box center [249, 279] width 143 height 11
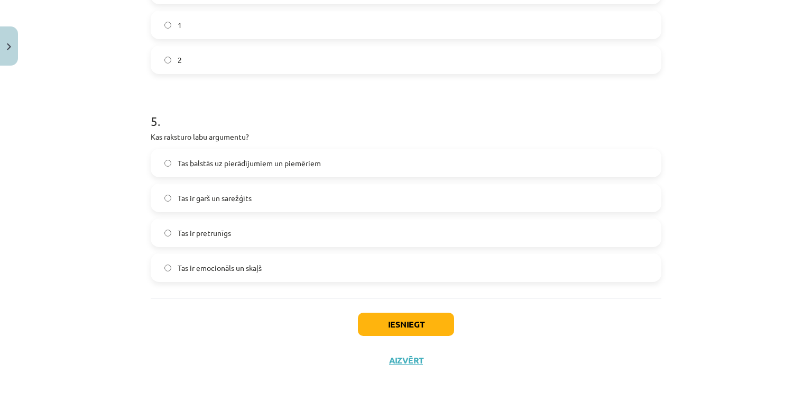
scroll to position [951, 0]
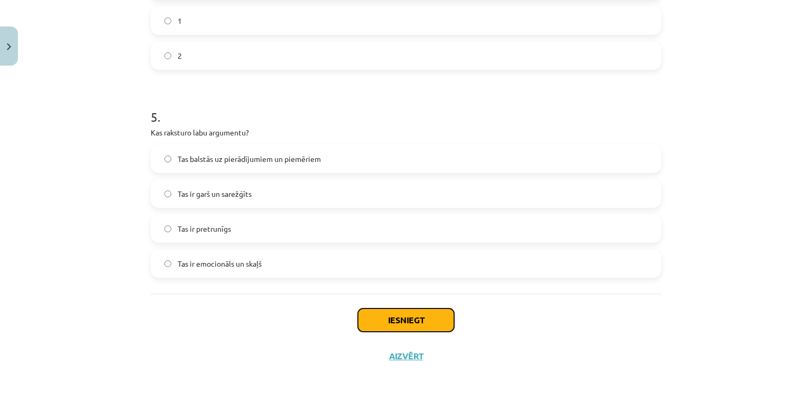
click at [393, 314] on button "Iesniegt" at bounding box center [406, 319] width 96 height 23
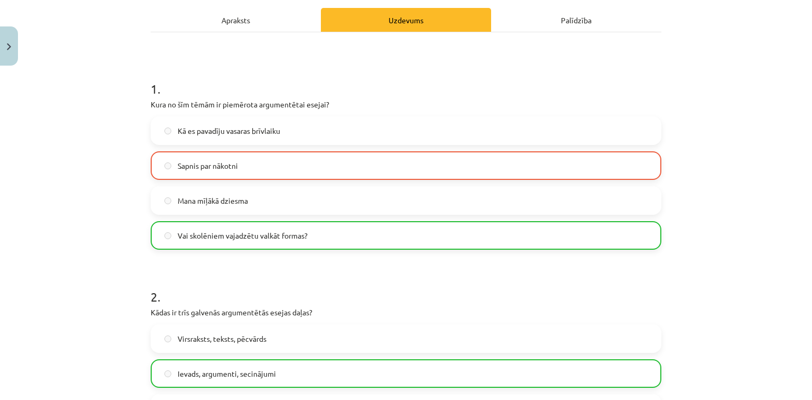
scroll to position [147, 0]
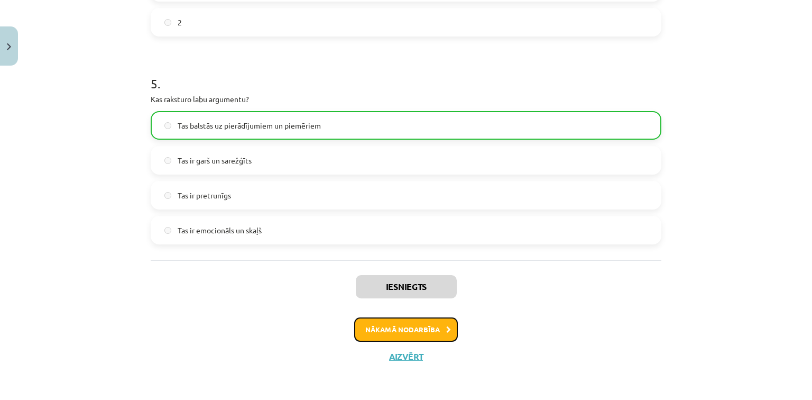
click at [447, 333] on button "Nākamā nodarbība" at bounding box center [406, 329] width 104 height 24
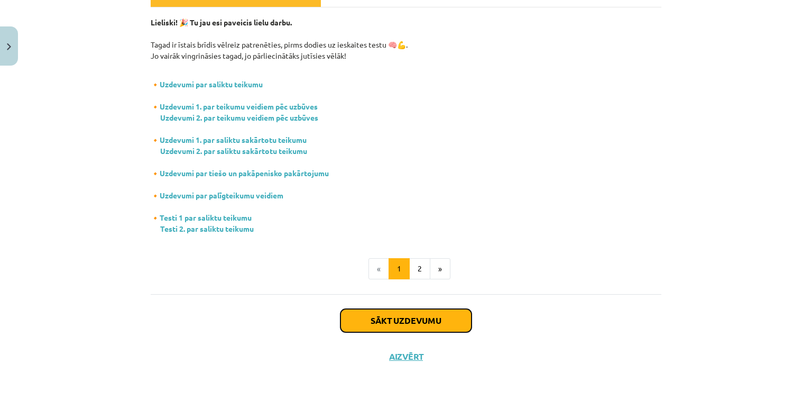
click at [406, 320] on button "Sākt uzdevumu" at bounding box center [405, 320] width 131 height 23
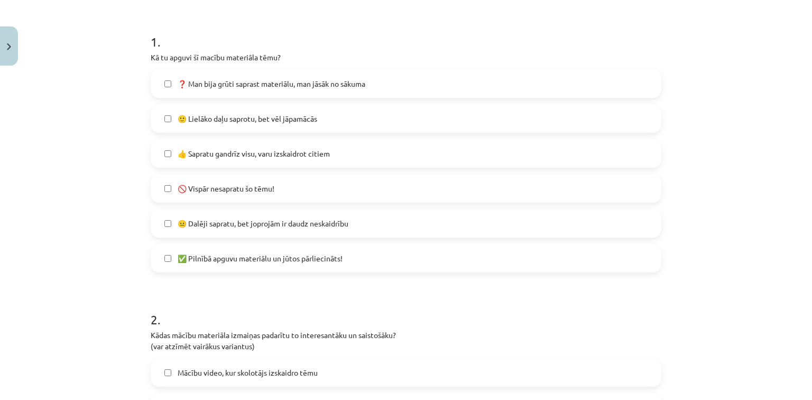
scroll to position [196, 0]
click at [245, 190] on span "🚫 Vispār nesapratu šo tēmu!" at bounding box center [226, 187] width 97 height 11
click at [253, 263] on label "✅ Pilnībā apguvu materiālu un jūtos pārliecināts!" at bounding box center [406, 257] width 509 height 26
click at [242, 186] on span "🚫 Vispār nesapratu šo tēmu!" at bounding box center [226, 187] width 97 height 11
click at [239, 179] on label "🚫 Vispār nesapratu šo tēmu!" at bounding box center [406, 187] width 509 height 26
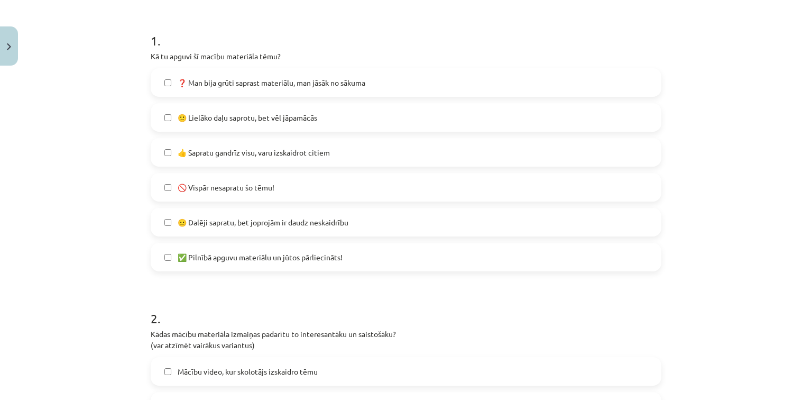
click at [233, 224] on span "😐 Dalēji sapratu, bet joprojām ir daudz neskaidrību" at bounding box center [263, 222] width 171 height 11
click at [225, 151] on span "👍 Sapratu gandrīz visu, varu izskaidrot citiem" at bounding box center [254, 152] width 152 height 11
click at [231, 126] on label "🙂 Lielāko daļu saprotu, bet vēl jāpamācās" at bounding box center [406, 117] width 509 height 26
click at [240, 85] on span "❓ Man bija grūti saprast materiālu, man jāsāk no sākuma" at bounding box center [272, 82] width 188 height 11
click at [217, 182] on span "🚫 Vispār nesapratu šo tēmu!" at bounding box center [226, 187] width 97 height 11
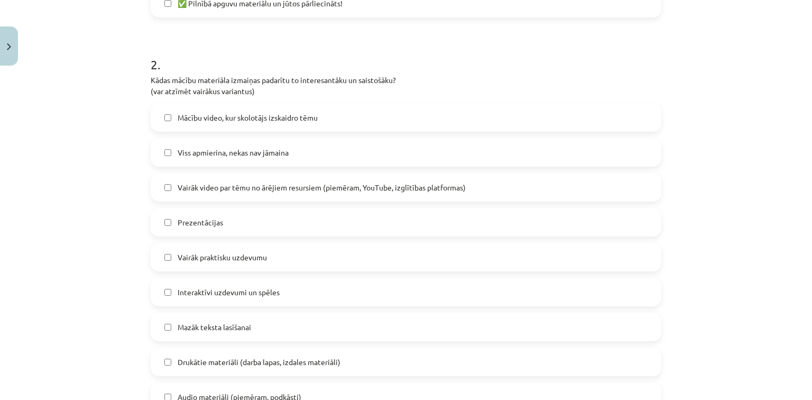
scroll to position [492, 0]
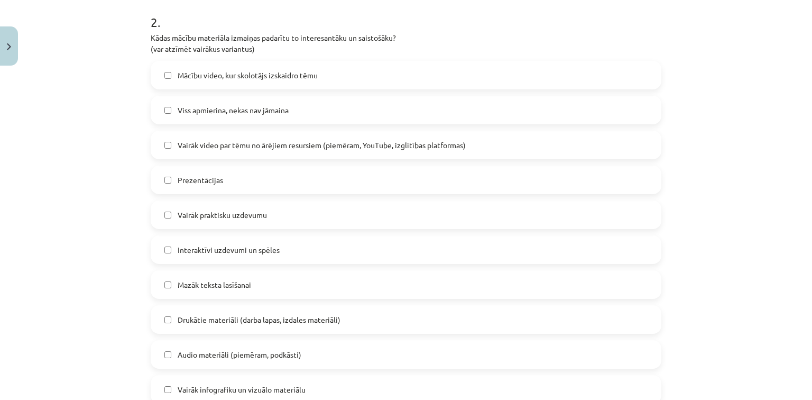
click at [320, 72] on label "Mācību video, kur skolotājs izskaidro tēmu" at bounding box center [406, 75] width 509 height 26
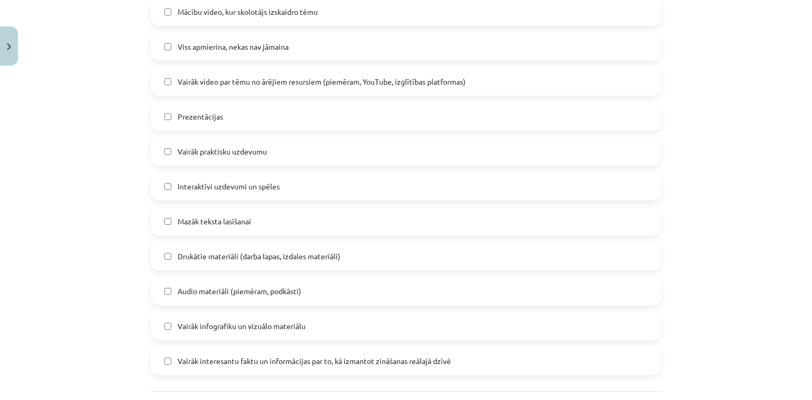
scroll to position [576, 0]
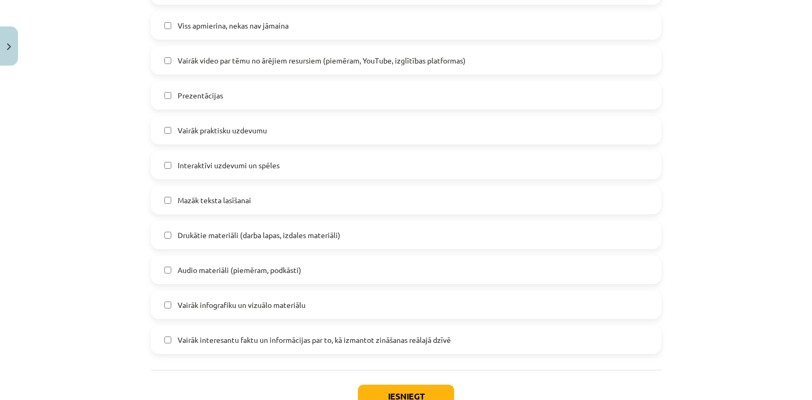
click at [292, 268] on span "Audio materiāli (piemēram, podkāsti)" at bounding box center [240, 269] width 124 height 11
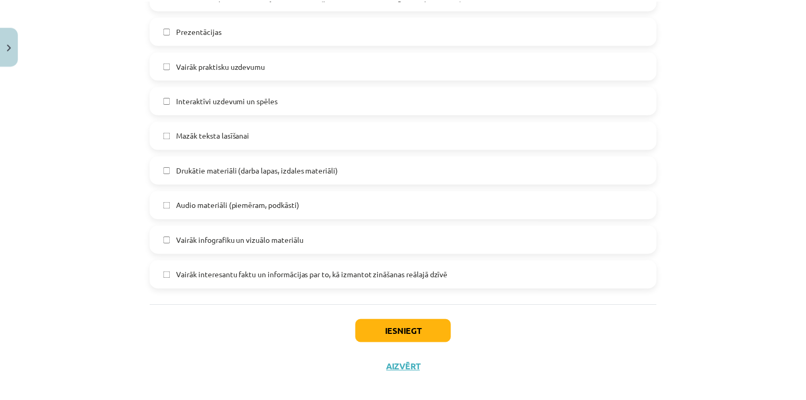
scroll to position [652, 0]
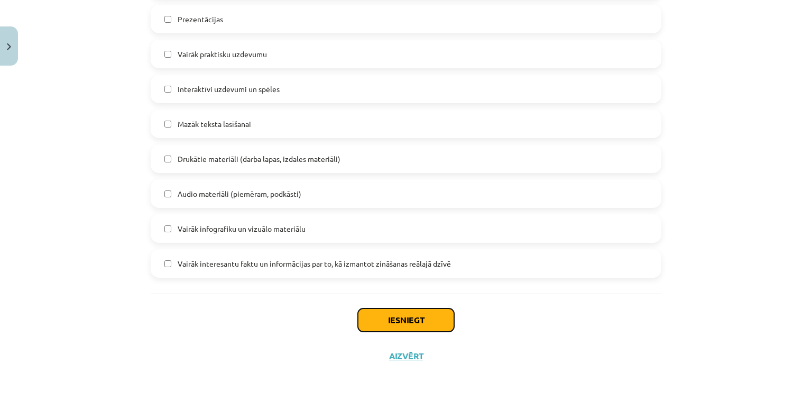
click at [407, 314] on button "Iesniegt" at bounding box center [406, 319] width 96 height 23
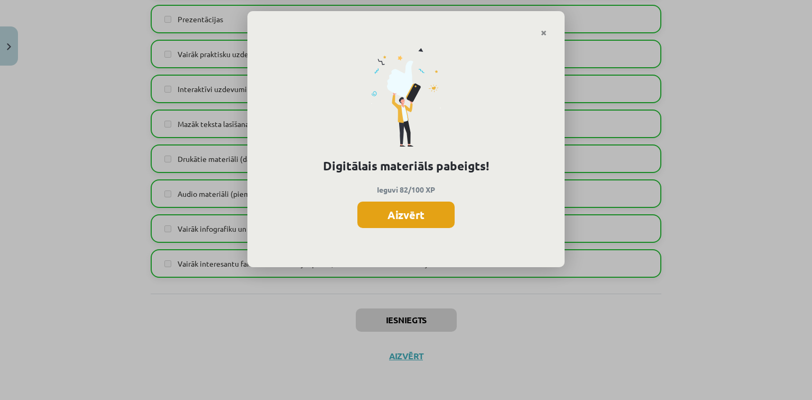
click at [440, 207] on button "Aizvērt" at bounding box center [405, 214] width 97 height 26
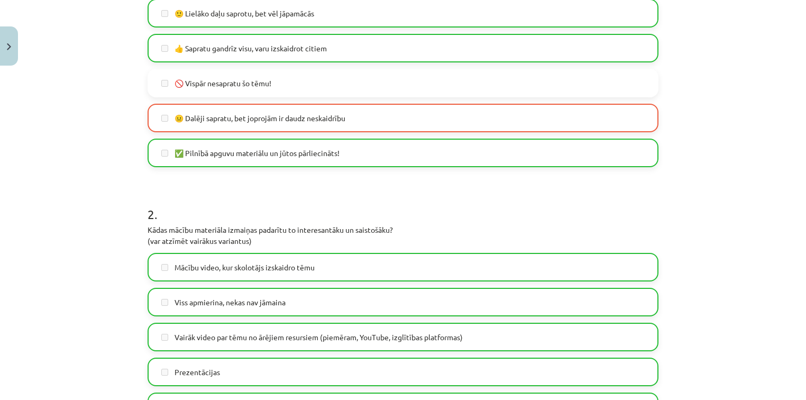
scroll to position [229, 0]
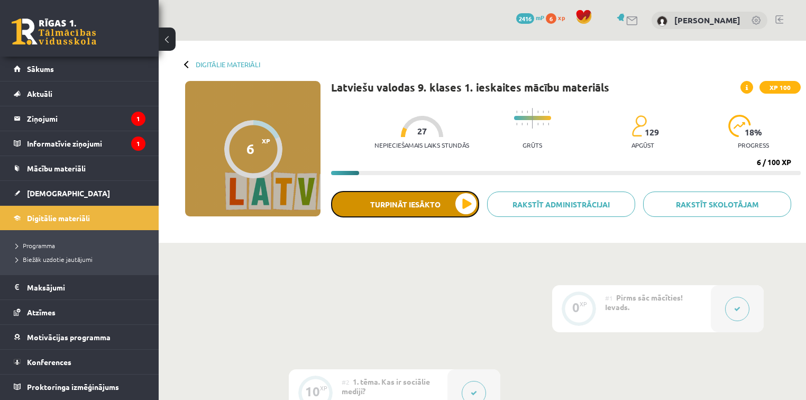
click at [391, 198] on button "Turpināt iesākto" at bounding box center [405, 204] width 148 height 26
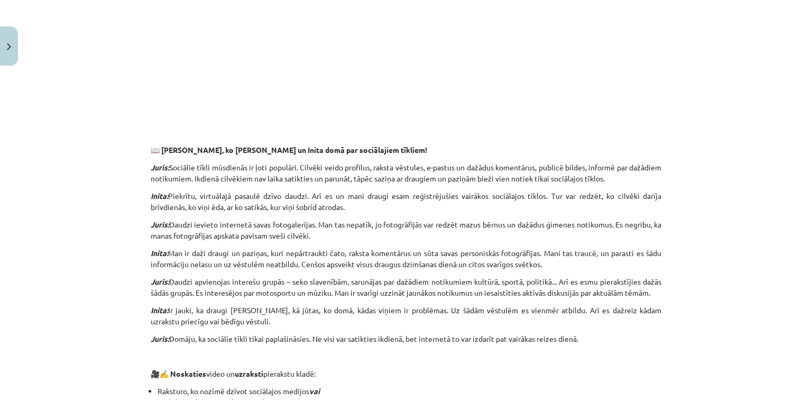
scroll to position [592, 0]
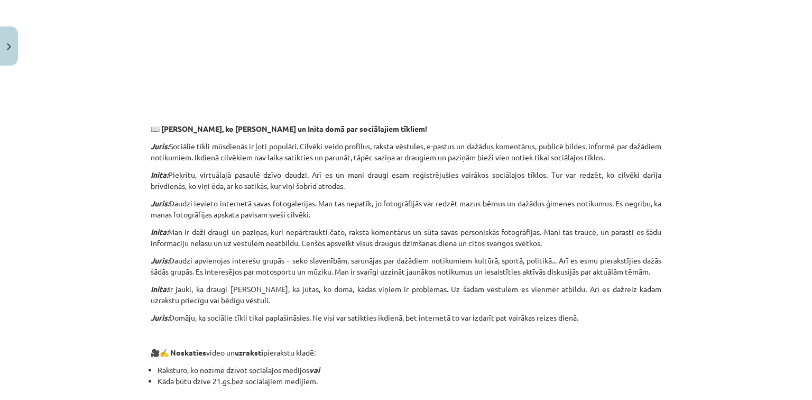
drag, startPoint x: 801, startPoint y: 319, endPoint x: 683, endPoint y: 93, distance: 255.9
click at [692, 87] on div "Mācību tēma: Latviešu valodas 9. klases 1. ieskaites mācību materiāls #3 2. tēm…" at bounding box center [406, 200] width 812 height 400
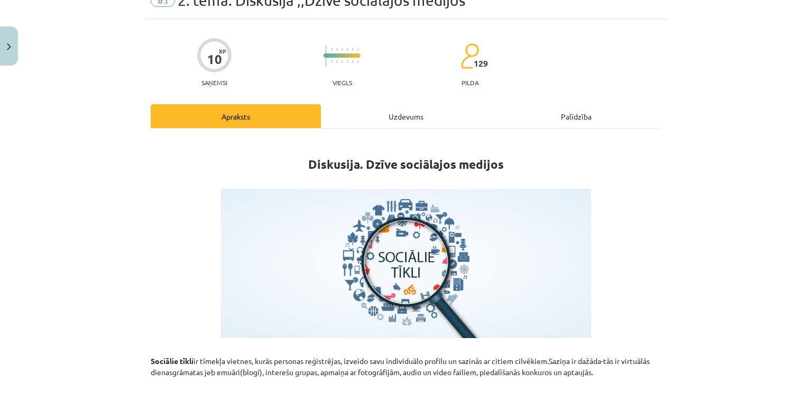
scroll to position [0, 0]
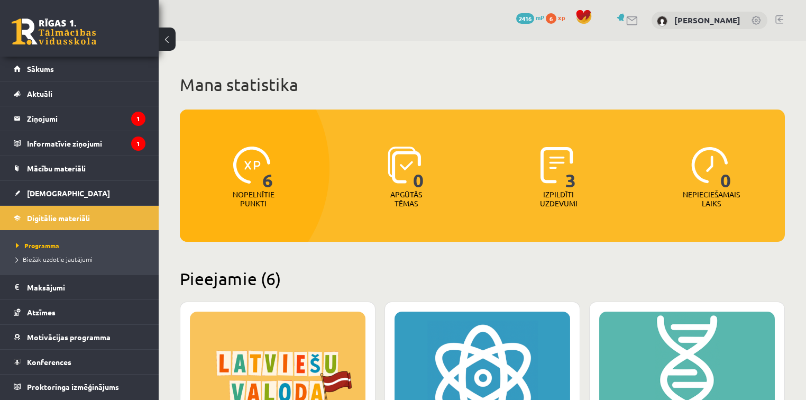
scroll to position [187, 0]
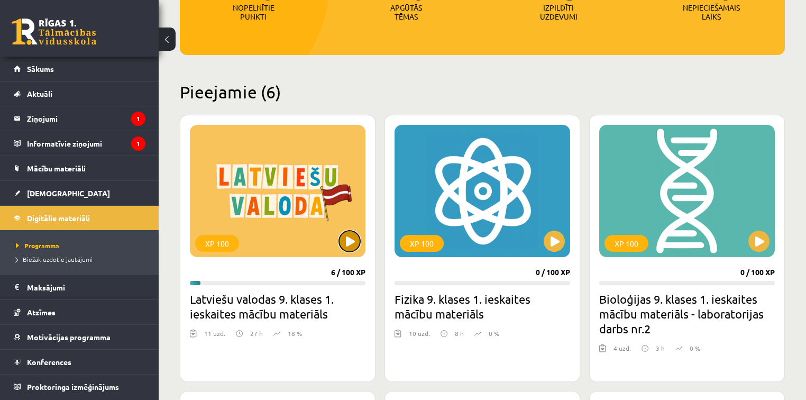
click at [347, 238] on button at bounding box center [349, 241] width 21 height 21
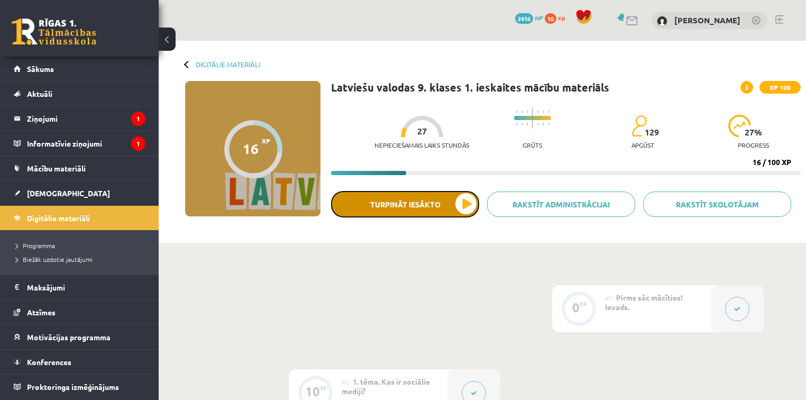
click at [408, 192] on button "Turpināt iesākto" at bounding box center [405, 204] width 148 height 26
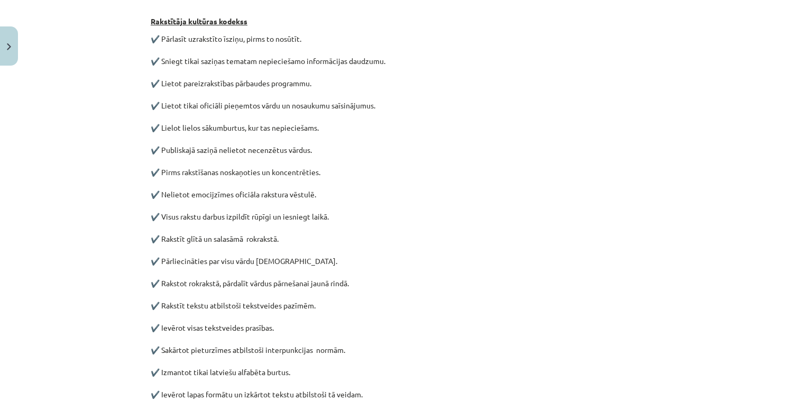
scroll to position [296, 0]
drag, startPoint x: 400, startPoint y: 224, endPoint x: 392, endPoint y: 228, distance: 8.5
click at [399, 228] on p "✔️ Pārlasīt uzrakstīto īsziņu, pirms to nosūtīt. ✔️ Sniegt tikai saziņas temata…" at bounding box center [406, 250] width 511 height 433
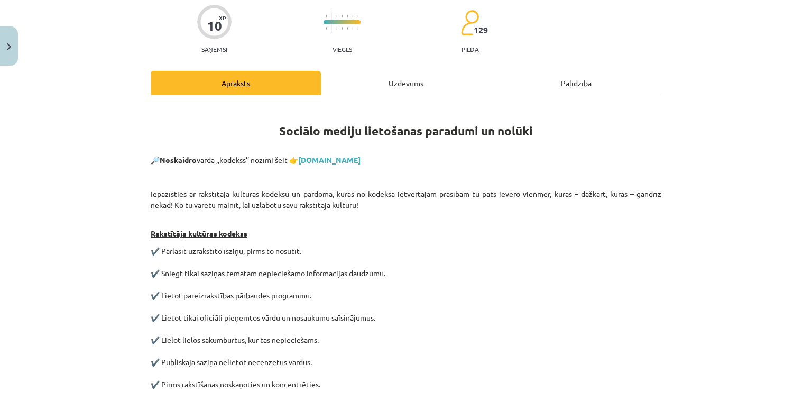
scroll to position [0, 0]
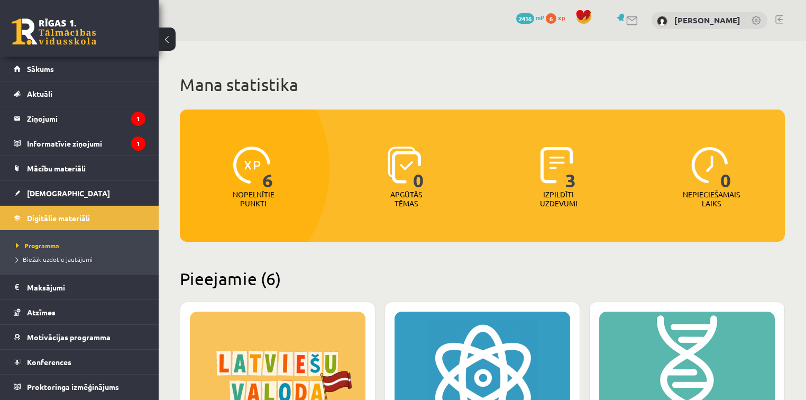
scroll to position [187, 0]
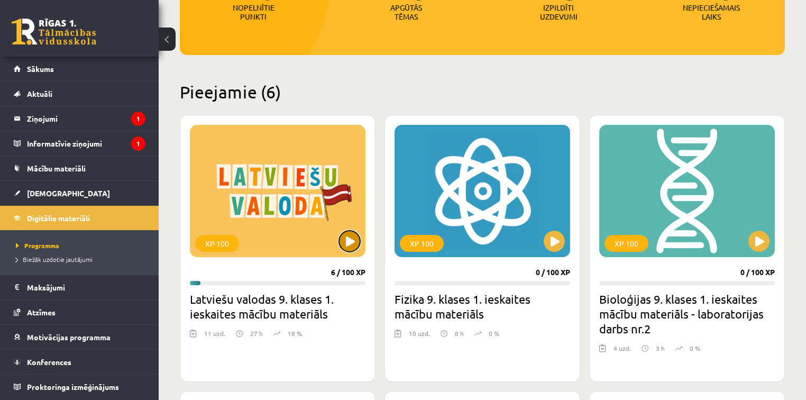
click at [345, 241] on button at bounding box center [349, 241] width 21 height 21
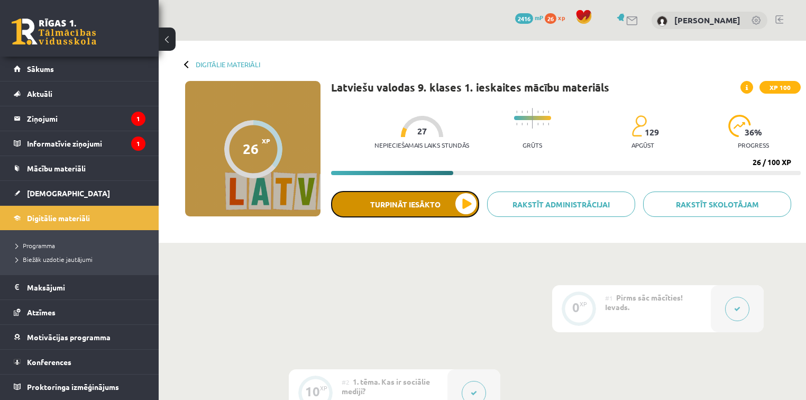
click at [438, 200] on button "Turpināt iesākto" at bounding box center [405, 204] width 148 height 26
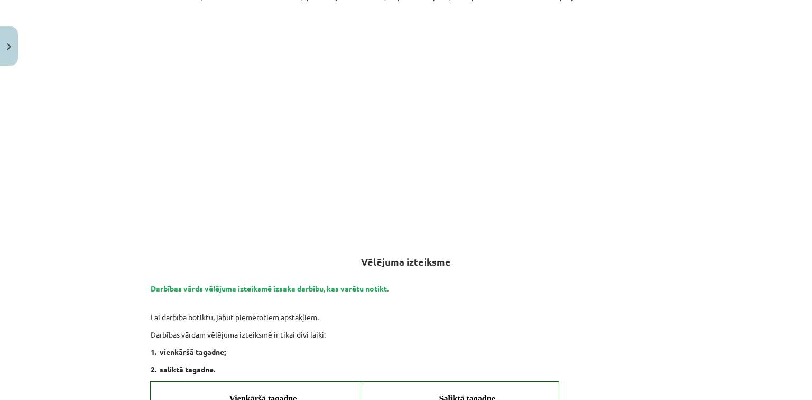
scroll to position [254, 0]
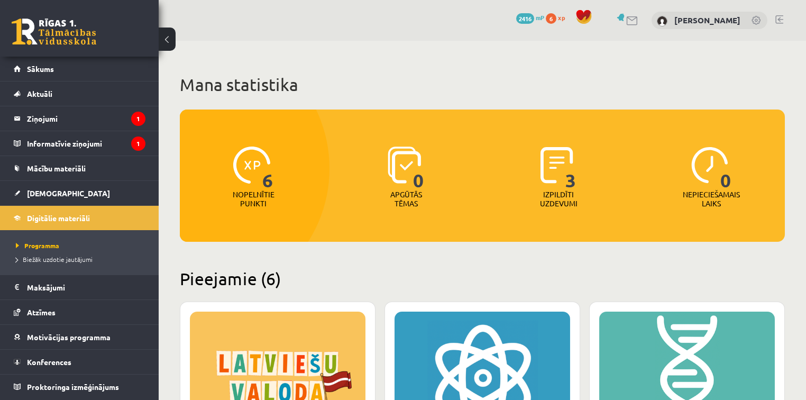
scroll to position [187, 0]
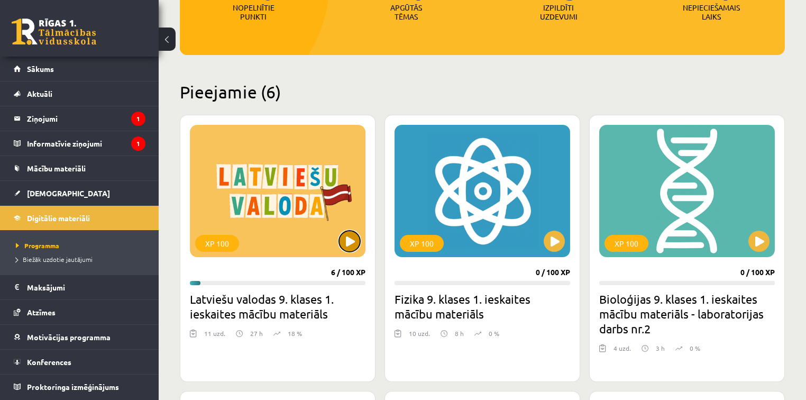
click at [356, 237] on button at bounding box center [349, 241] width 21 height 21
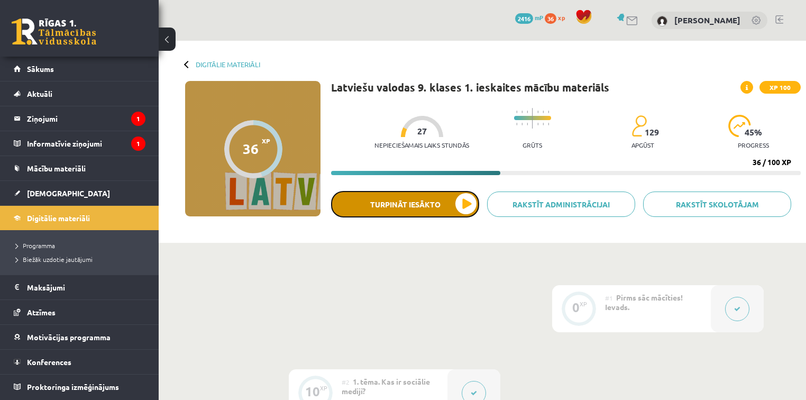
click at [400, 207] on button "Turpināt iesākto" at bounding box center [405, 204] width 148 height 26
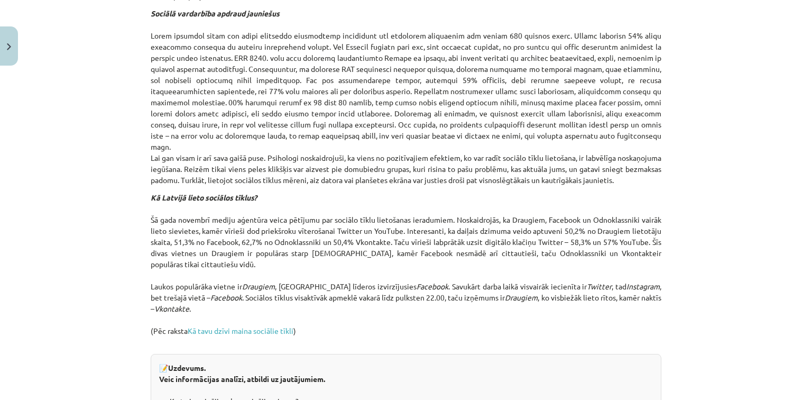
scroll to position [888, 0]
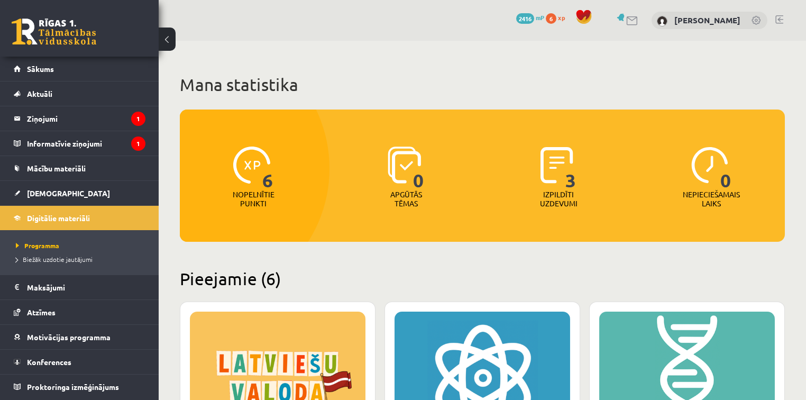
scroll to position [187, 0]
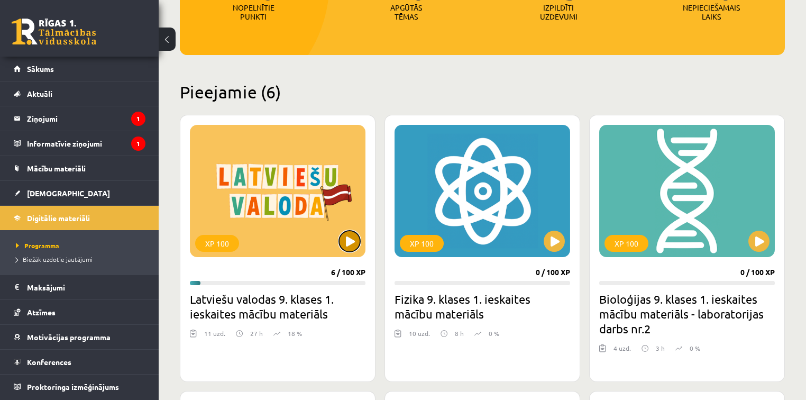
click at [348, 241] on button at bounding box center [349, 241] width 21 height 21
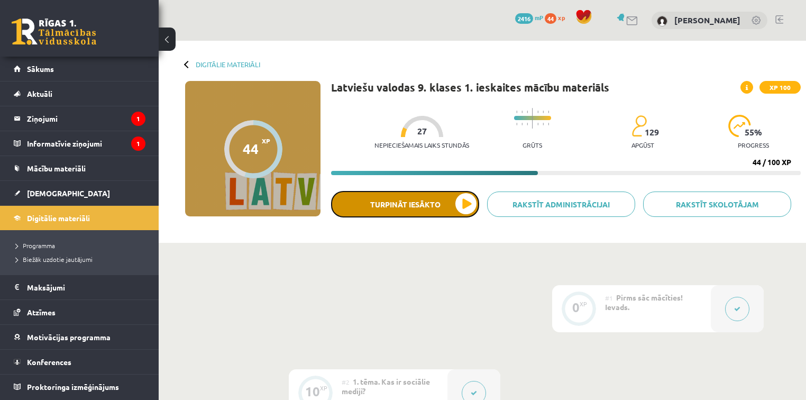
click at [368, 206] on button "Turpināt iesākto" at bounding box center [405, 204] width 148 height 26
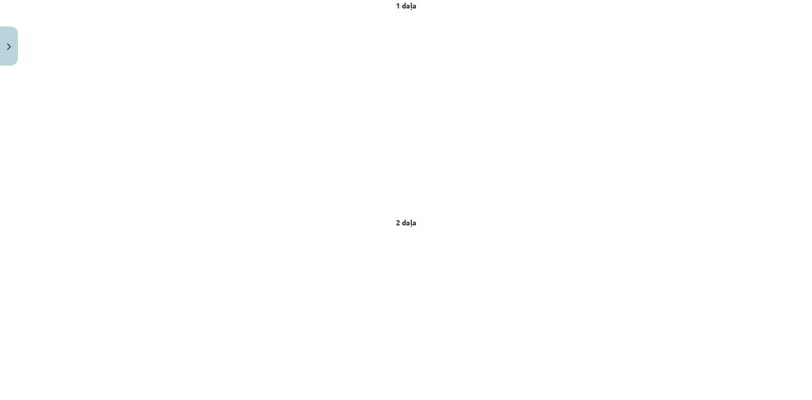
scroll to position [296, 0]
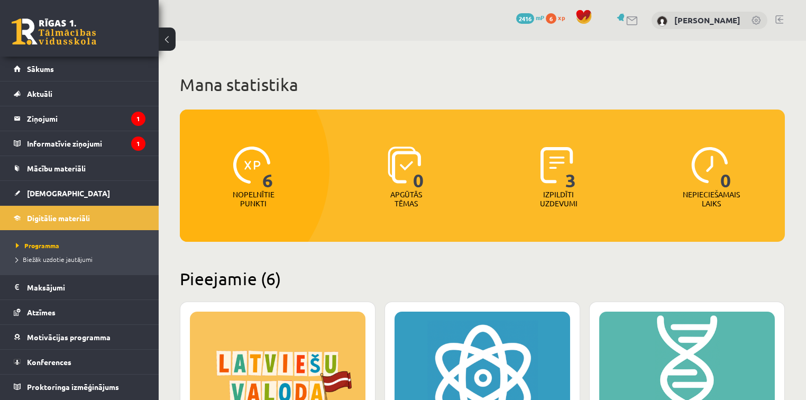
scroll to position [187, 0]
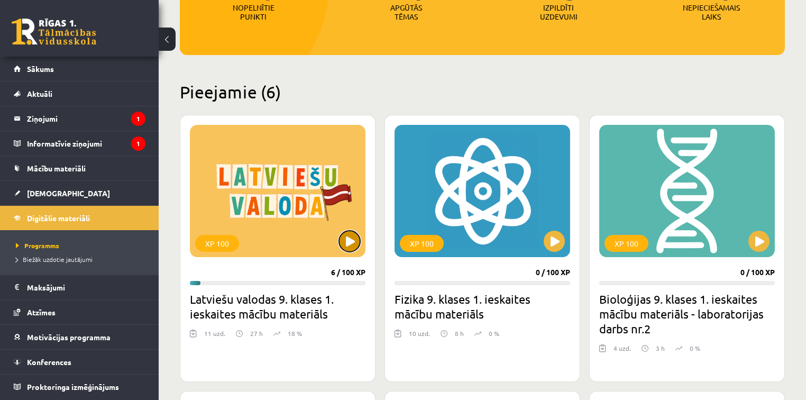
click at [345, 246] on button at bounding box center [349, 241] width 21 height 21
click at [364, 230] on div "XP 100" at bounding box center [278, 191] width 176 height 132
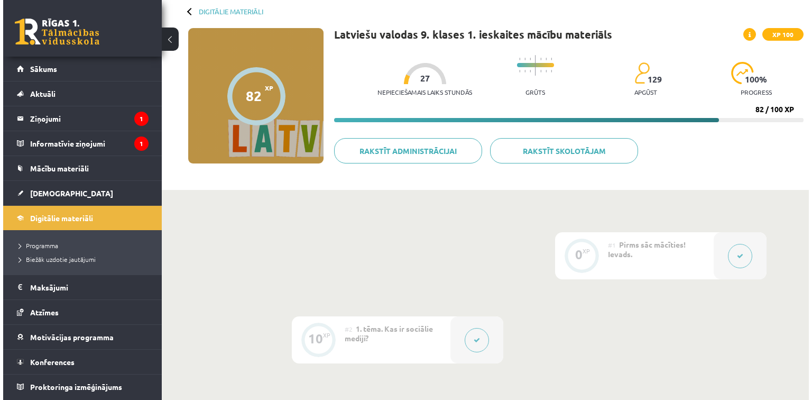
scroll to position [169, 0]
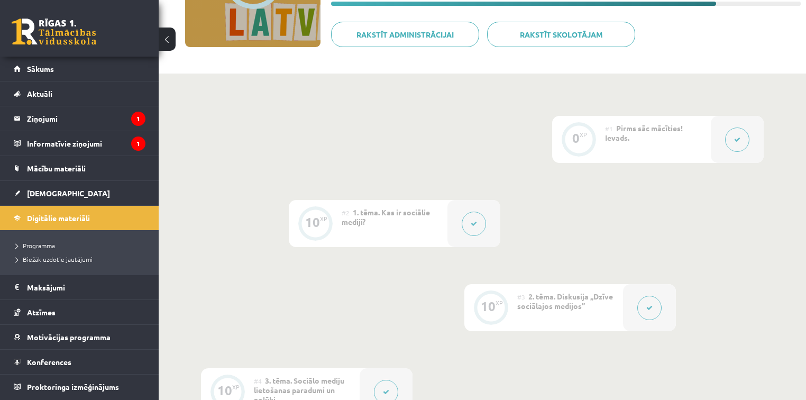
click at [734, 136] on icon at bounding box center [737, 139] width 6 height 6
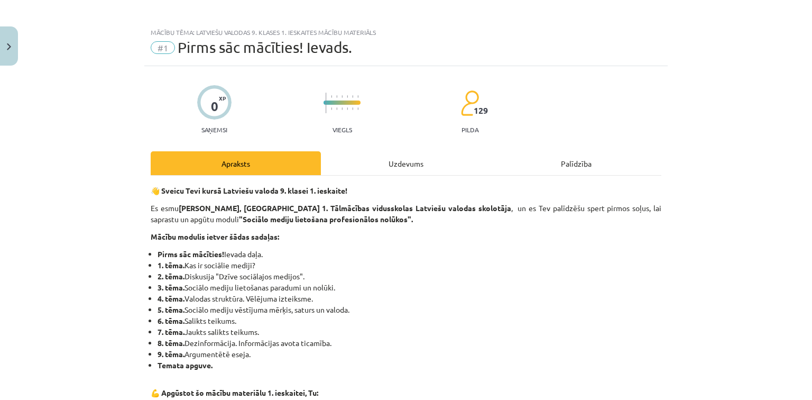
scroll to position [0, 0]
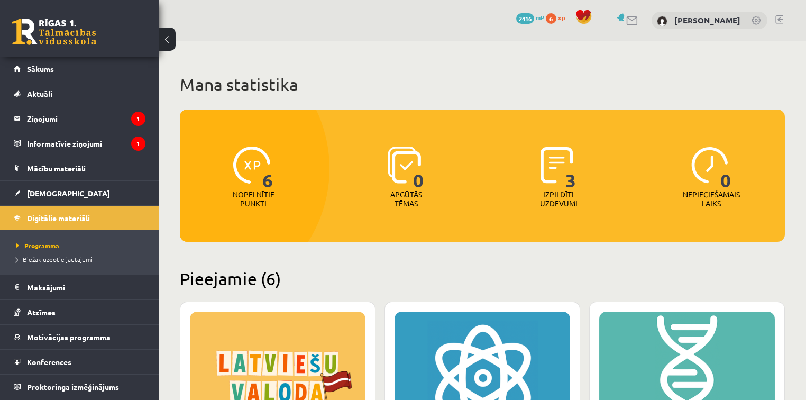
scroll to position [187, 0]
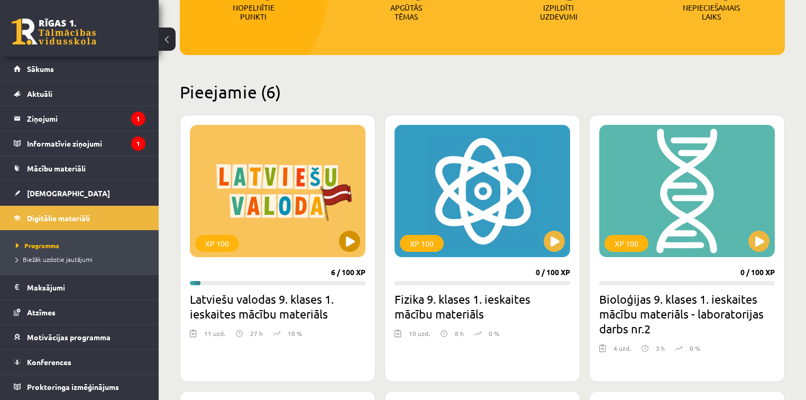
click at [322, 236] on div "XP 100" at bounding box center [278, 191] width 176 height 132
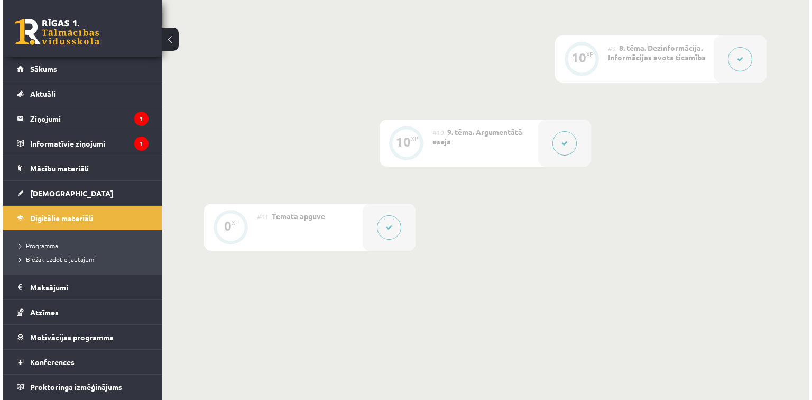
scroll to position [831, 0]
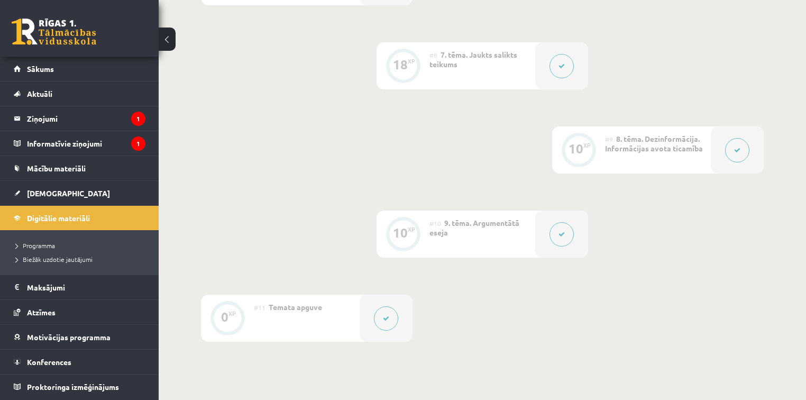
click at [728, 150] on button at bounding box center [737, 150] width 24 height 24
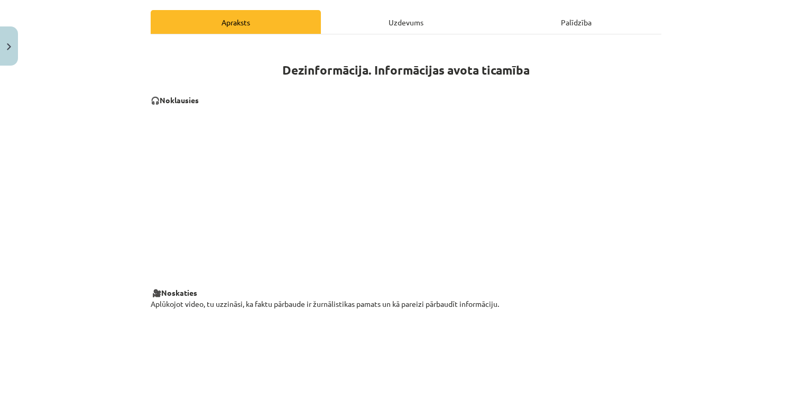
scroll to position [19, 0]
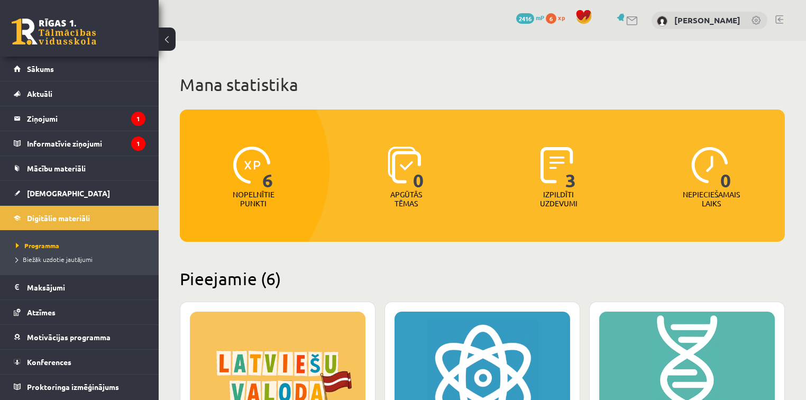
scroll to position [187, 0]
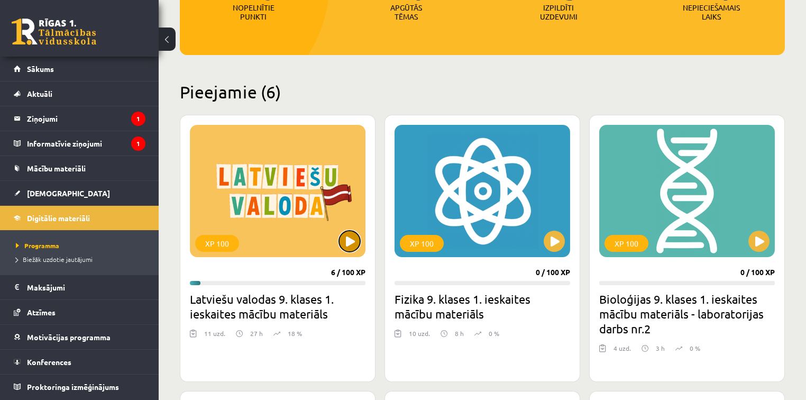
click at [349, 234] on button at bounding box center [349, 241] width 21 height 21
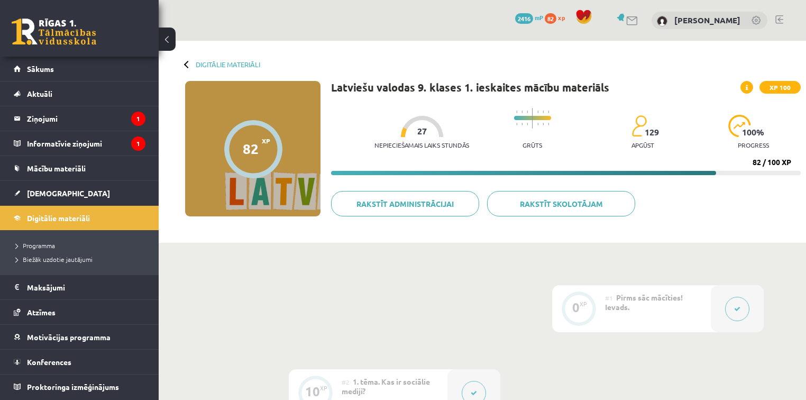
click at [489, 30] on div "0 Dāvanas 2416 mP 82 xp Damians Dzina" at bounding box center [482, 20] width 647 height 41
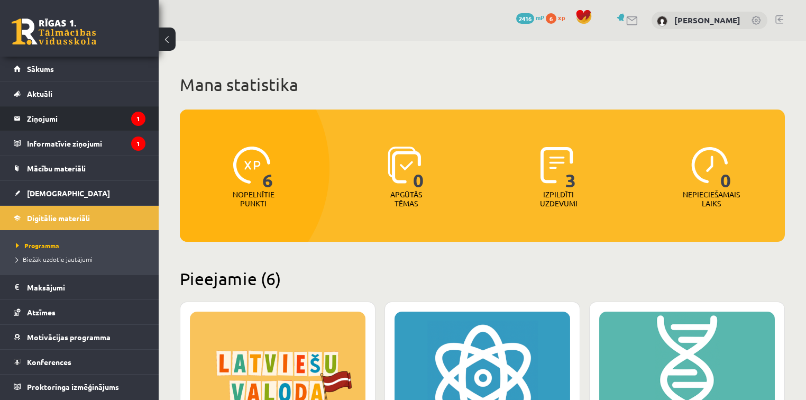
scroll to position [187, 0]
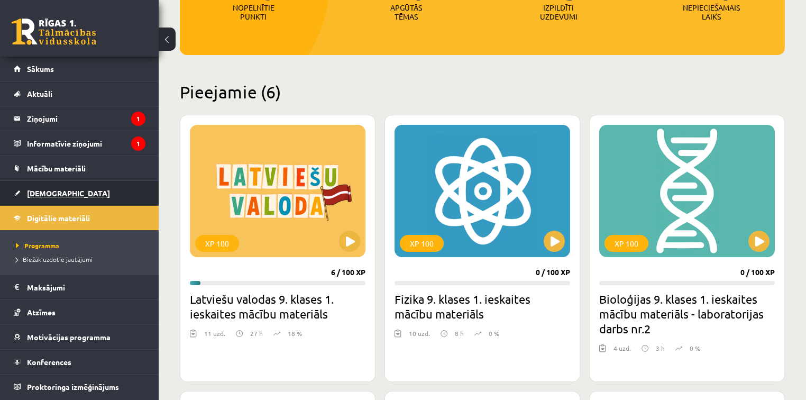
click at [95, 186] on link "[DEMOGRAPHIC_DATA]" at bounding box center [80, 193] width 132 height 24
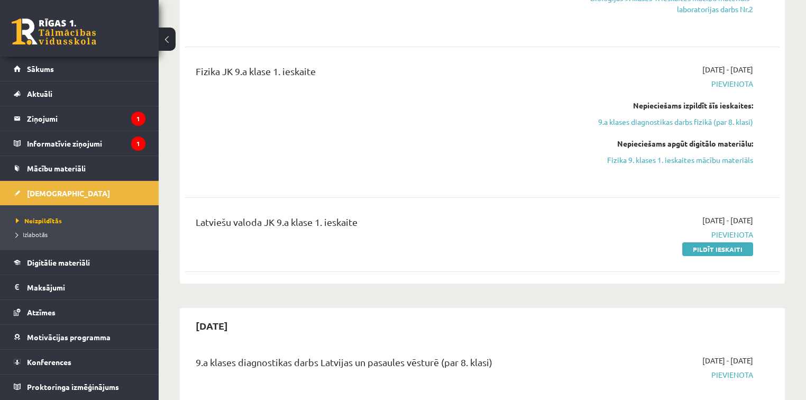
scroll to position [719, 0]
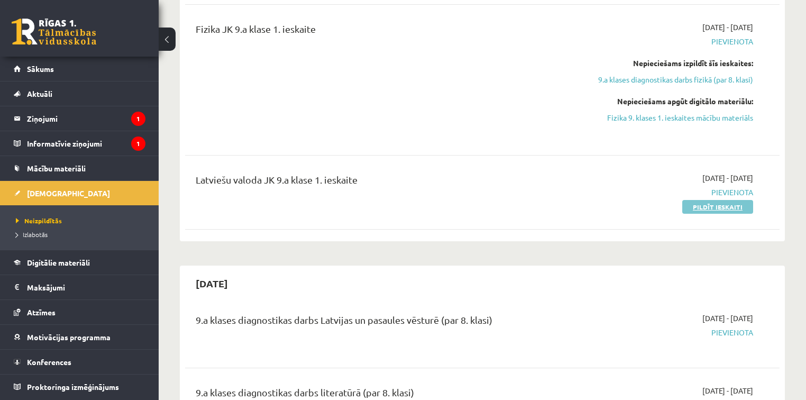
click at [739, 207] on link "Pildīt ieskaiti" at bounding box center [717, 207] width 71 height 14
